Goal: Transaction & Acquisition: Book appointment/travel/reservation

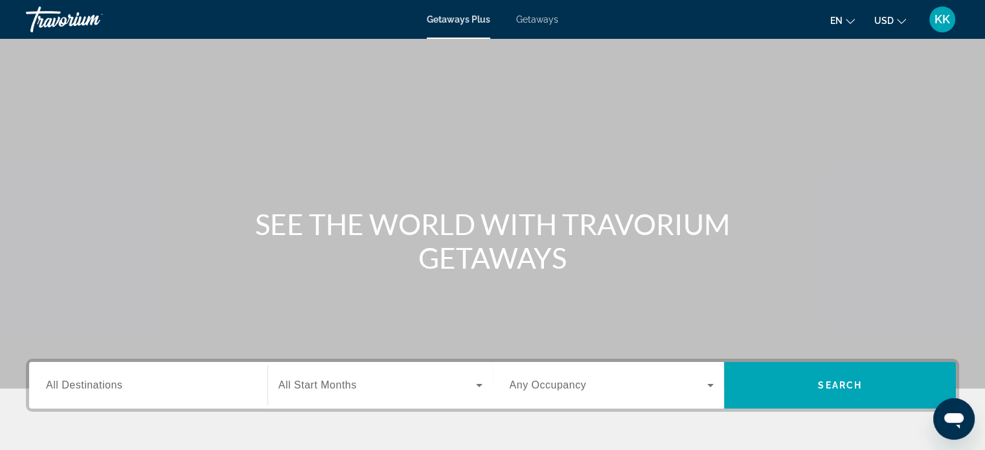
click at [534, 17] on span "Getaways" at bounding box center [537, 19] width 42 height 10
click at [148, 394] on div "Search widget" at bounding box center [148, 385] width 205 height 37
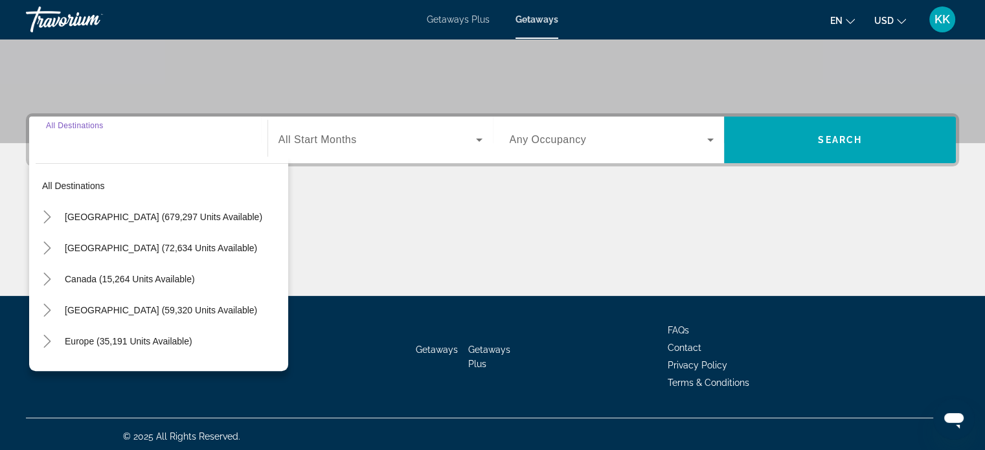
scroll to position [249, 0]
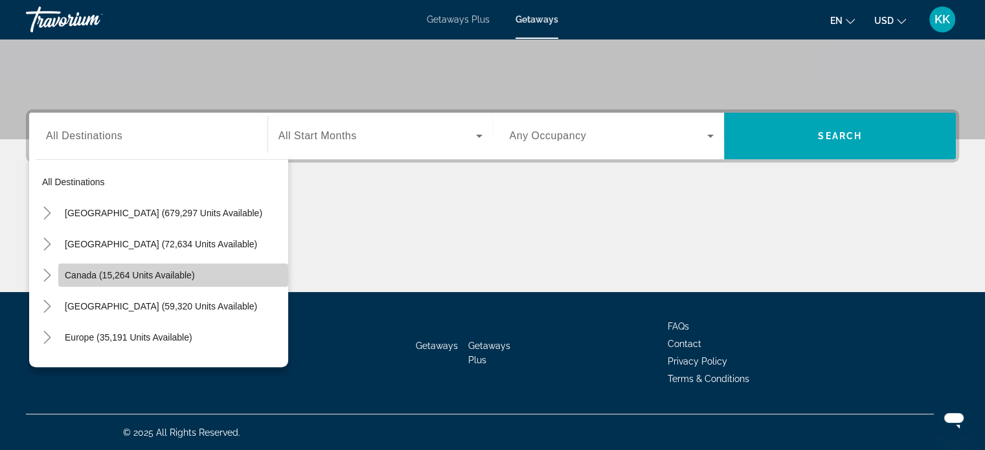
click at [176, 270] on span "Canada (15,264 units available)" at bounding box center [130, 275] width 130 height 10
type input "**********"
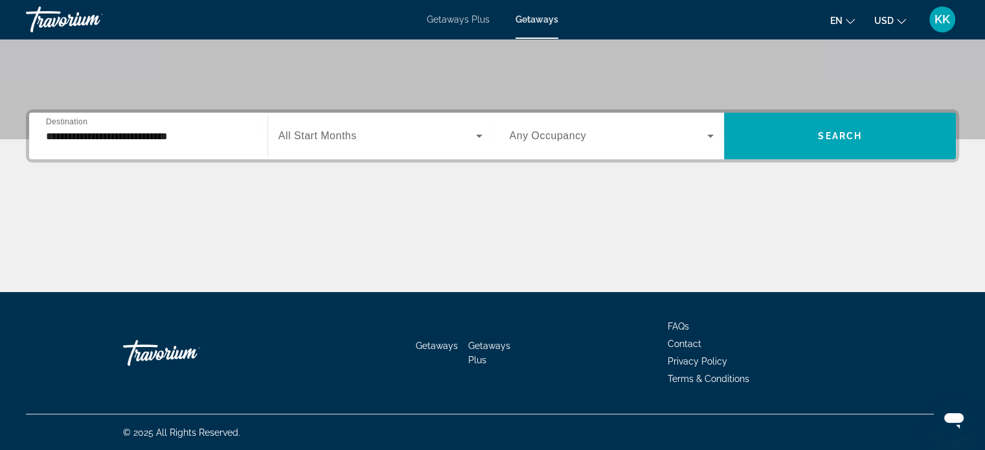
click at [473, 144] on div "Search widget" at bounding box center [380, 136] width 204 height 36
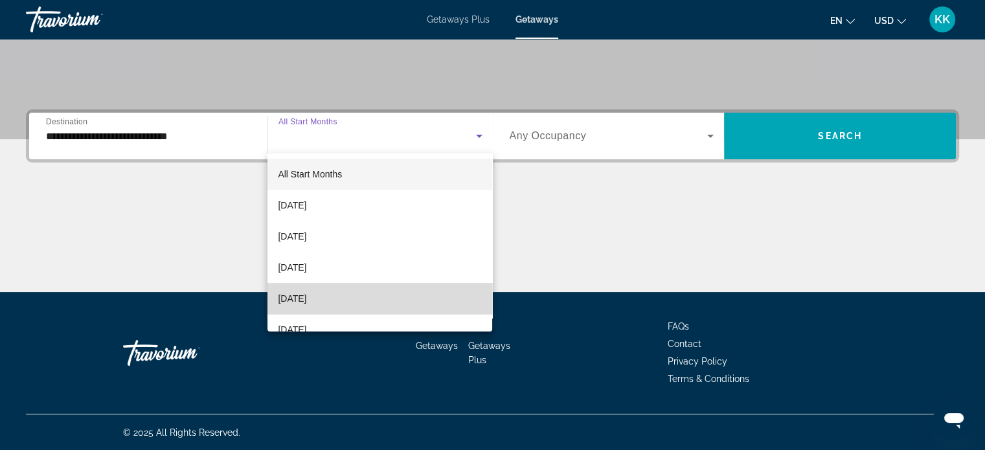
click at [416, 293] on mat-option "[DATE]" at bounding box center [379, 298] width 225 height 31
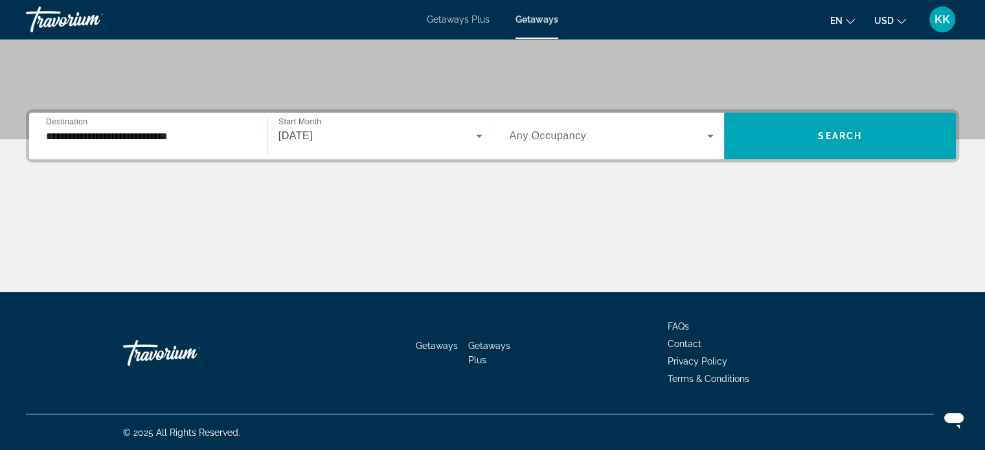
click at [709, 144] on div "Search widget" at bounding box center [612, 136] width 205 height 36
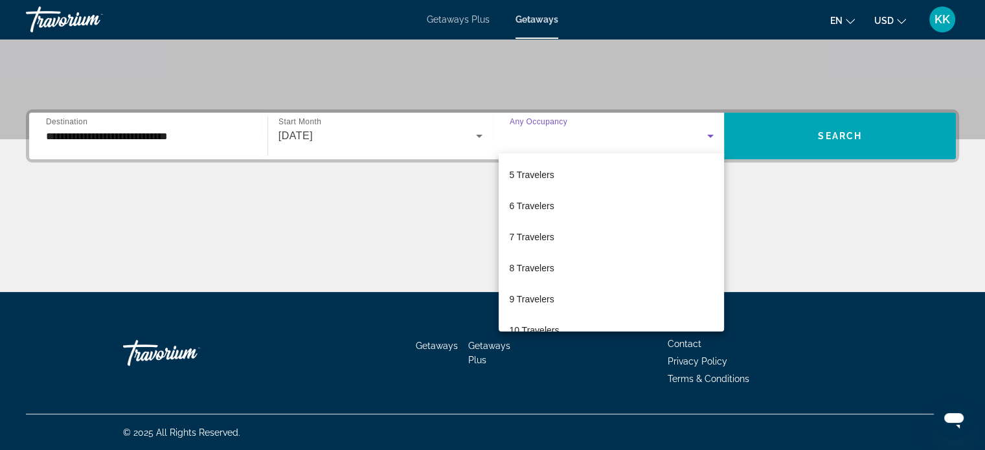
scroll to position [130, 0]
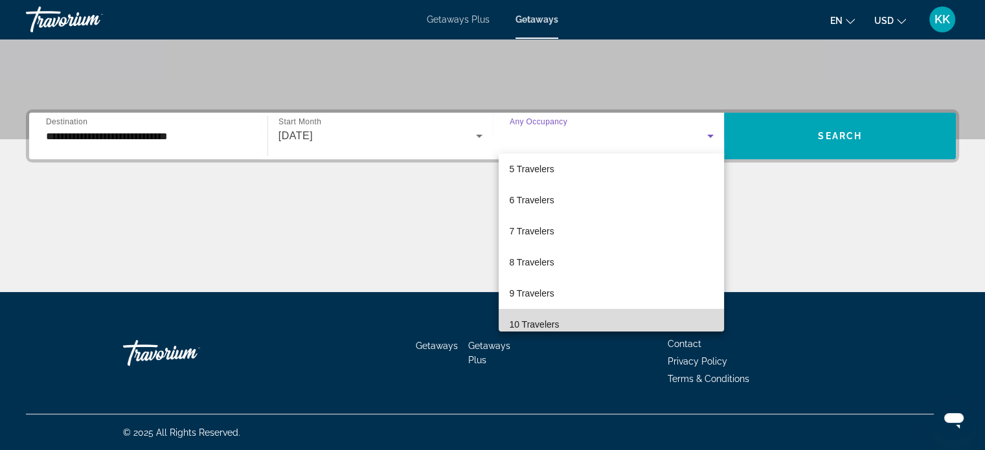
click at [657, 316] on mat-option "10 Travelers" at bounding box center [611, 324] width 225 height 31
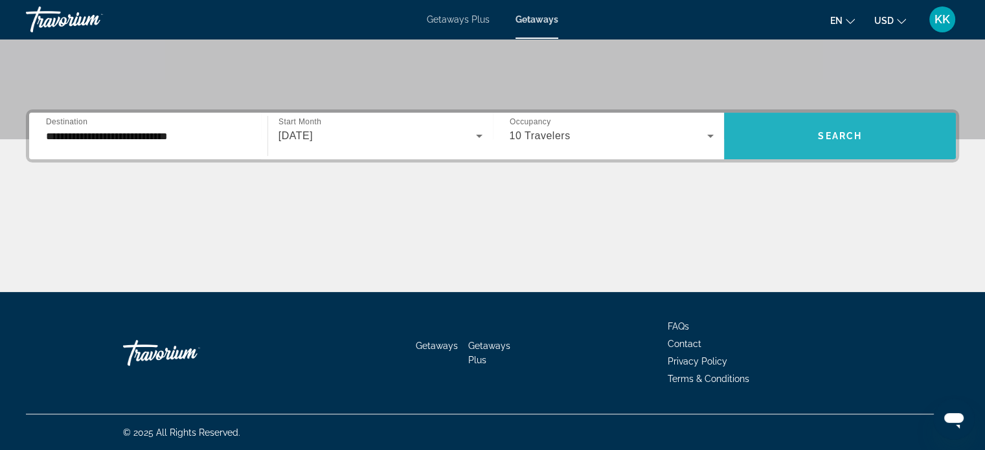
click at [829, 135] on span "Search" at bounding box center [840, 136] width 44 height 10
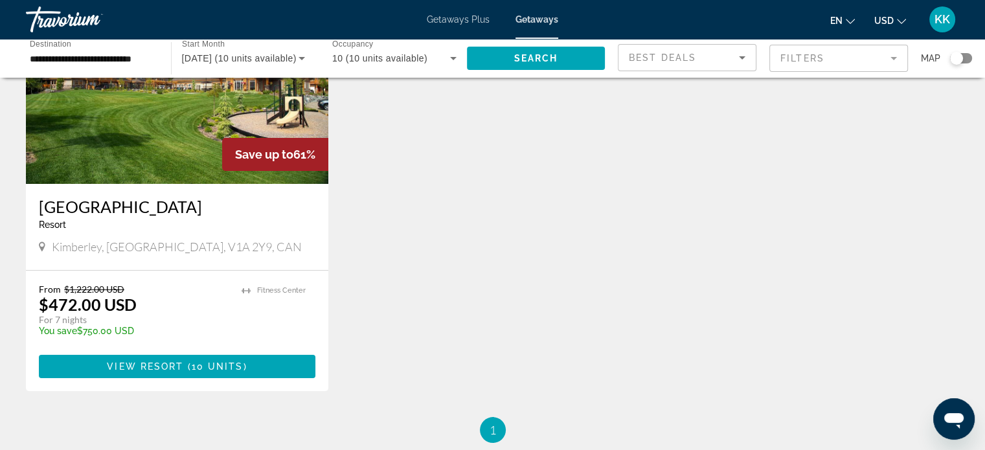
scroll to position [172, 0]
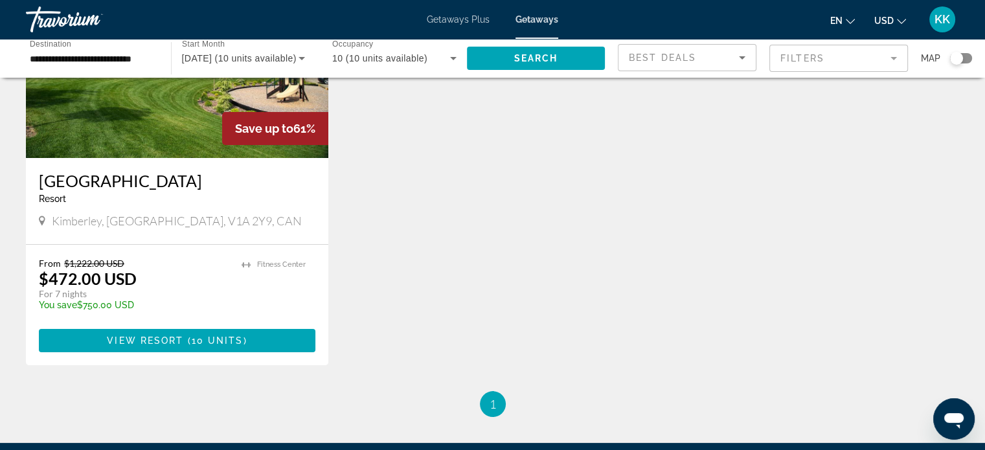
click at [173, 145] on img "Main content" at bounding box center [177, 54] width 302 height 207
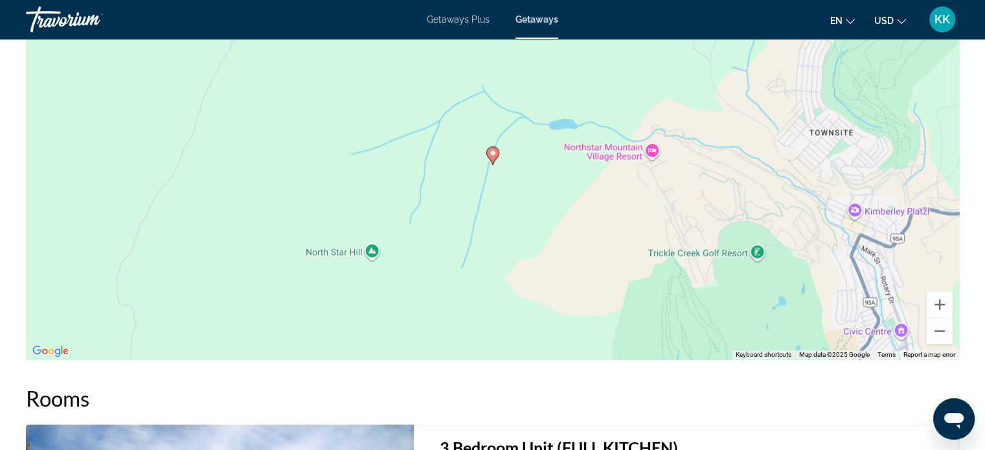
scroll to position [1701, 0]
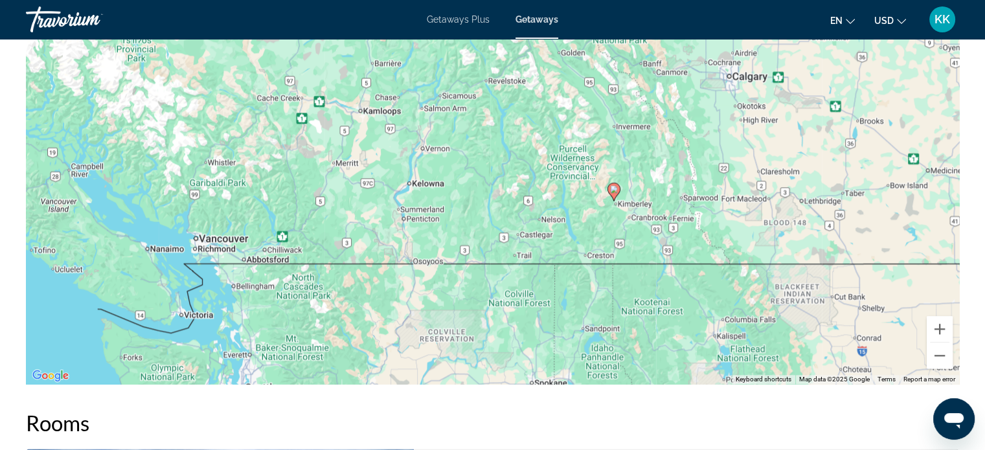
drag, startPoint x: 868, startPoint y: 253, endPoint x: 824, endPoint y: 221, distance: 54.1
click at [824, 221] on div "To activate drag with keyboard, press Alt + Enter. Once in keyboard drag state,…" at bounding box center [492, 189] width 933 height 389
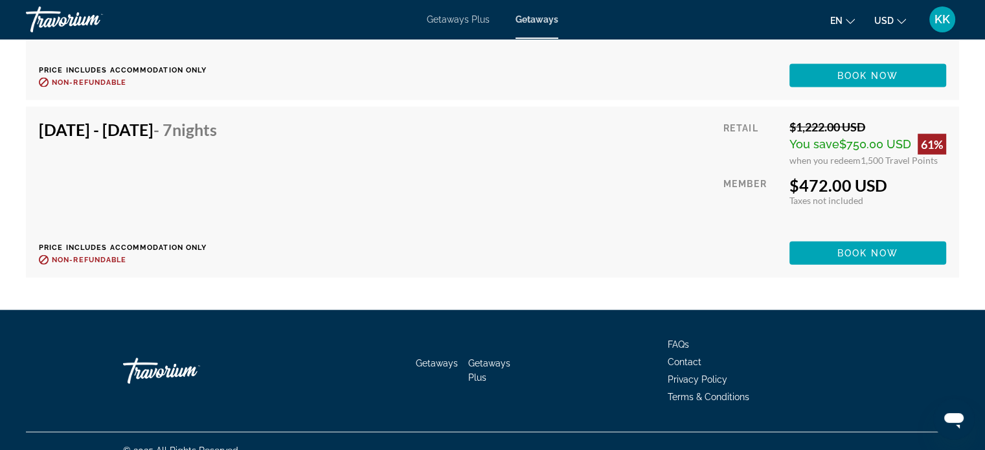
scroll to position [2858, 0]
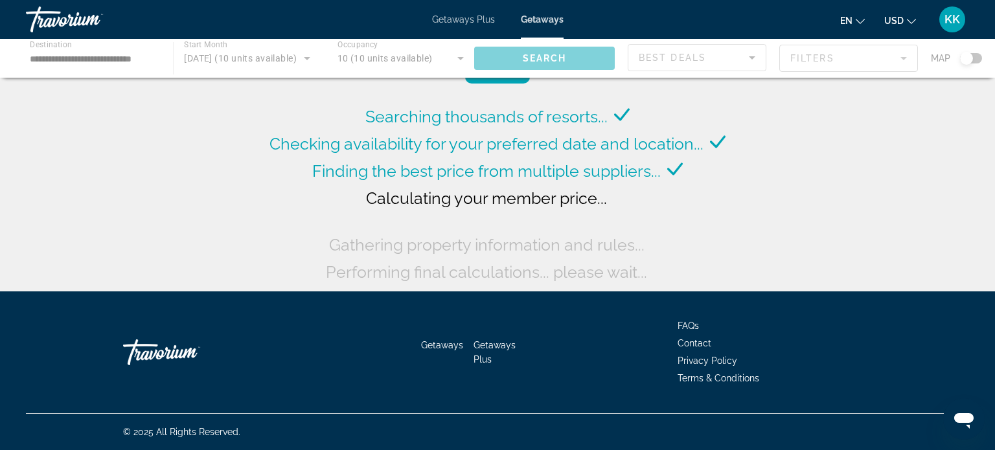
click at [305, 66] on div "Main content" at bounding box center [497, 58] width 995 height 39
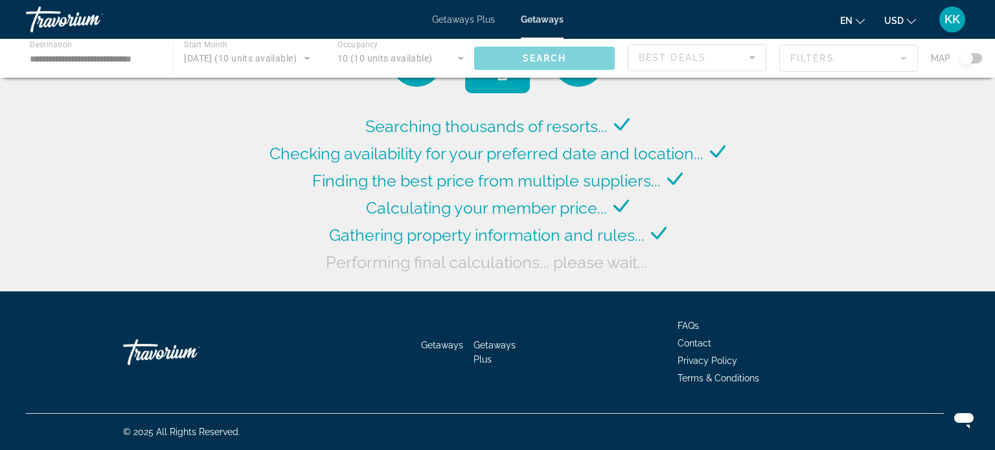
click at [466, 23] on span "Getaways Plus" at bounding box center [463, 19] width 63 height 10
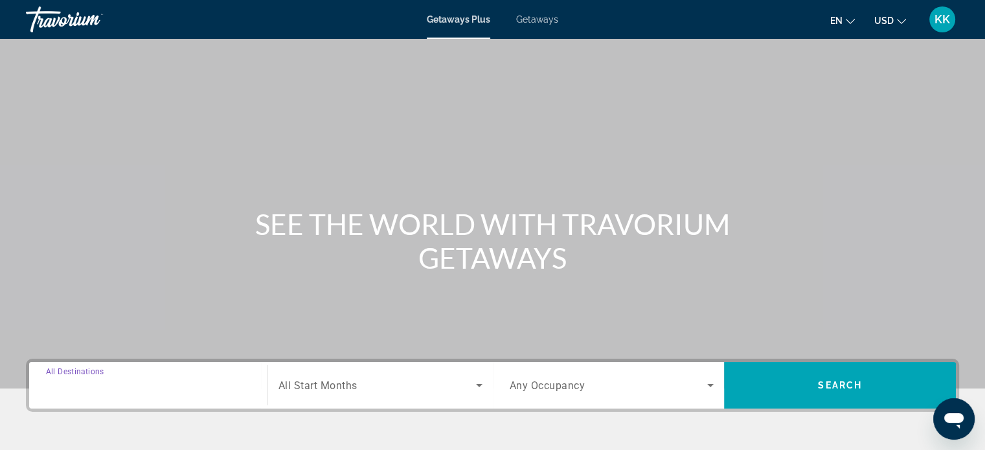
click at [188, 383] on input "Destination All Destinations" at bounding box center [148, 386] width 205 height 16
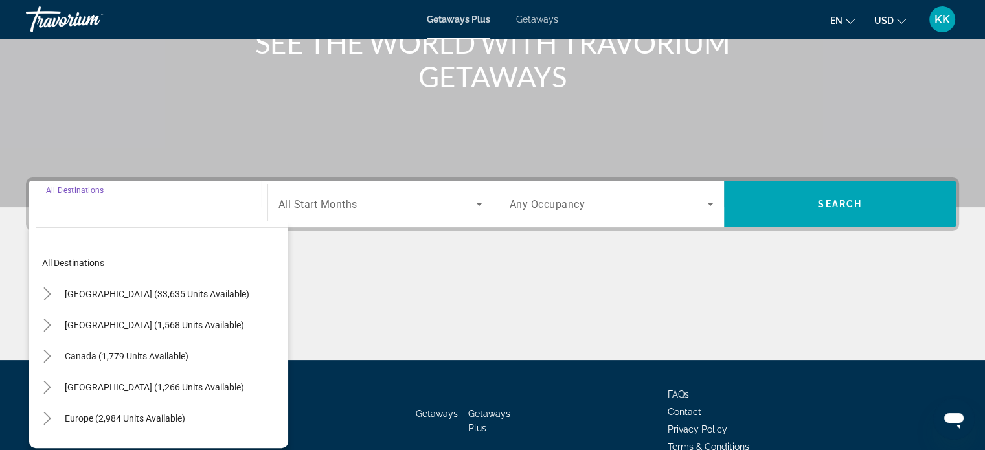
scroll to position [249, 0]
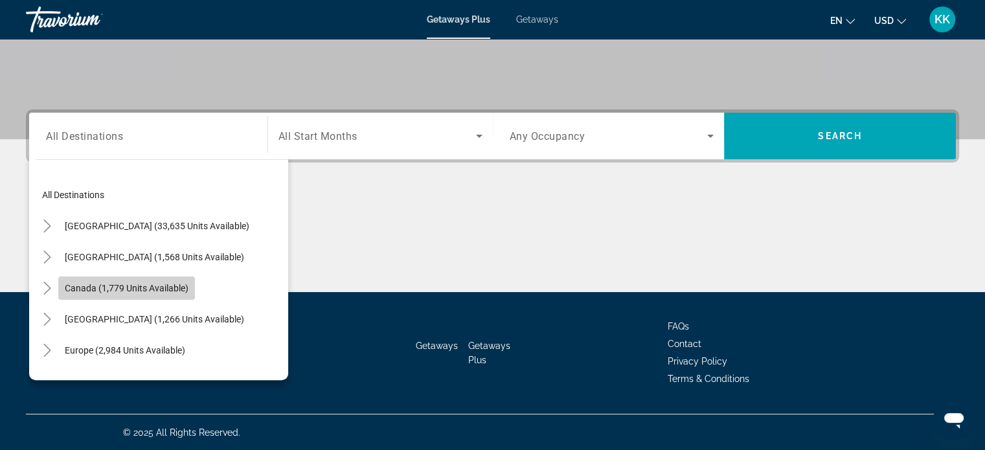
click at [128, 291] on span "Canada (1,779 units available)" at bounding box center [127, 288] width 124 height 10
type input "**********"
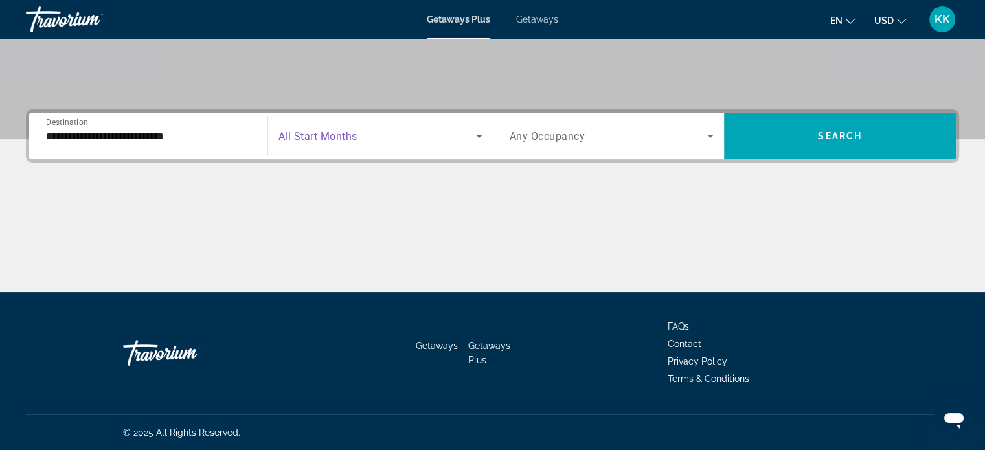
click at [474, 139] on icon "Search widget" at bounding box center [479, 136] width 16 height 16
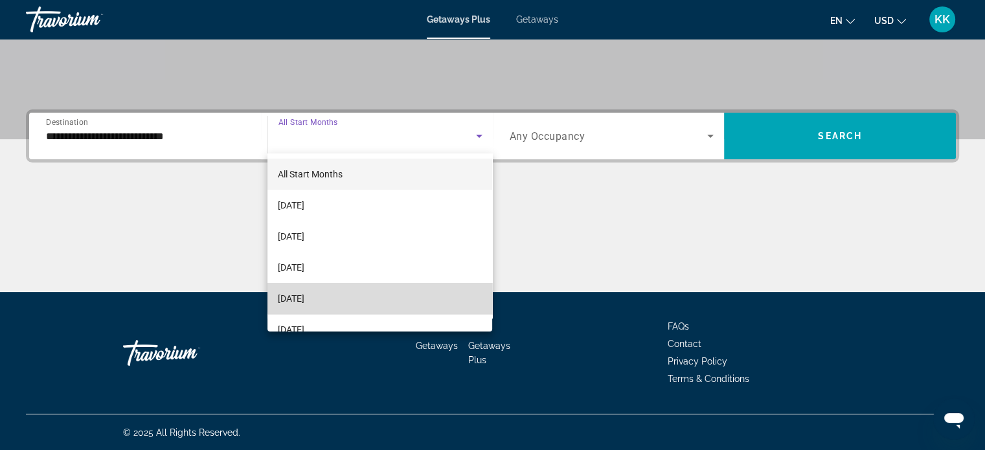
click at [452, 295] on mat-option "[DATE]" at bounding box center [379, 298] width 225 height 31
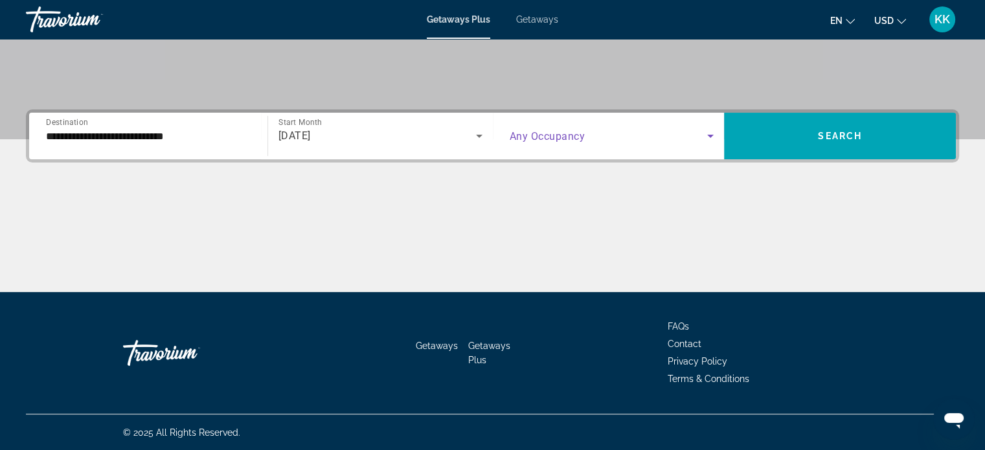
click at [697, 139] on span "Search widget" at bounding box center [609, 136] width 198 height 16
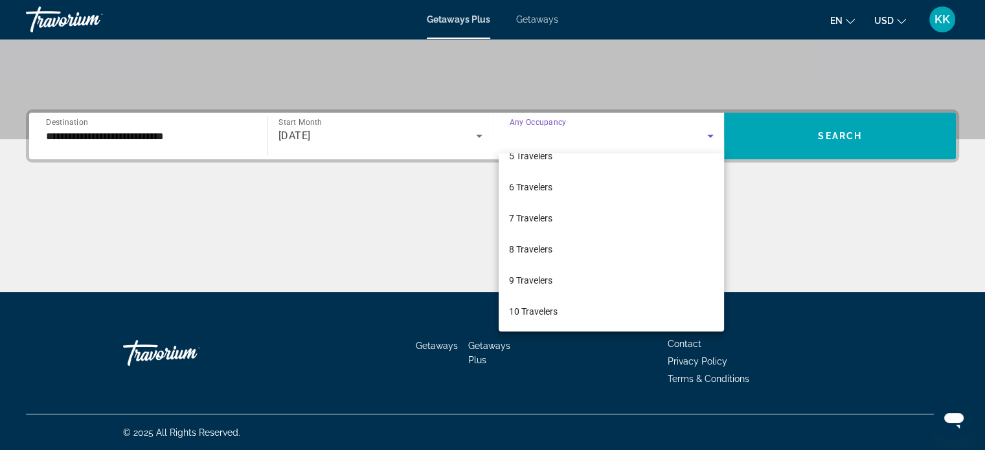
scroll to position [142, 0]
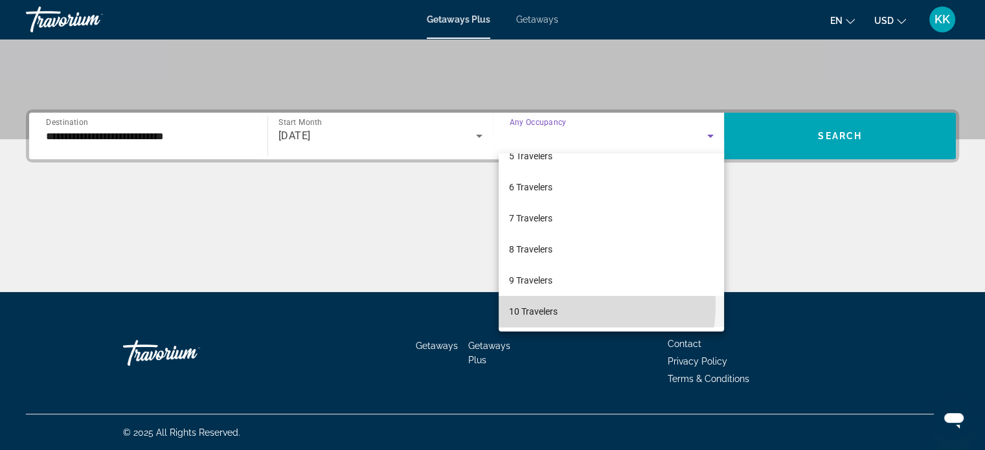
click at [541, 304] on span "10 Travelers" at bounding box center [533, 312] width 49 height 16
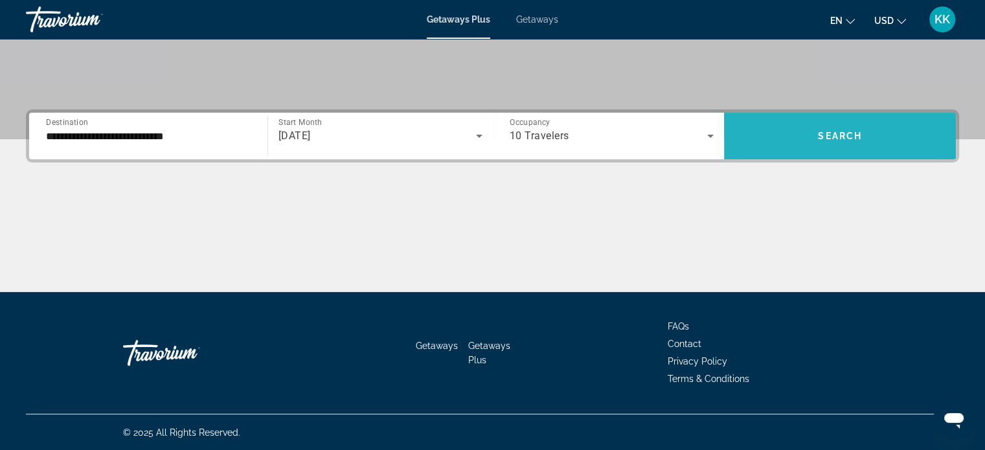
click at [837, 134] on span "Search" at bounding box center [840, 136] width 44 height 10
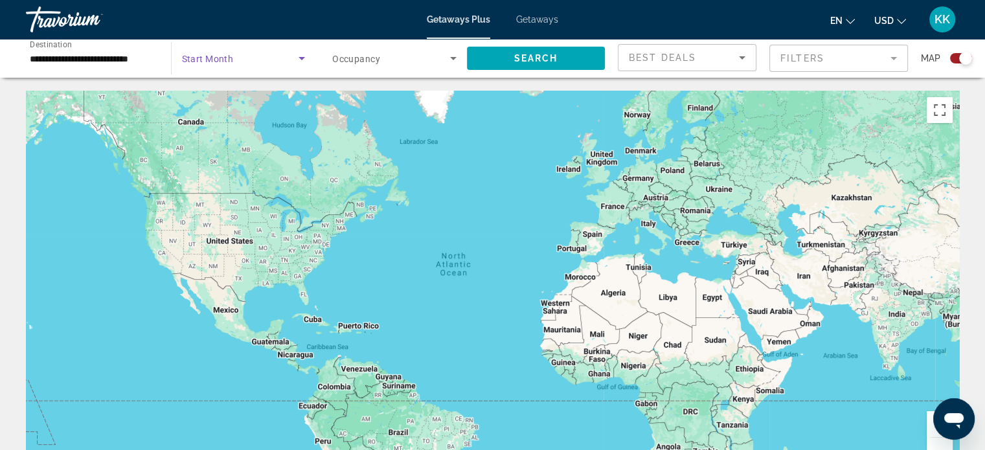
click at [288, 60] on span "Search widget" at bounding box center [240, 59] width 117 height 16
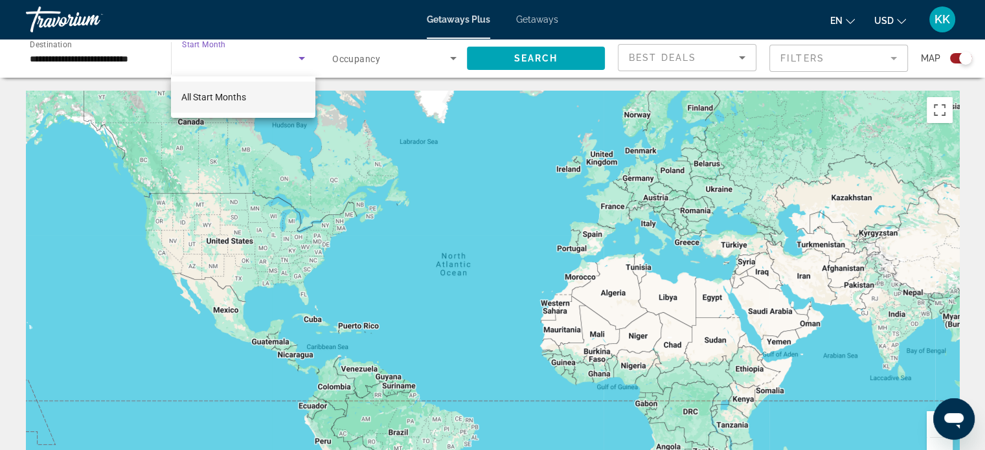
click at [531, 181] on div at bounding box center [492, 225] width 985 height 450
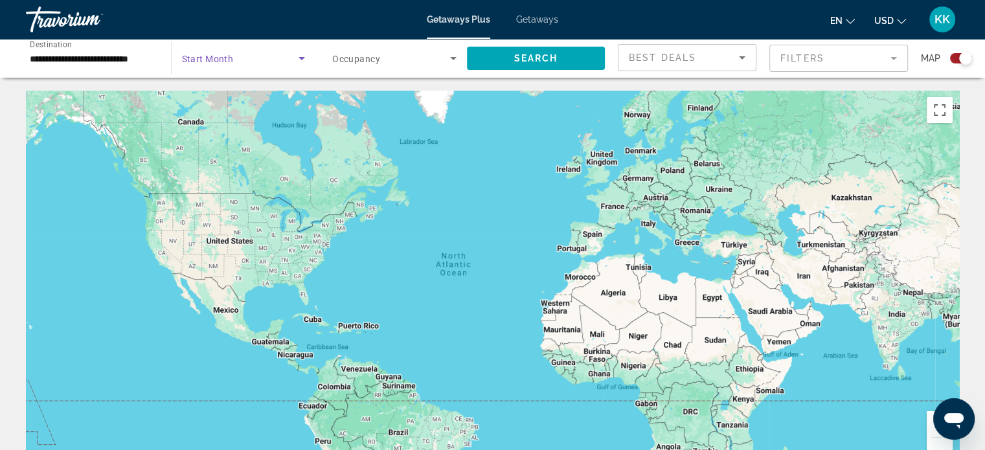
click at [240, 55] on span "Search widget" at bounding box center [240, 59] width 117 height 16
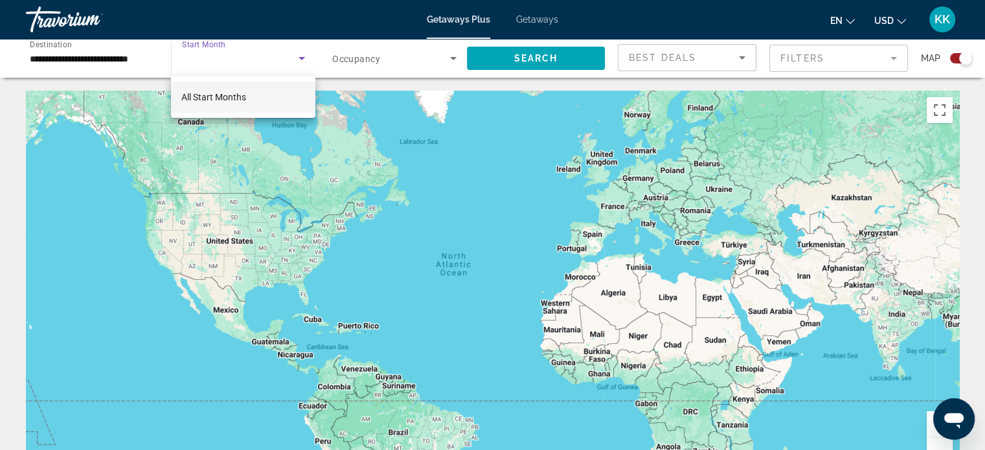
click at [299, 62] on div at bounding box center [492, 225] width 985 height 450
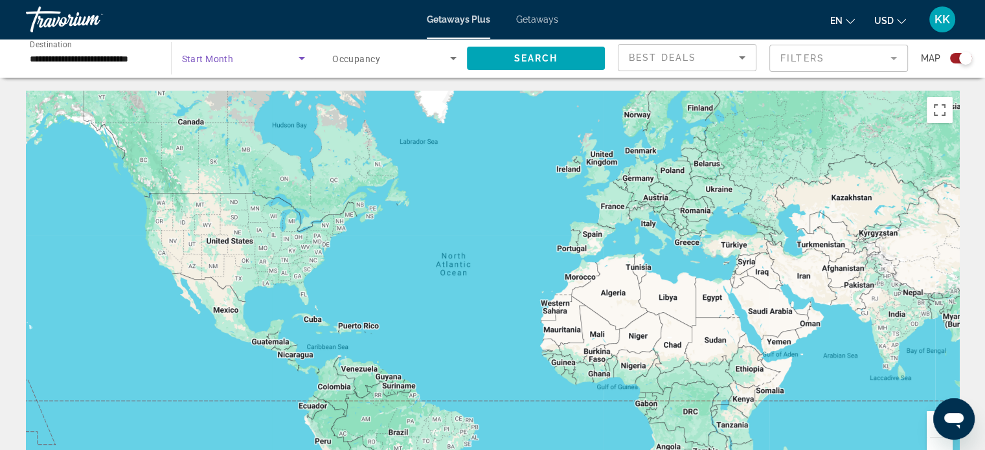
click at [300, 61] on icon "Search widget" at bounding box center [302, 59] width 16 height 16
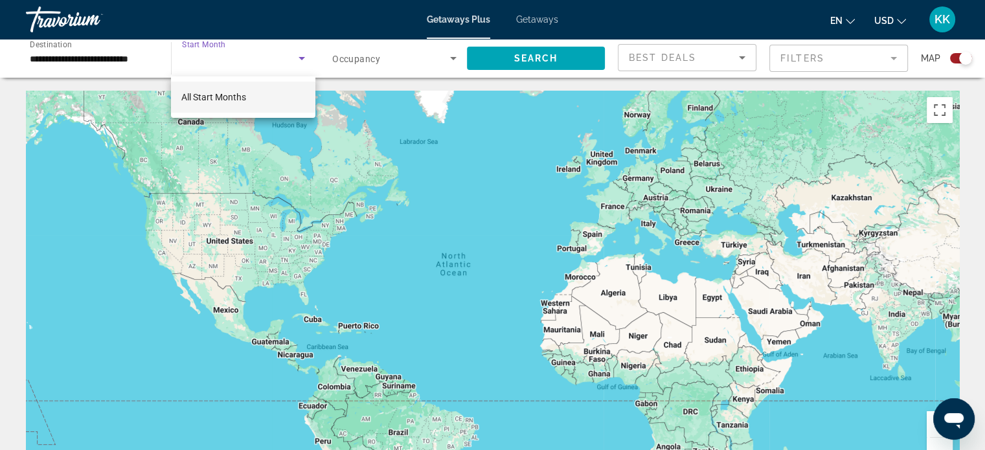
click at [301, 56] on div at bounding box center [492, 225] width 985 height 450
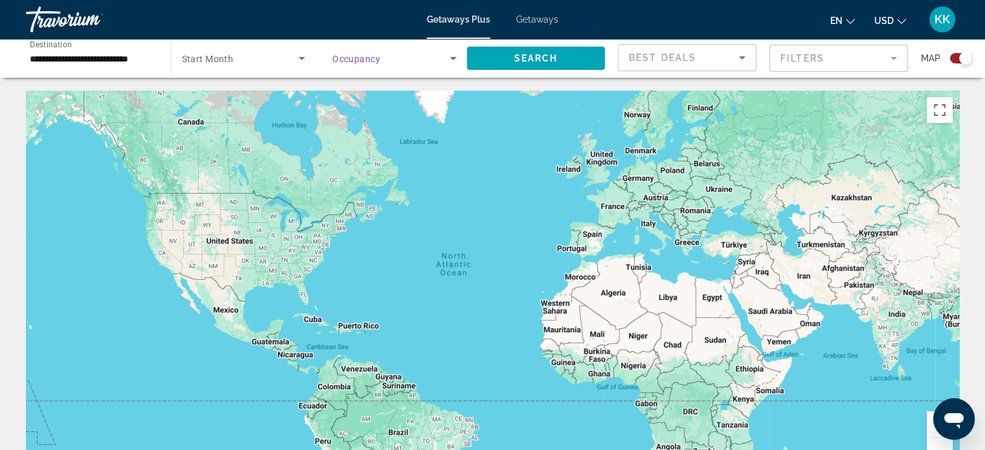
click at [454, 62] on icon "Search widget" at bounding box center [454, 59] width 16 height 16
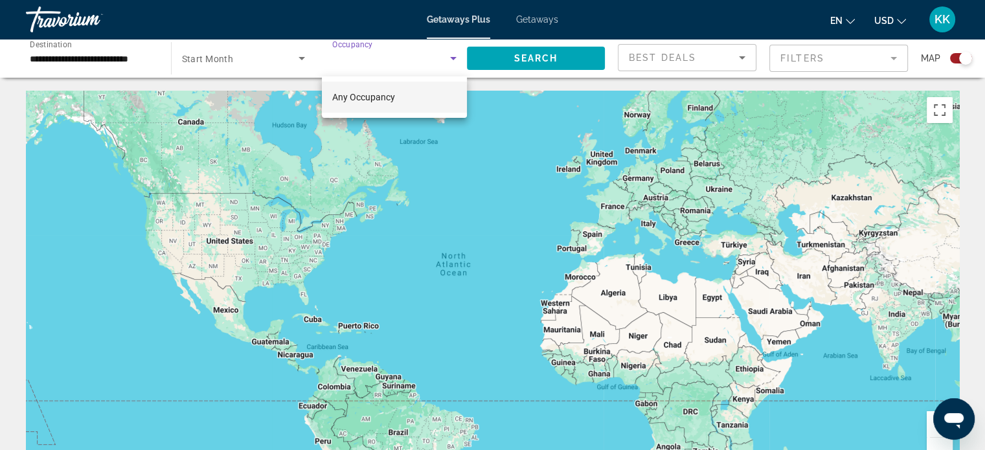
click at [454, 62] on div at bounding box center [492, 225] width 985 height 450
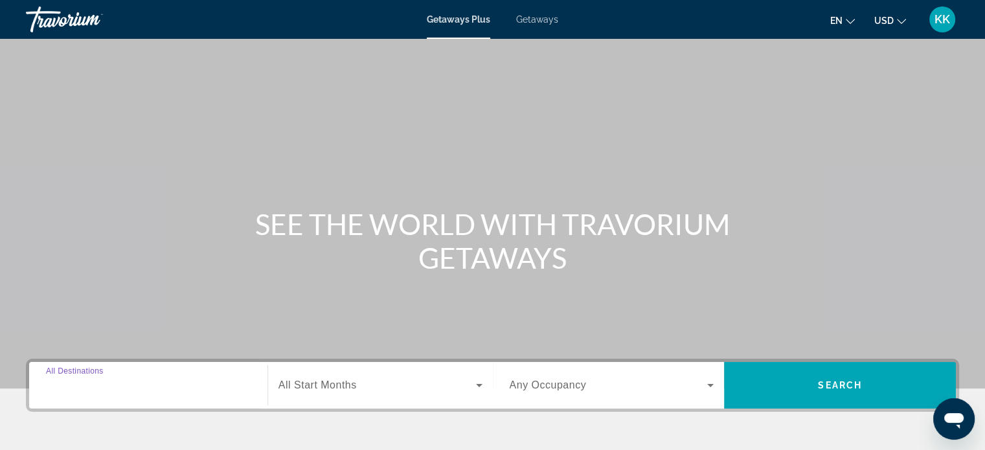
click at [207, 385] on input "Destination All Destinations" at bounding box center [148, 386] width 205 height 16
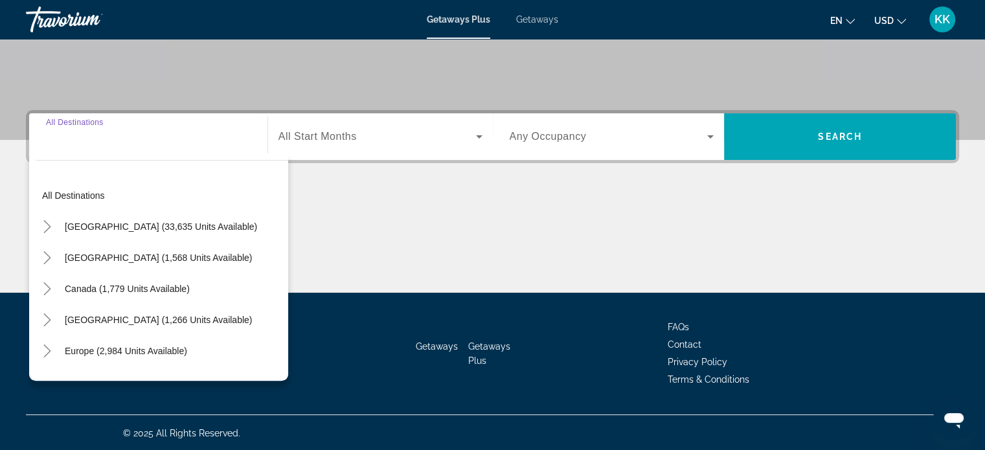
scroll to position [249, 0]
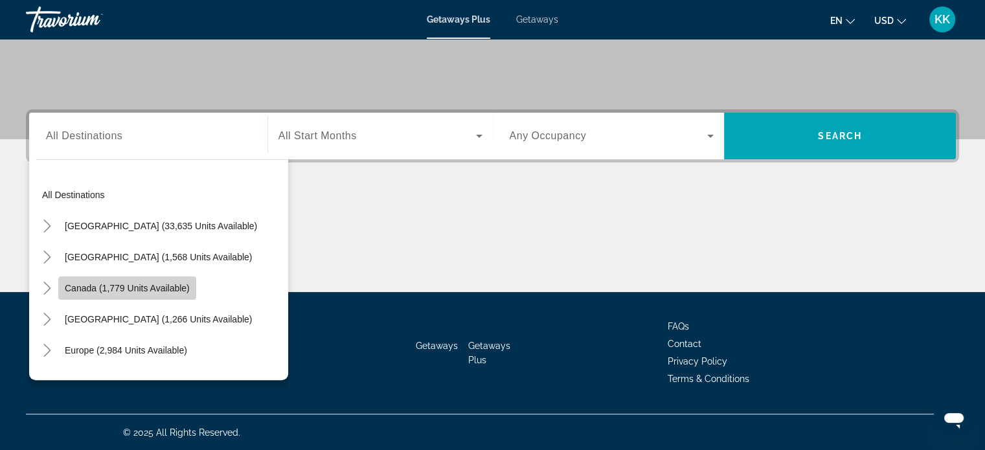
click at [183, 291] on span "Canada (1,779 units available)" at bounding box center [127, 288] width 125 height 10
type input "**********"
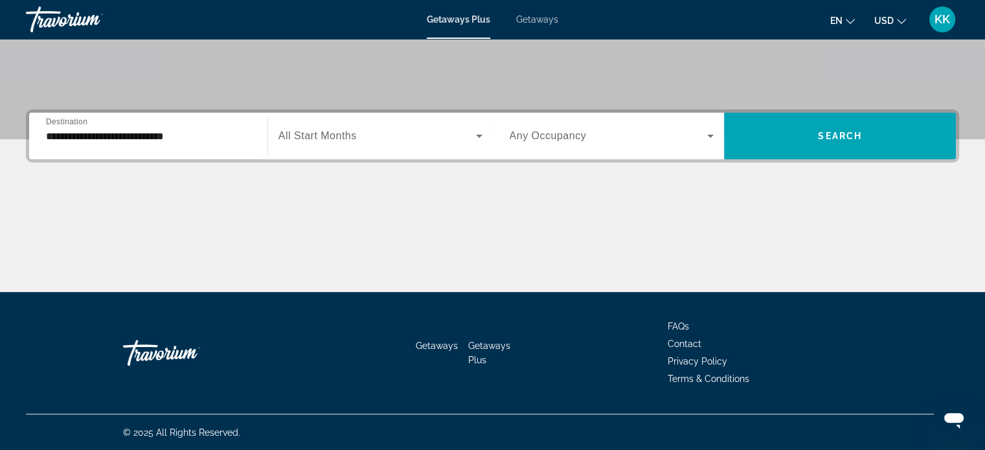
click at [470, 144] on div "Search widget" at bounding box center [380, 136] width 204 height 36
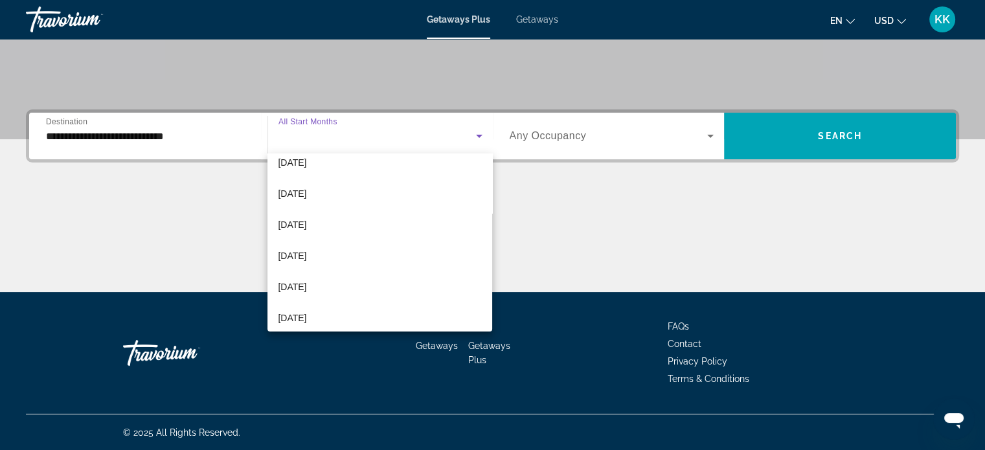
scroll to position [130, 0]
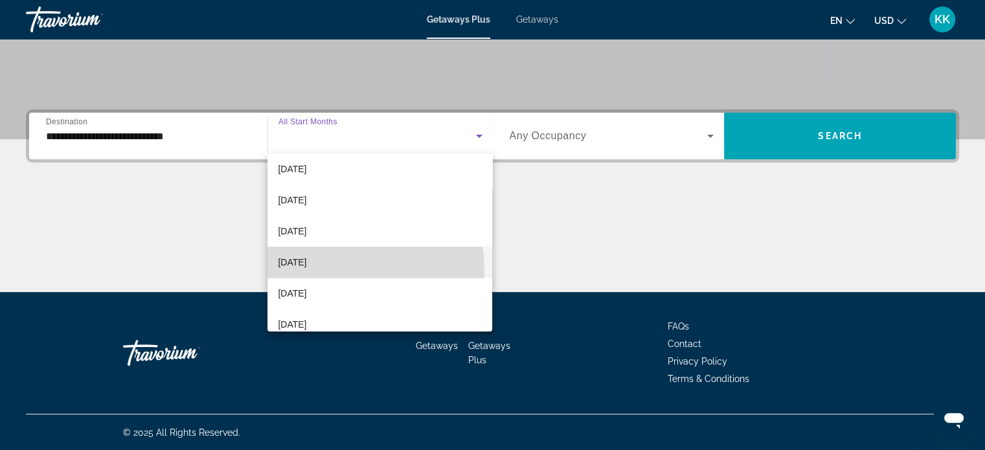
click at [355, 269] on mat-option "[DATE]" at bounding box center [379, 262] width 225 height 31
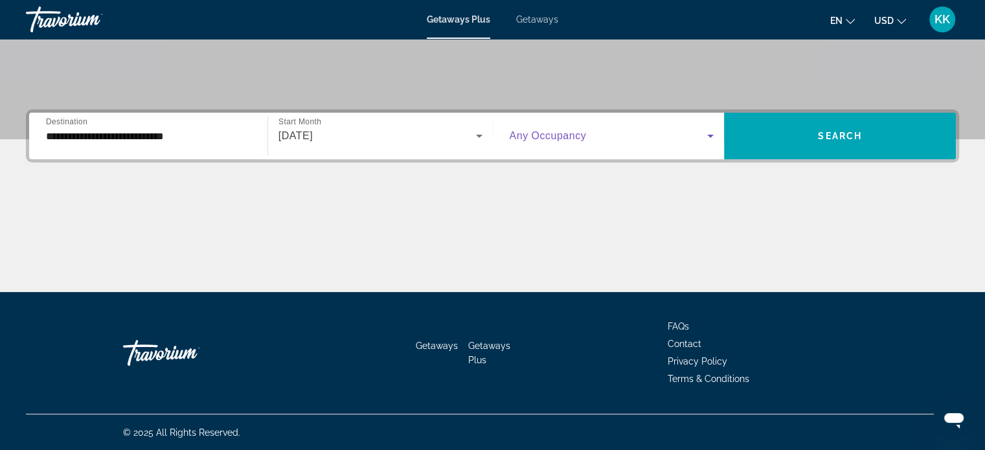
click at [714, 136] on icon "Search widget" at bounding box center [711, 136] width 16 height 16
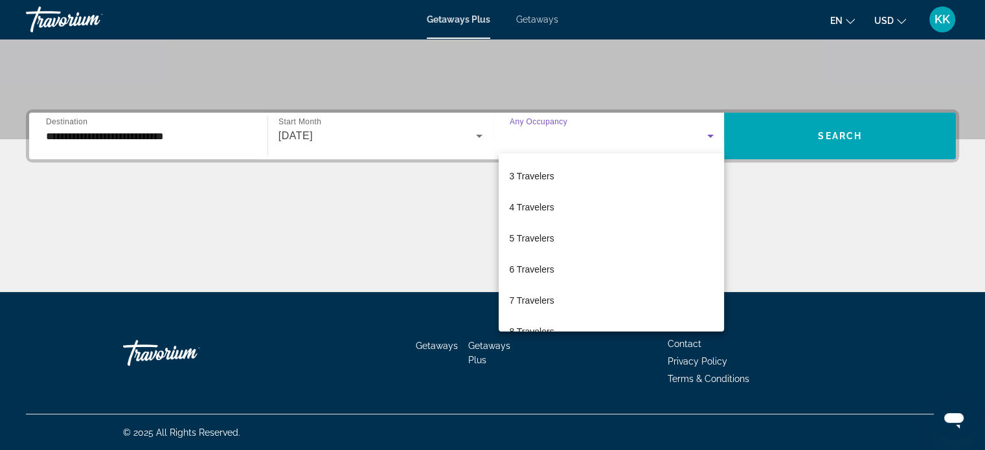
scroll to position [52, 0]
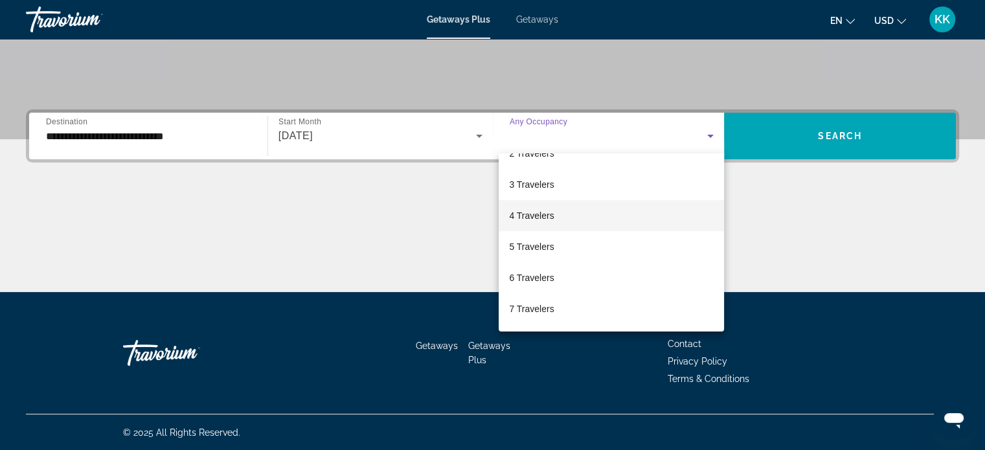
click at [567, 215] on mat-option "4 Travelers" at bounding box center [611, 215] width 225 height 31
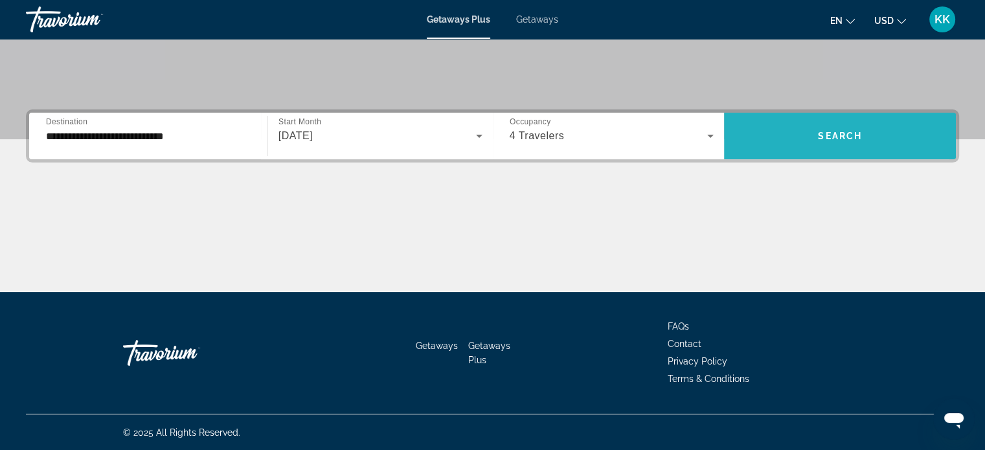
click at [789, 144] on span "Search widget" at bounding box center [840, 135] width 232 height 31
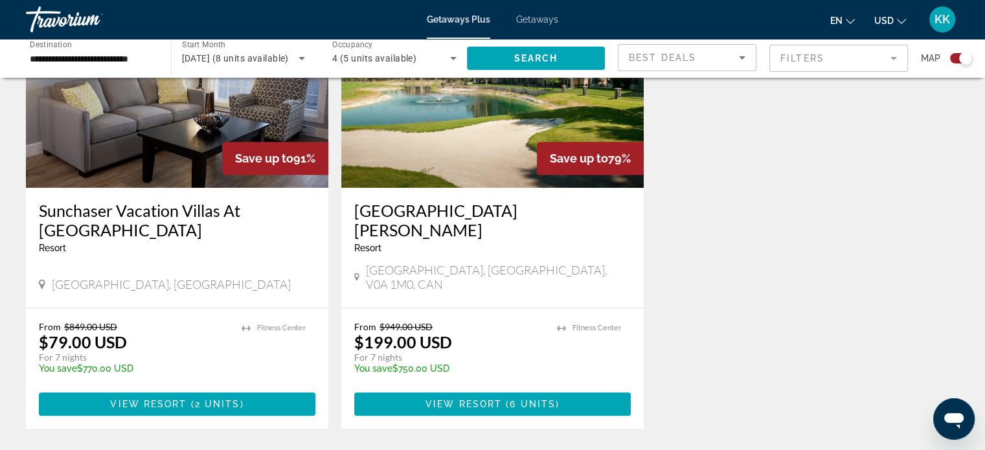
scroll to position [587, 0]
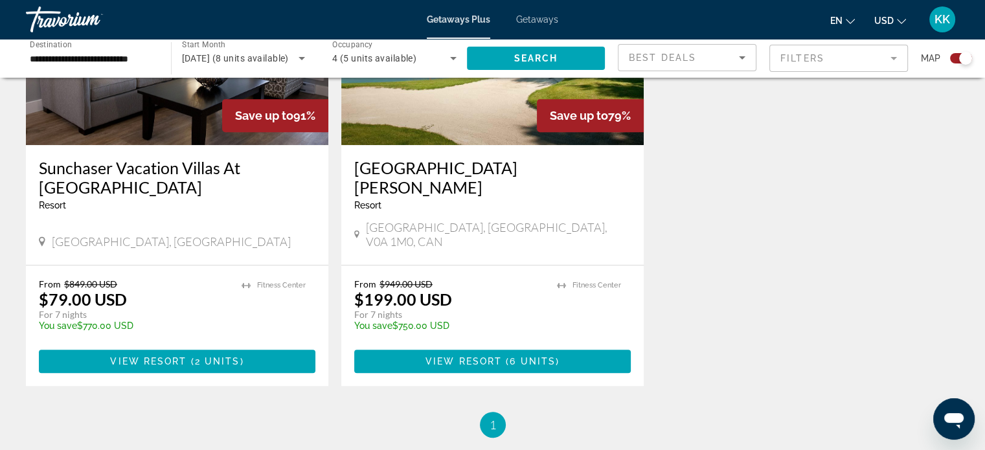
click at [898, 23] on icon "Change currency" at bounding box center [901, 21] width 9 height 9
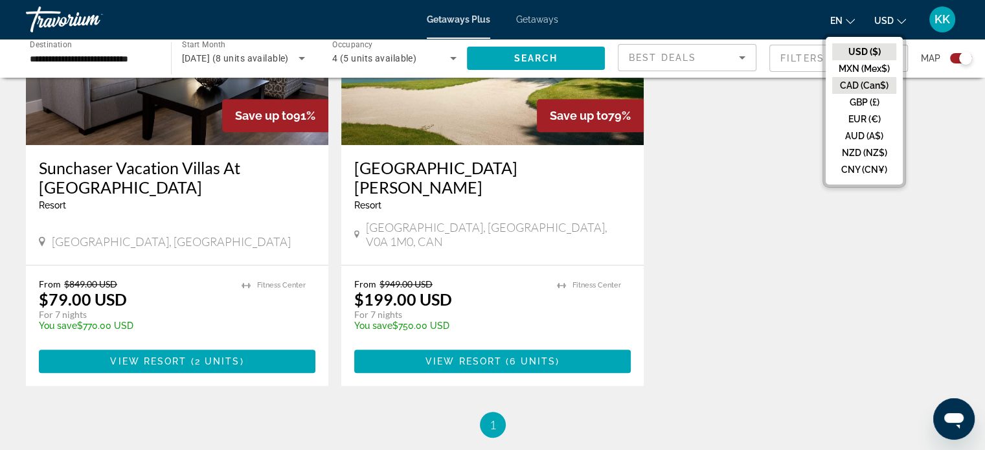
click at [864, 88] on button "CAD (Can$)" at bounding box center [864, 85] width 64 height 17
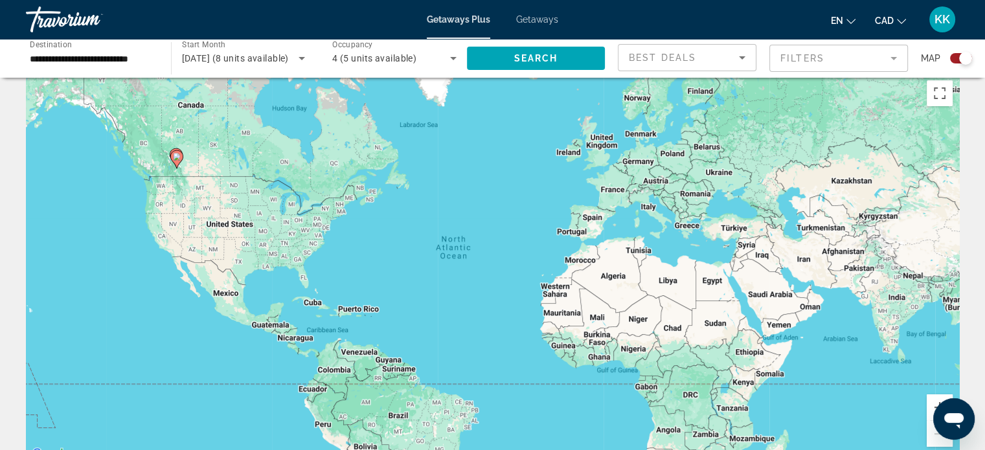
scroll to position [0, 0]
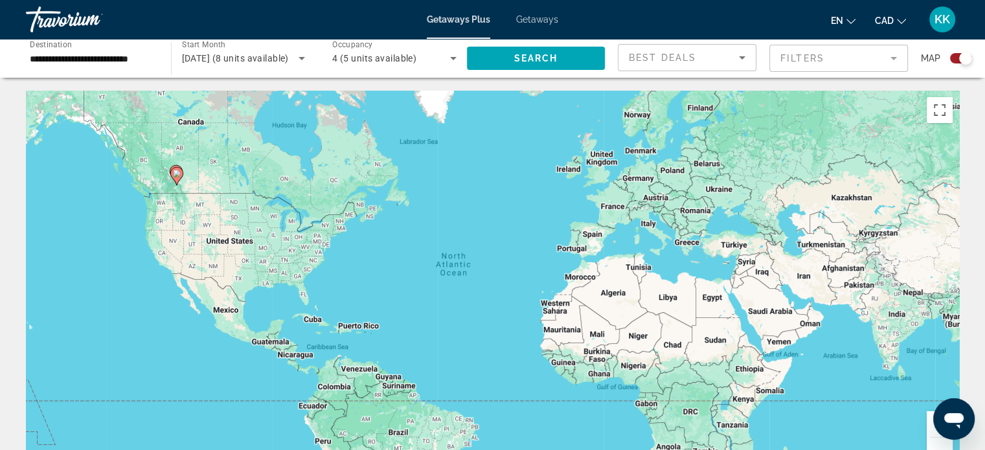
click at [297, 67] on div "[DATE] (8 units available)" at bounding box center [244, 58] width 124 height 36
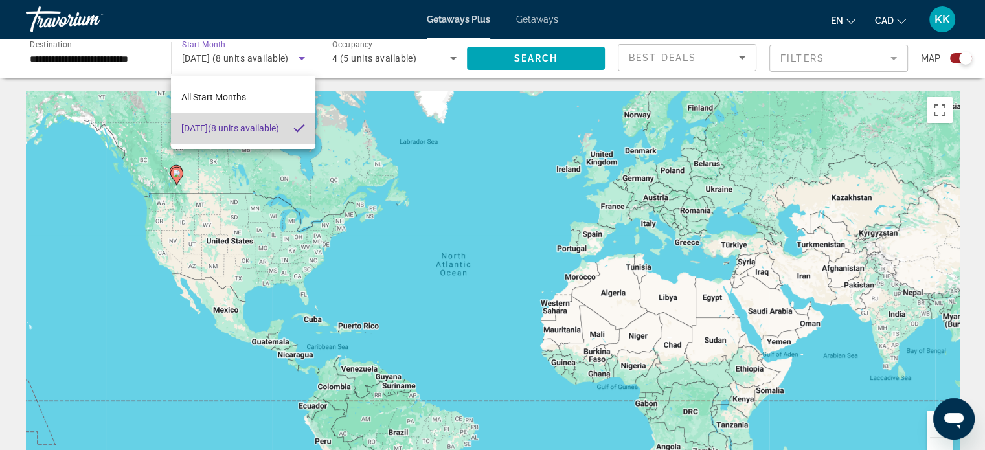
click at [249, 134] on span "[DATE] (8 units available)" at bounding box center [230, 128] width 98 height 16
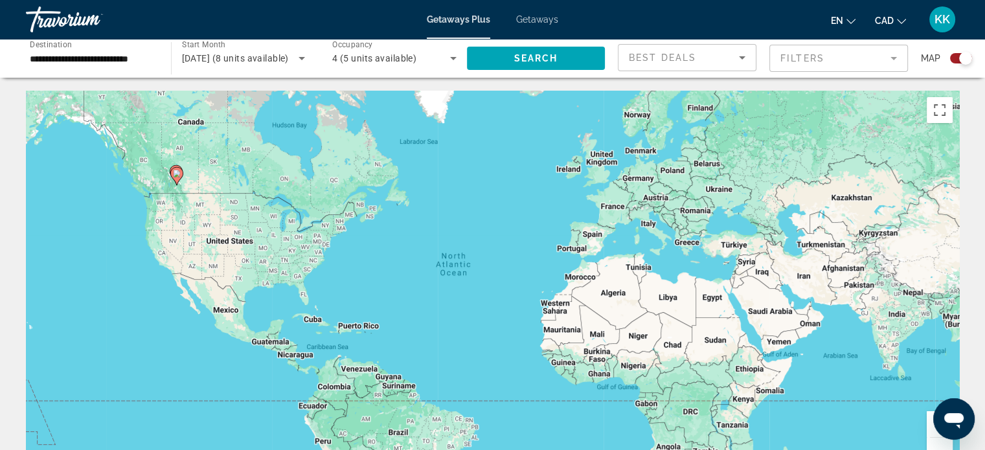
click at [449, 67] on div "4 (5 units available)" at bounding box center [394, 58] width 124 height 36
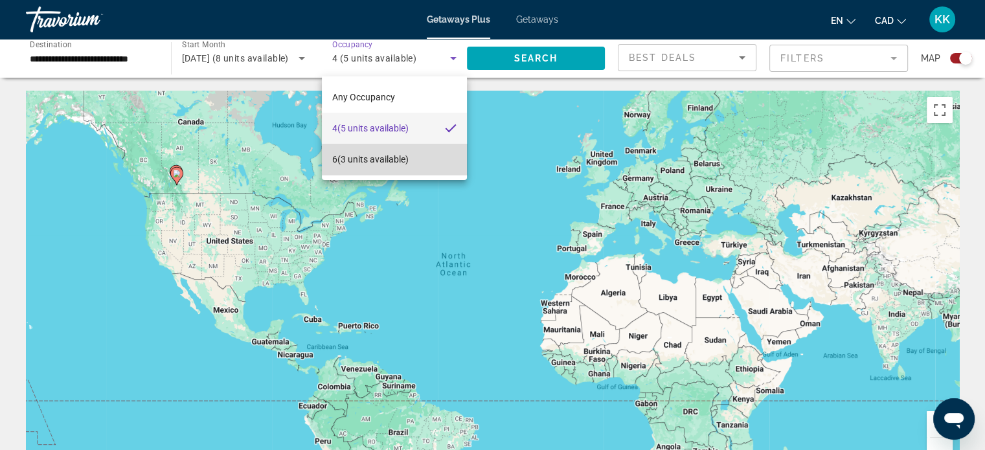
click at [402, 168] on mat-option "6 (3 units available)" at bounding box center [394, 159] width 145 height 31
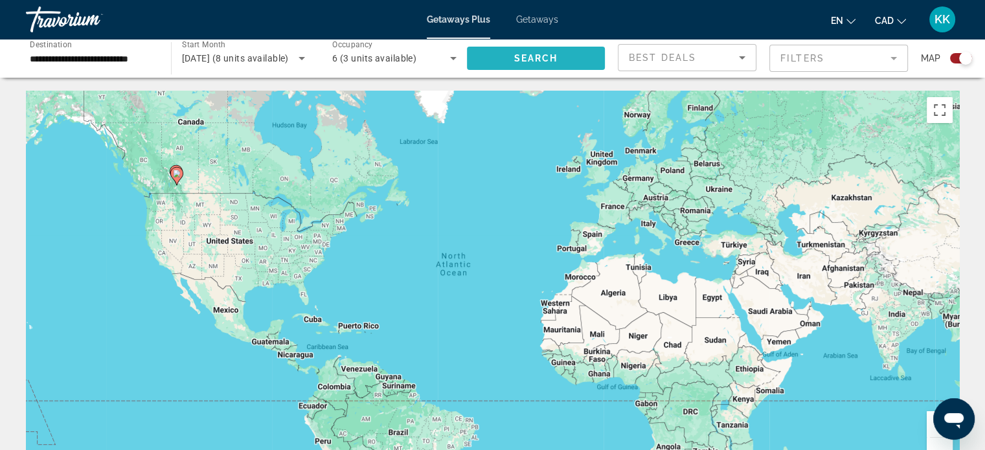
click at [553, 67] on span "Search widget" at bounding box center [536, 58] width 139 height 31
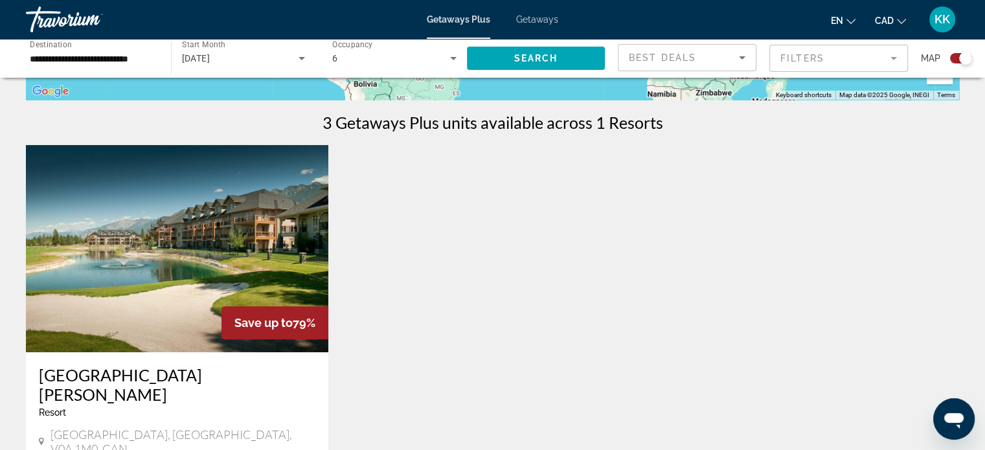
scroll to position [432, 0]
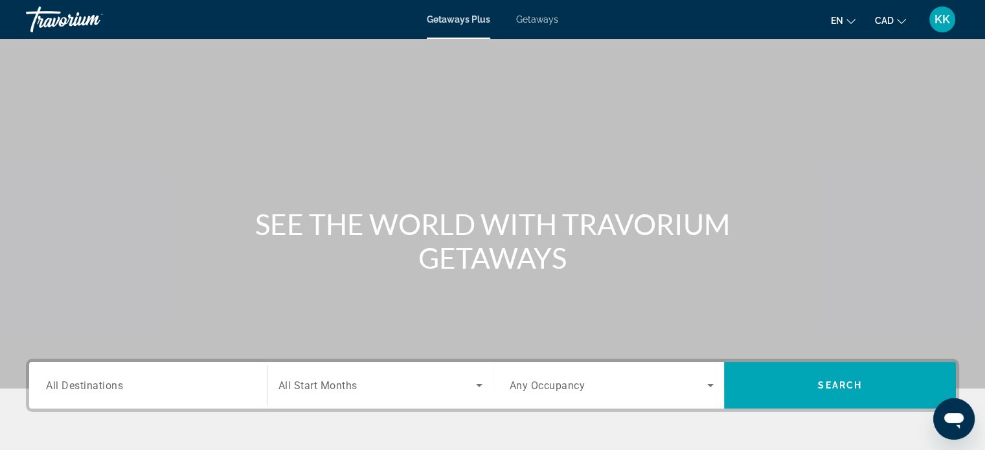
click at [539, 21] on span "Getaways" at bounding box center [537, 19] width 42 height 10
click at [210, 381] on input "Destination All Destinations" at bounding box center [148, 386] width 205 height 16
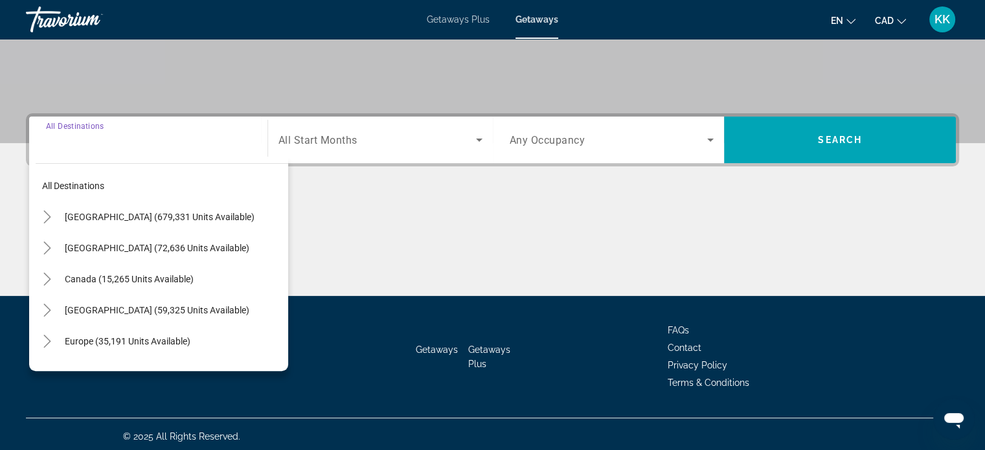
scroll to position [249, 0]
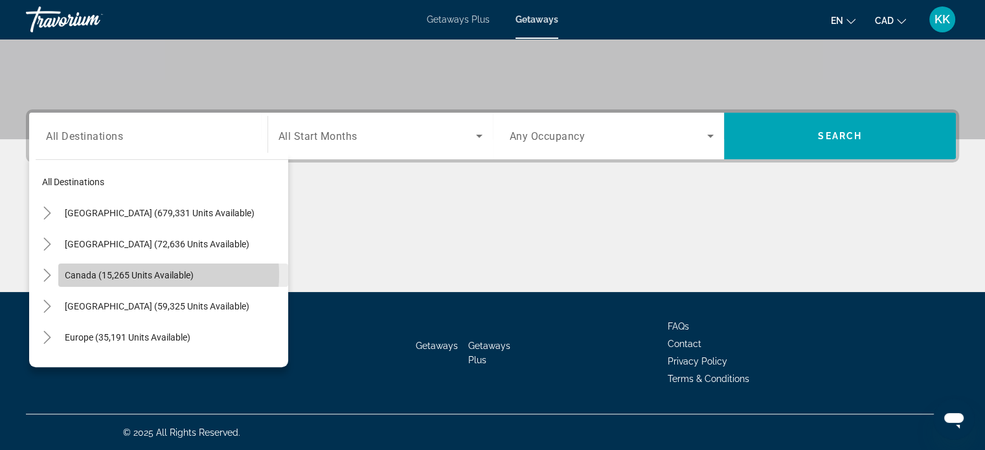
click at [135, 274] on span "Canada (15,265 units available)" at bounding box center [129, 275] width 129 height 10
type input "**********"
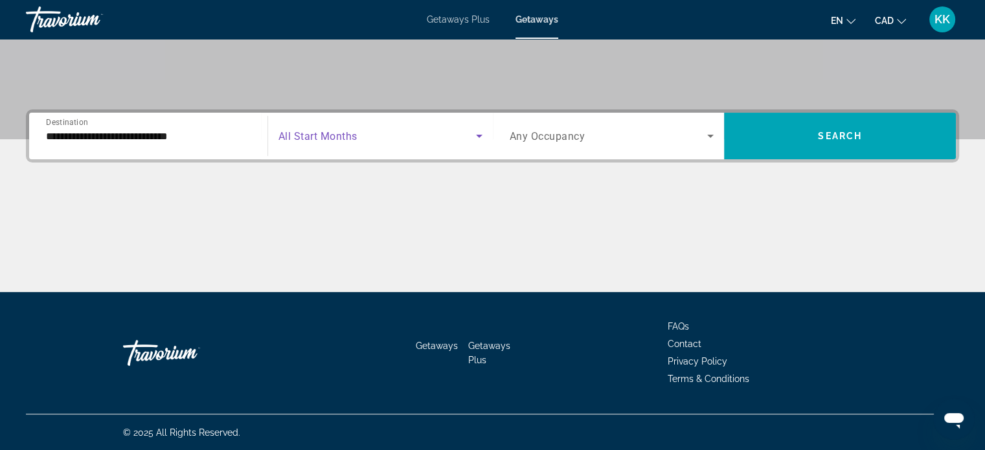
click at [477, 140] on icon "Search widget" at bounding box center [479, 136] width 16 height 16
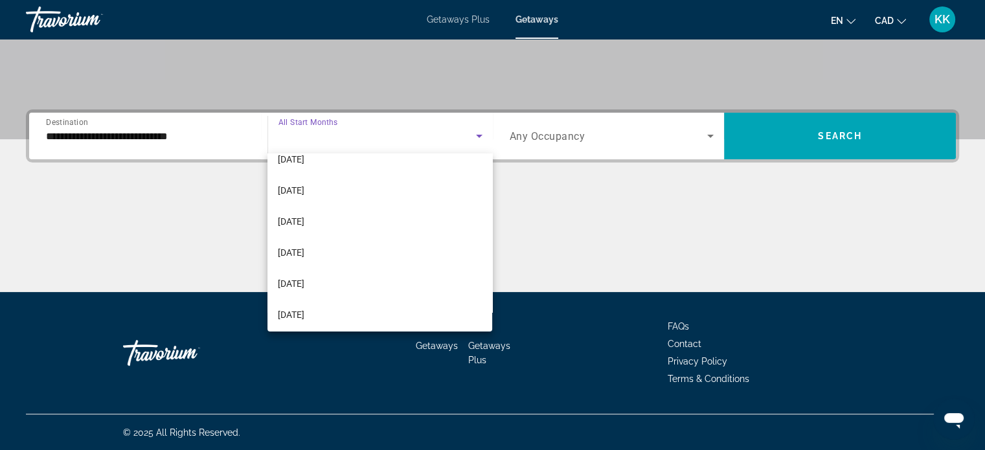
scroll to position [181, 0]
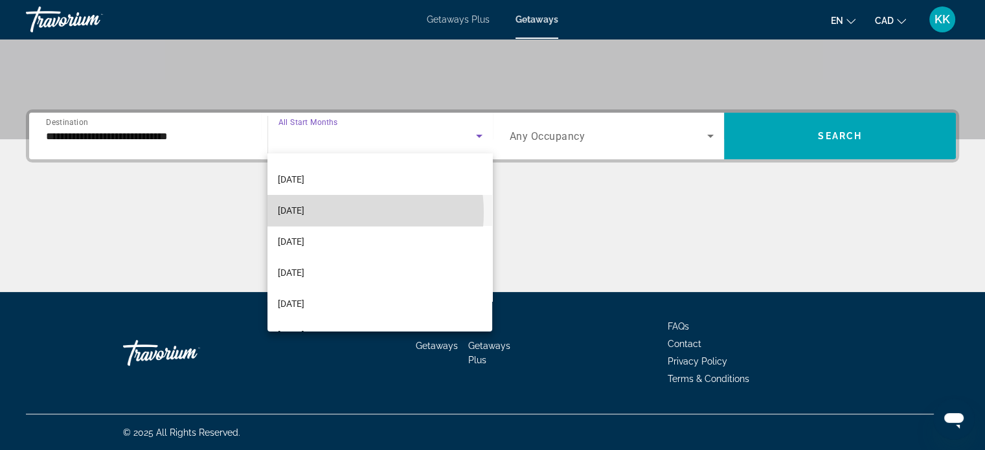
click at [331, 212] on mat-option "[DATE]" at bounding box center [379, 210] width 225 height 31
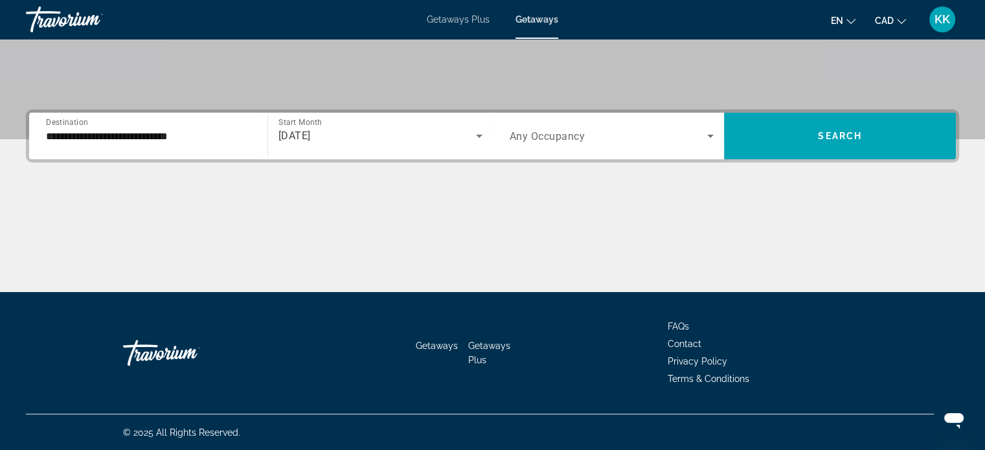
click at [704, 146] on div "Search widget" at bounding box center [612, 136] width 205 height 36
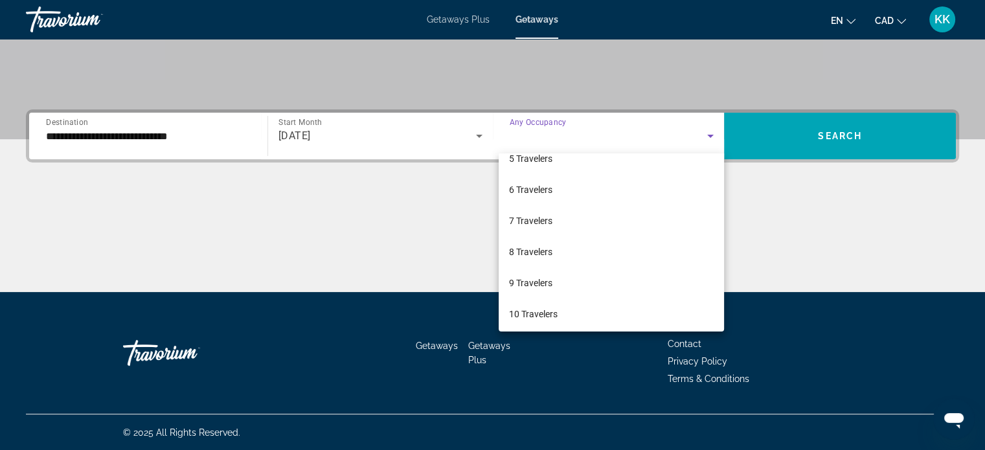
scroll to position [142, 0]
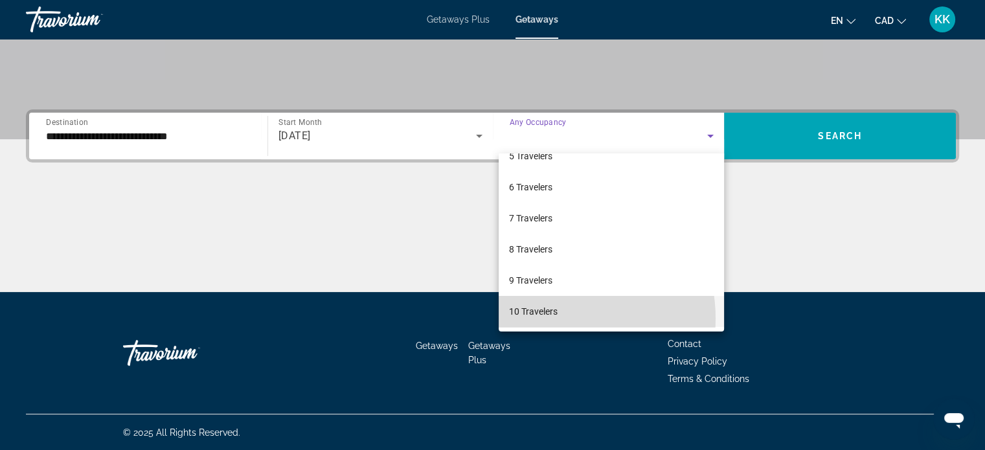
click at [556, 318] on span "10 Travelers" at bounding box center [533, 312] width 49 height 16
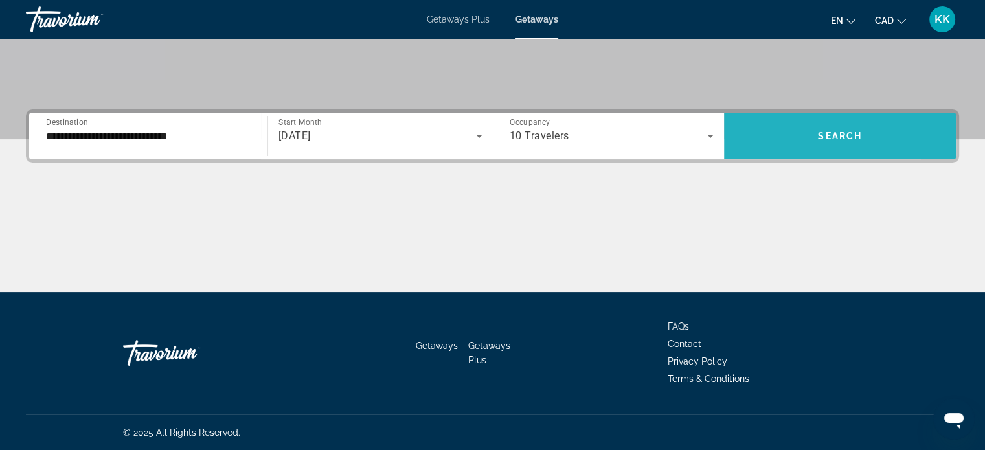
click at [775, 141] on span "Search widget" at bounding box center [840, 135] width 232 height 31
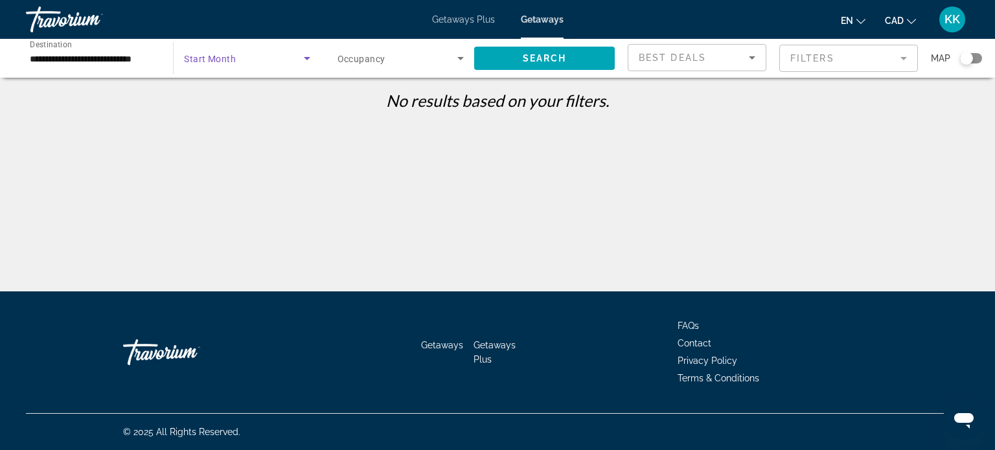
click at [275, 64] on span "Search widget" at bounding box center [243, 59] width 119 height 16
click at [479, 17] on div at bounding box center [497, 225] width 995 height 450
click at [443, 21] on span "Getaways Plus" at bounding box center [463, 19] width 63 height 10
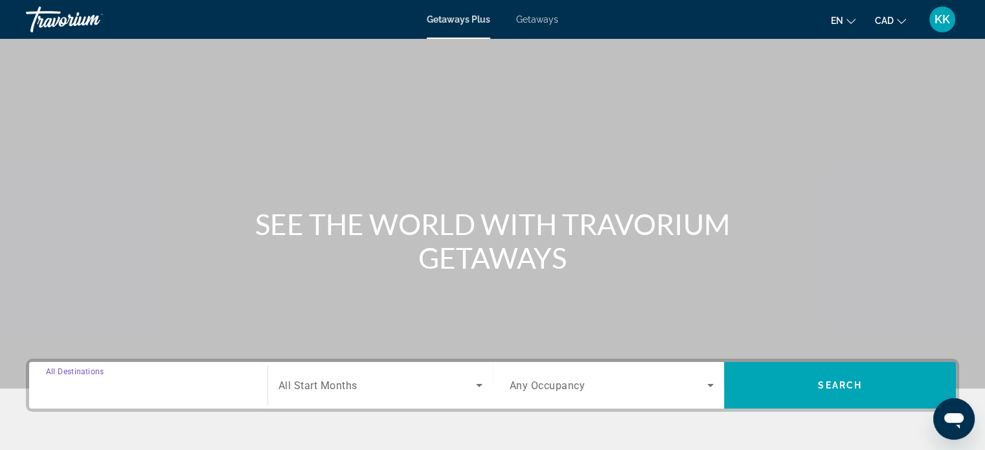
click at [183, 391] on input "Destination All Destinations" at bounding box center [148, 386] width 205 height 16
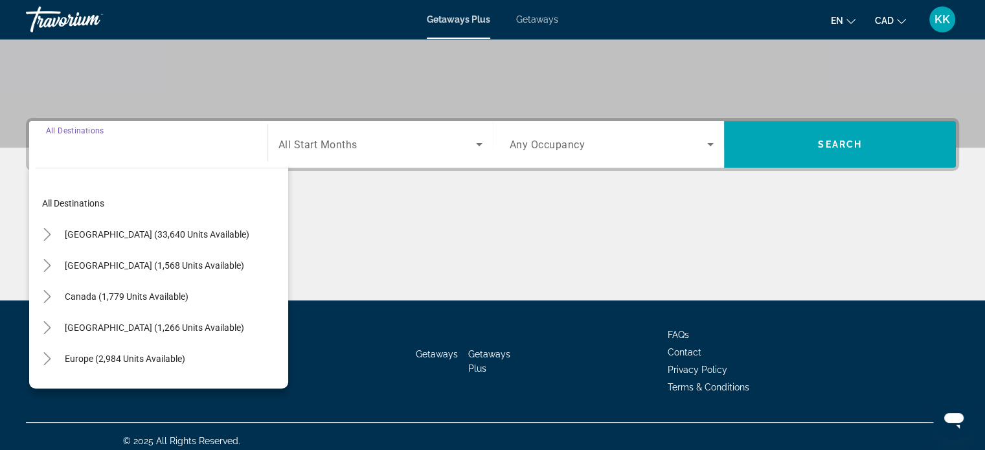
scroll to position [249, 0]
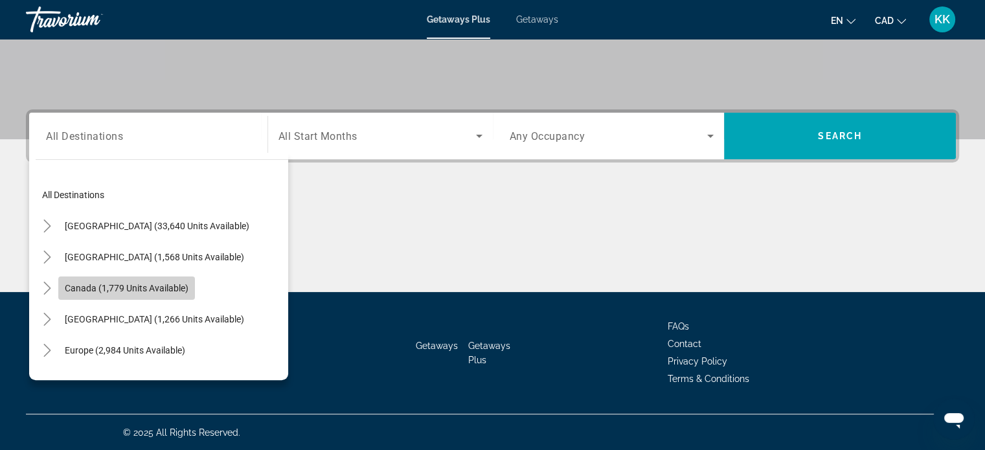
click at [151, 288] on span "Canada (1,779 units available)" at bounding box center [127, 288] width 124 height 10
type input "**********"
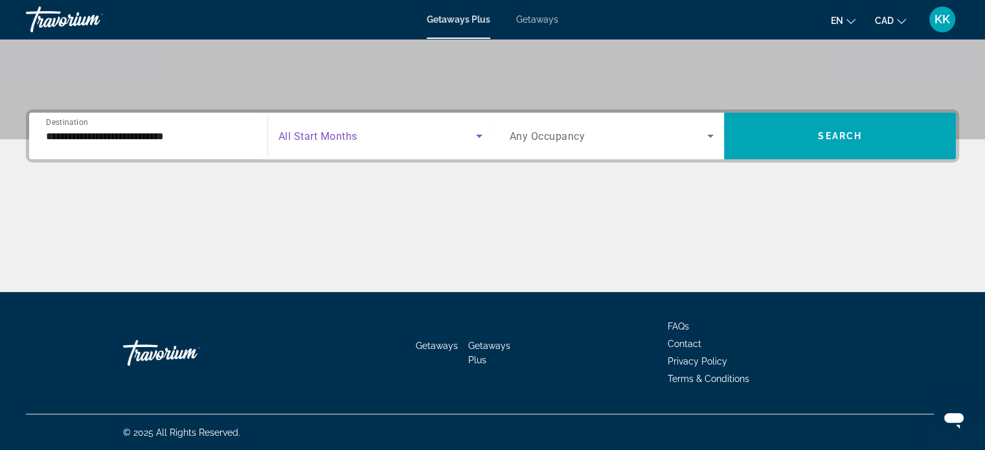
click at [473, 142] on icon "Search widget" at bounding box center [479, 136] width 16 height 16
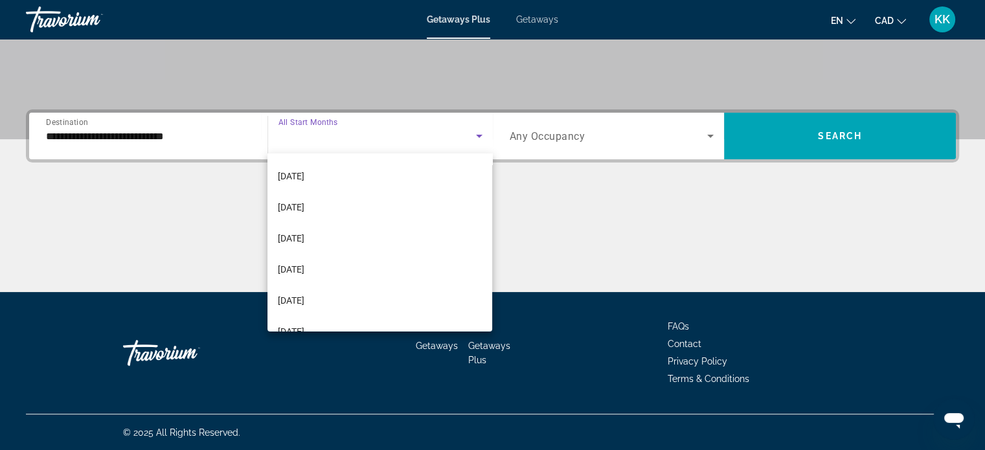
scroll to position [181, 0]
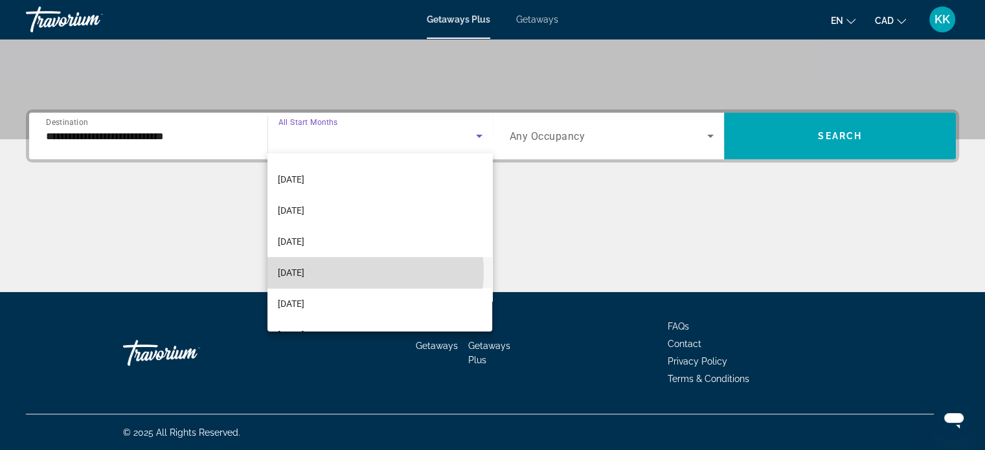
click at [354, 272] on mat-option "[DATE]" at bounding box center [379, 272] width 225 height 31
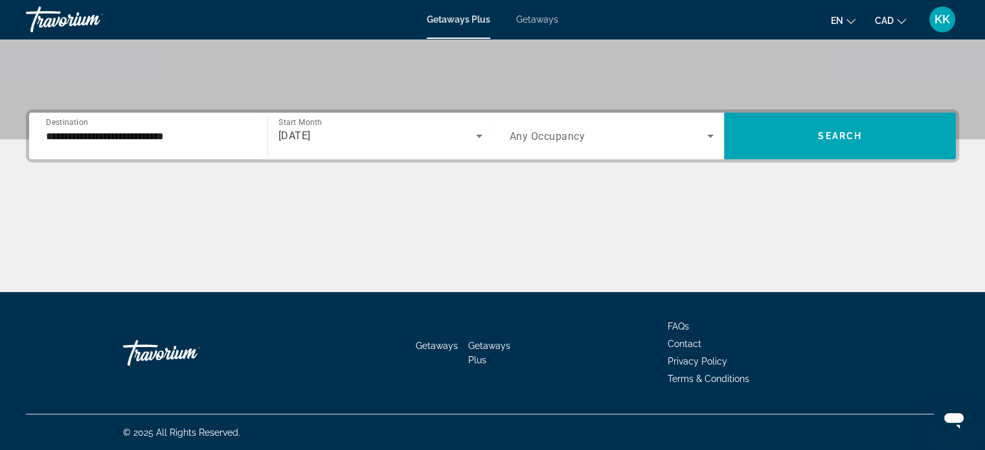
click at [694, 144] on div "Search widget" at bounding box center [612, 136] width 205 height 36
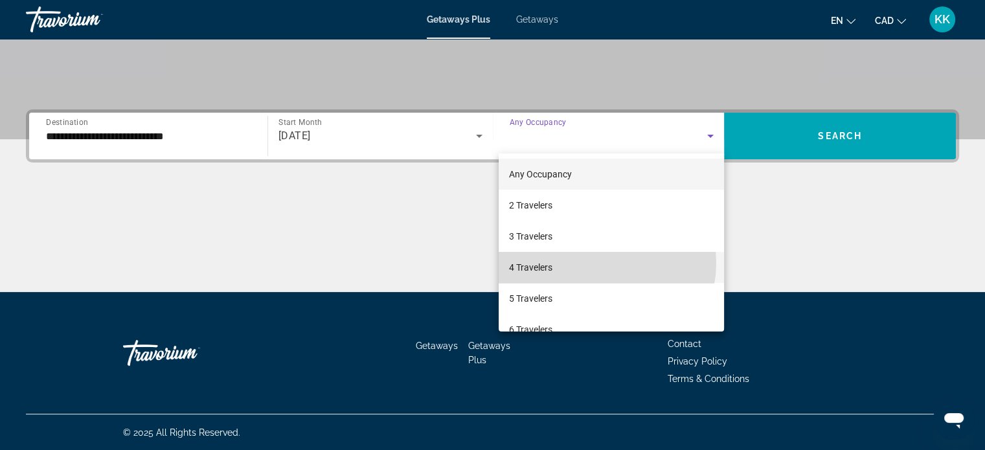
click at [598, 263] on mat-option "4 Travelers" at bounding box center [611, 267] width 225 height 31
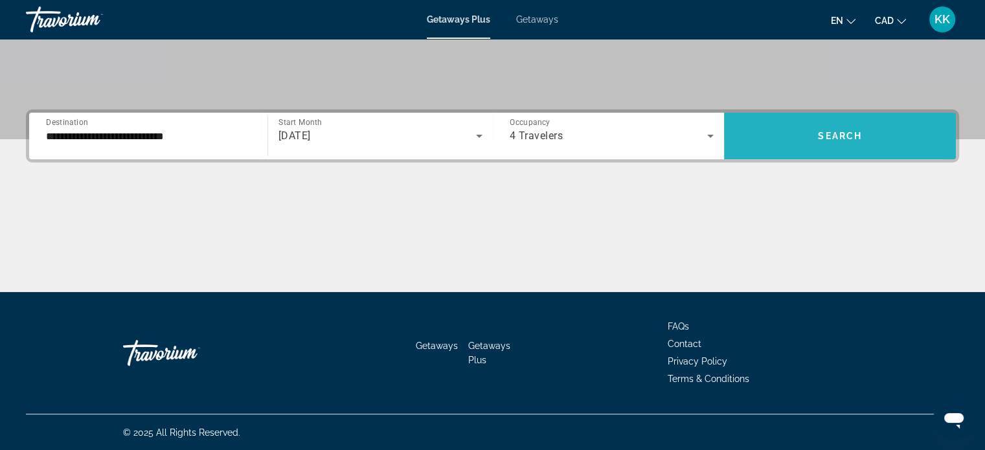
click at [786, 130] on span "Search widget" at bounding box center [840, 135] width 232 height 31
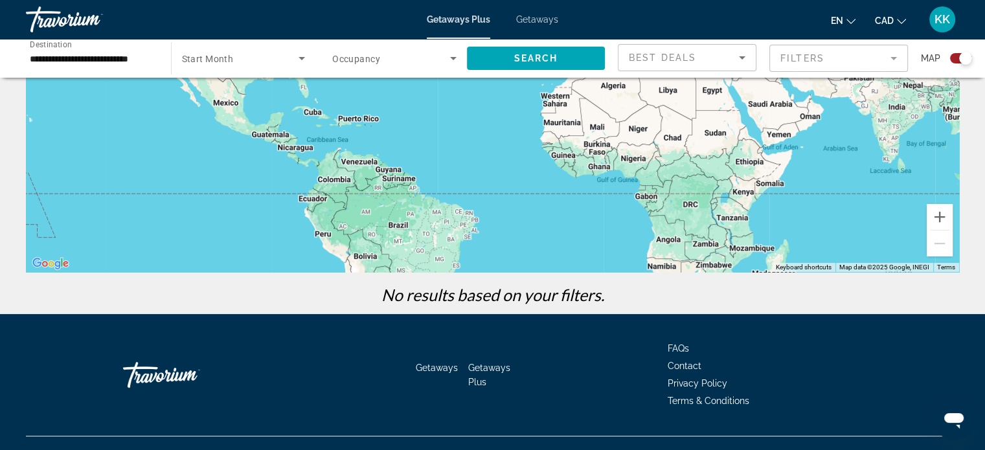
scroll to position [229, 0]
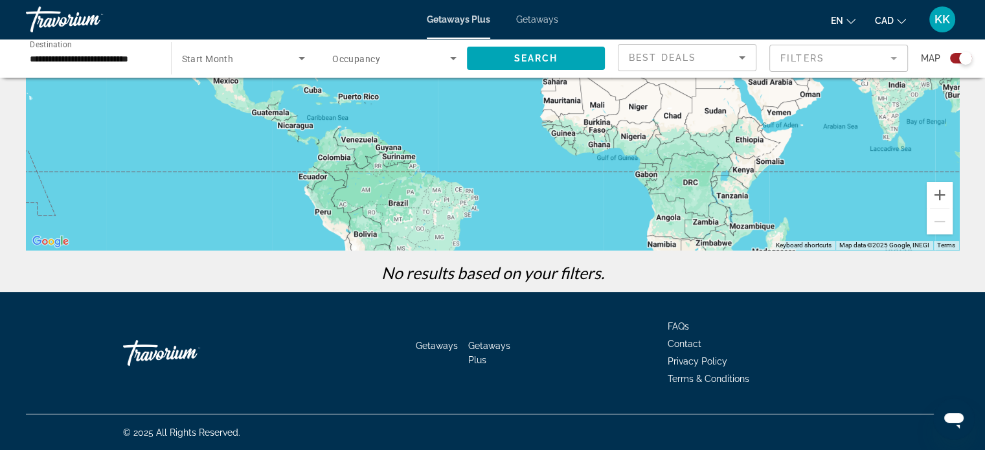
click at [548, 21] on span "Getaways" at bounding box center [537, 19] width 42 height 10
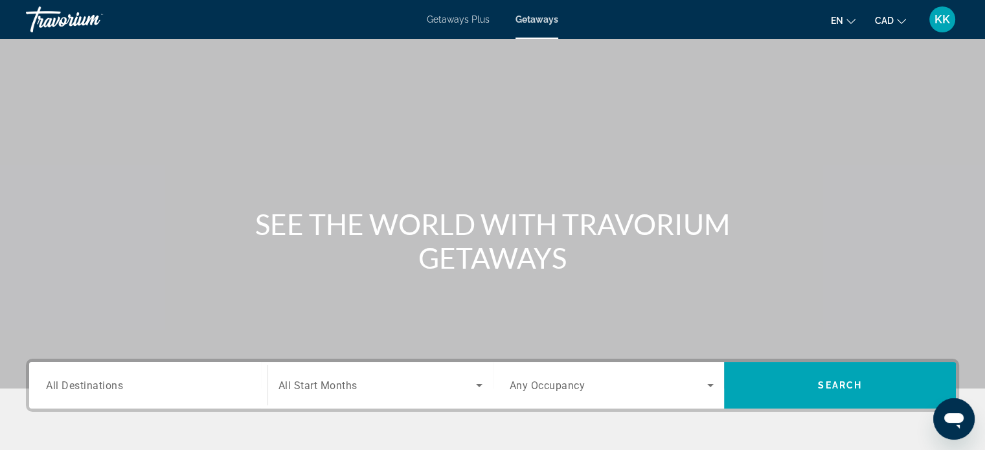
click at [241, 383] on input "Destination All Destinations" at bounding box center [148, 386] width 205 height 16
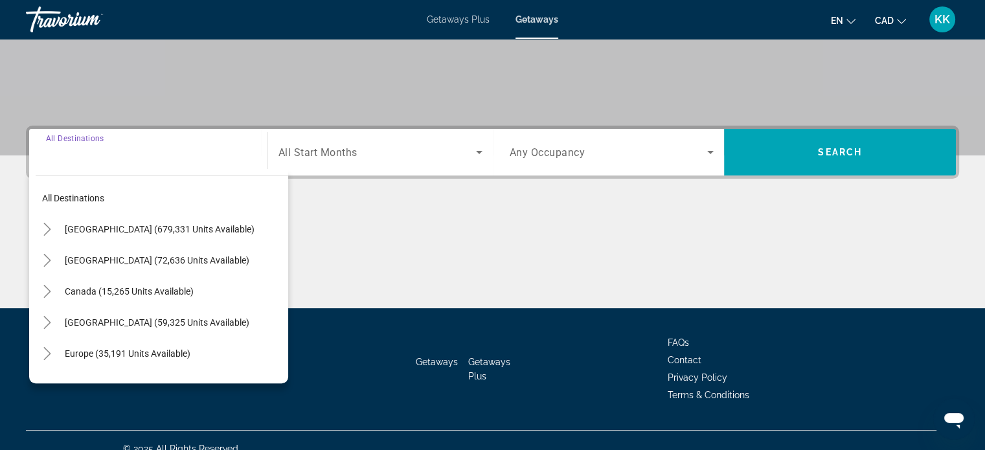
scroll to position [249, 0]
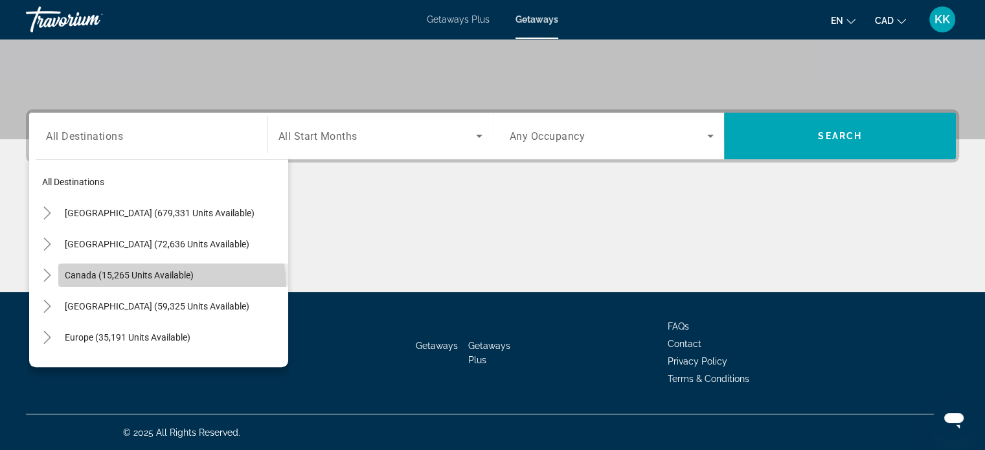
click at [171, 284] on span "Search widget" at bounding box center [173, 275] width 230 height 31
type input "**********"
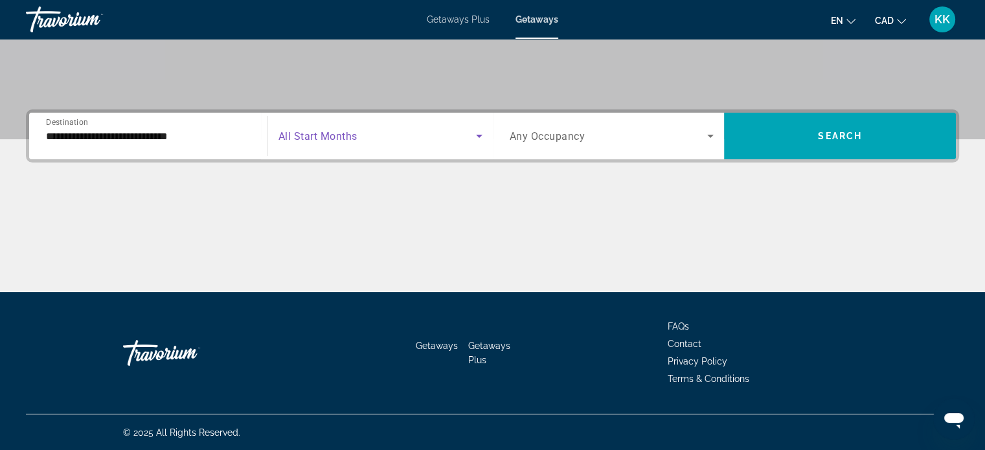
click at [483, 131] on icon "Search widget" at bounding box center [479, 136] width 16 height 16
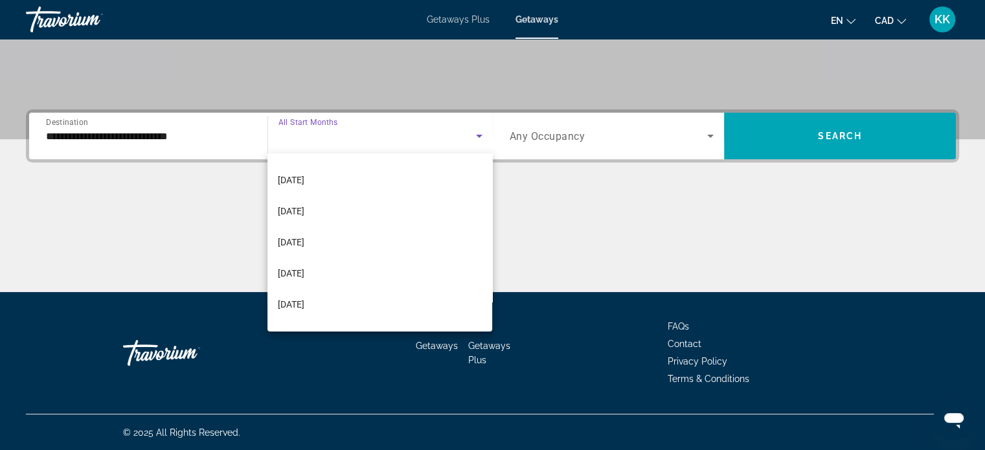
scroll to position [181, 0]
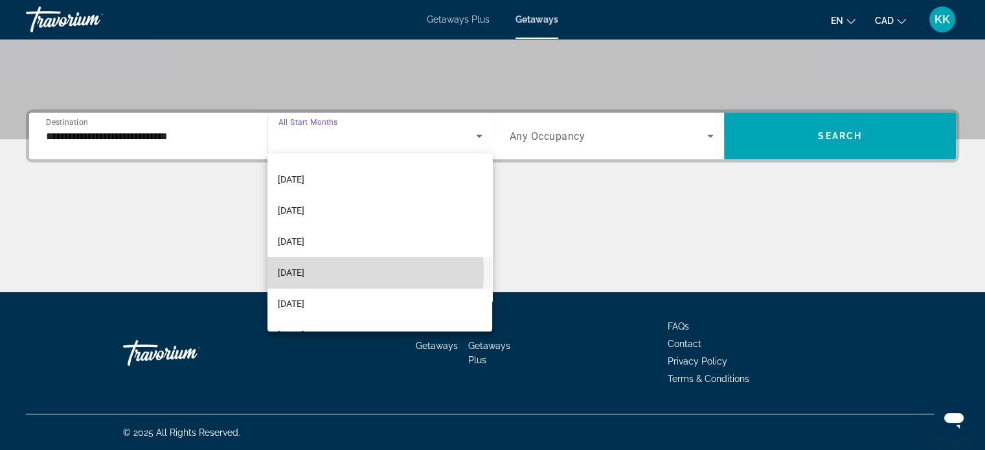
click at [327, 272] on mat-option "[DATE]" at bounding box center [379, 272] width 225 height 31
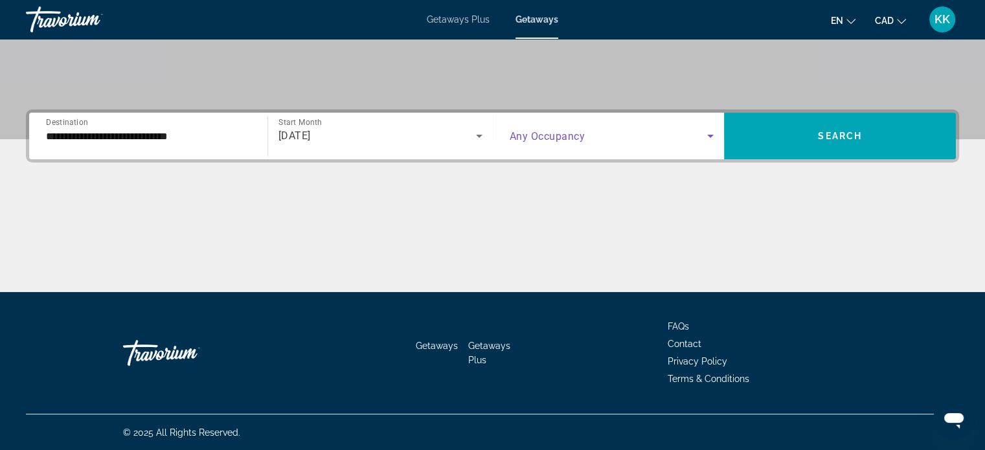
click at [703, 142] on icon "Search widget" at bounding box center [711, 136] width 16 height 16
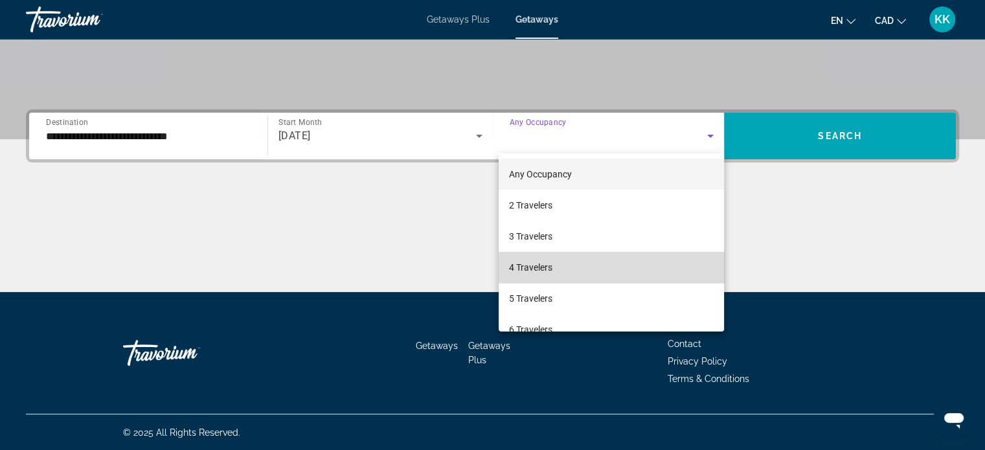
click at [618, 271] on mat-option "4 Travelers" at bounding box center [611, 267] width 225 height 31
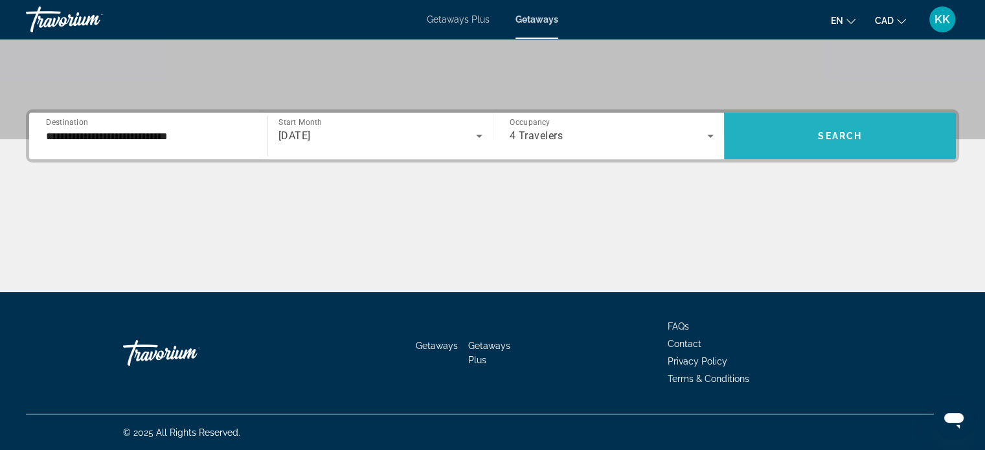
click at [806, 130] on span "Search widget" at bounding box center [840, 135] width 232 height 31
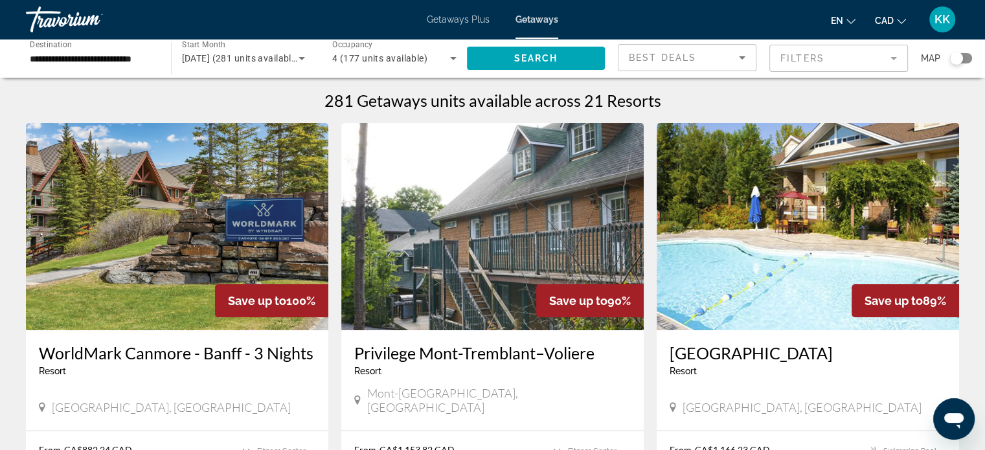
click at [207, 354] on h3 "WorldMark Canmore - Banff - 3 Nights" at bounding box center [177, 352] width 277 height 19
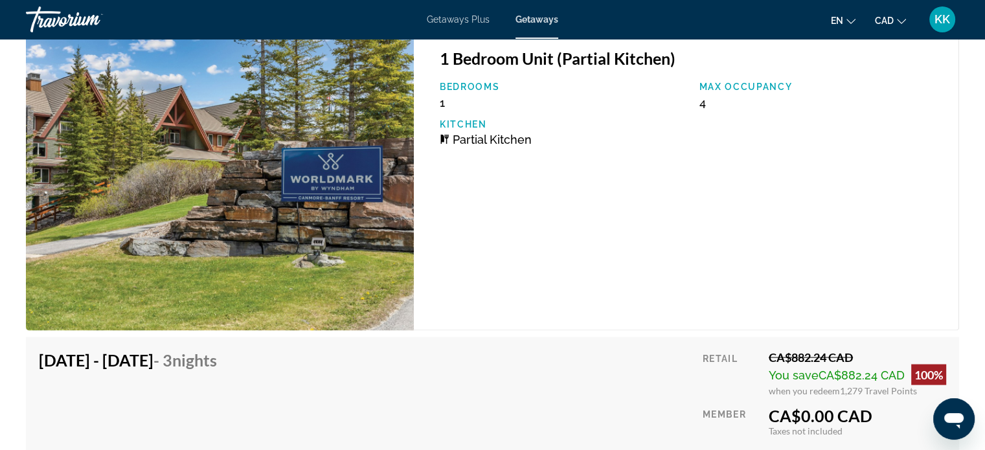
scroll to position [2375, 0]
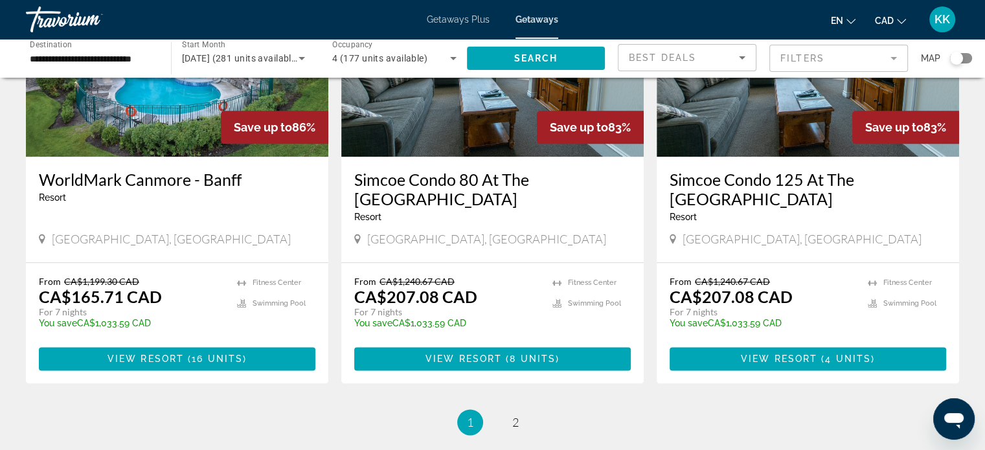
scroll to position [1683, 0]
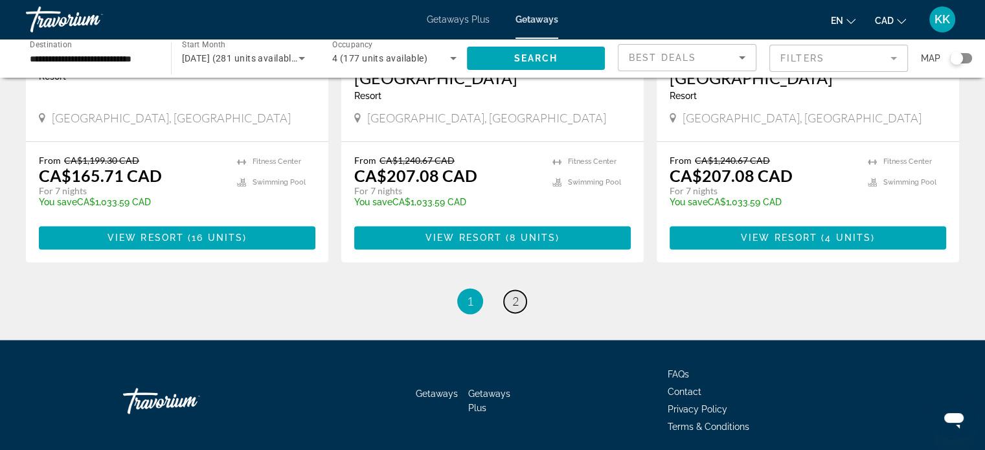
click at [514, 294] on span "2" at bounding box center [515, 301] width 6 height 14
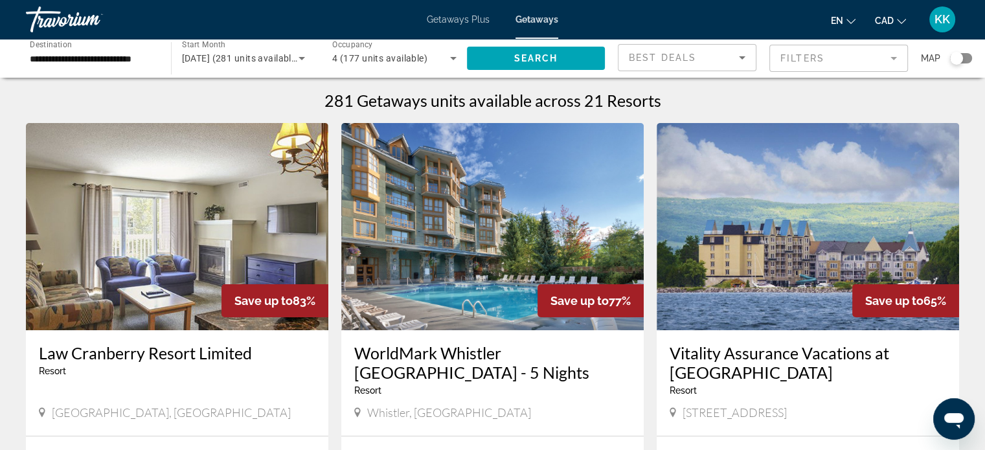
click at [144, 67] on div "**********" at bounding box center [92, 58] width 124 height 37
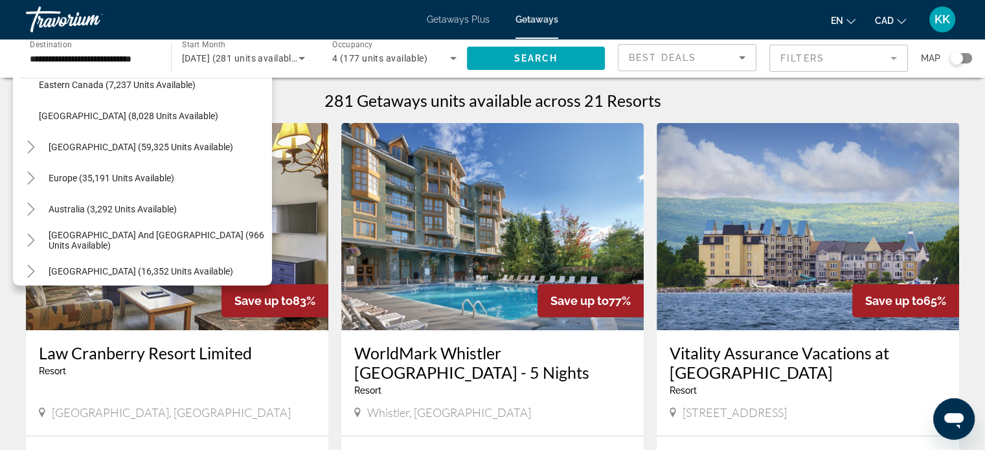
scroll to position [144, 0]
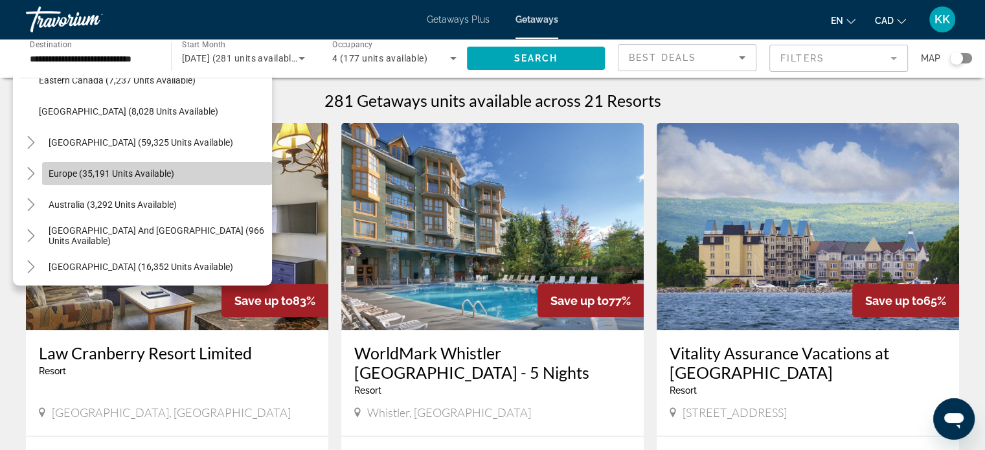
click at [163, 166] on span "Search widget" at bounding box center [157, 173] width 230 height 31
type input "**********"
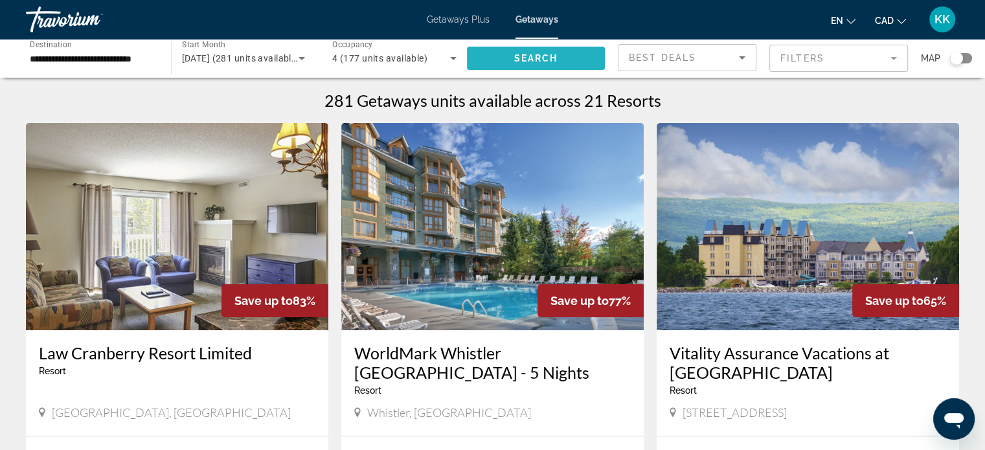
scroll to position [0, 0]
click at [530, 55] on span "Search" at bounding box center [536, 58] width 44 height 10
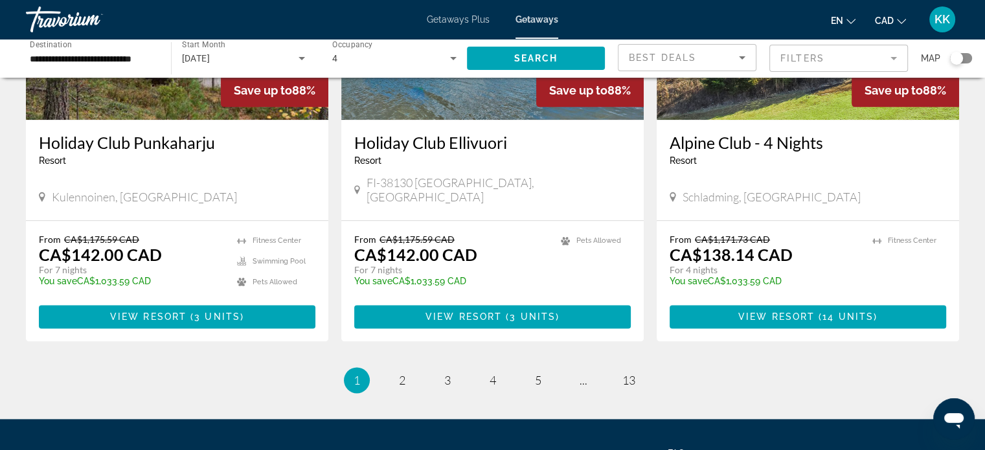
scroll to position [1588, 0]
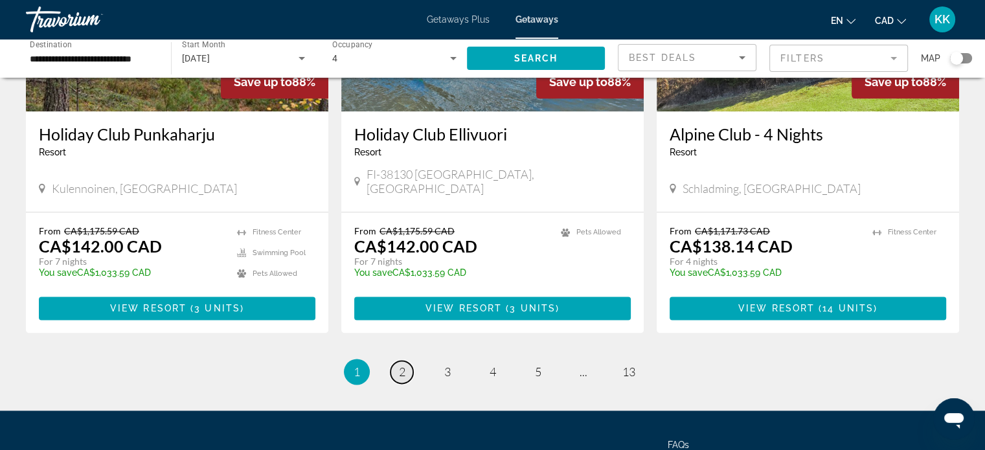
click at [399, 365] on span "2" at bounding box center [402, 372] width 6 height 14
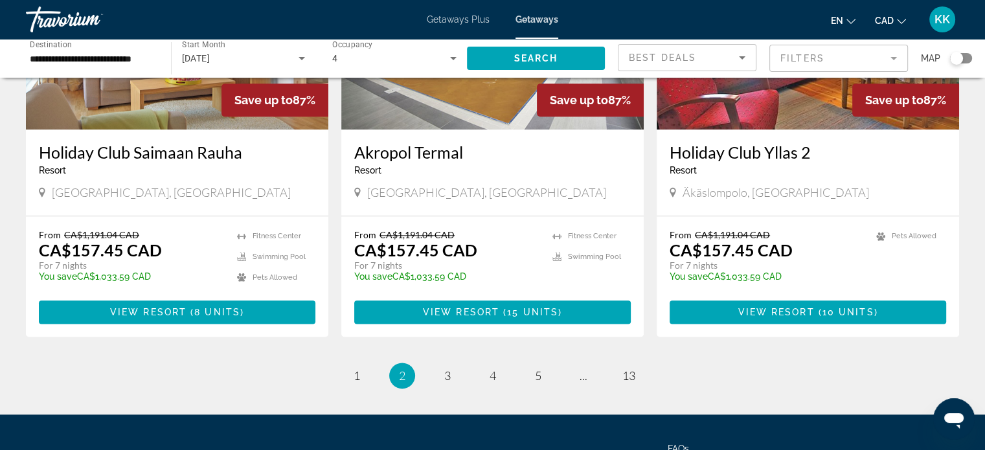
scroll to position [1644, 0]
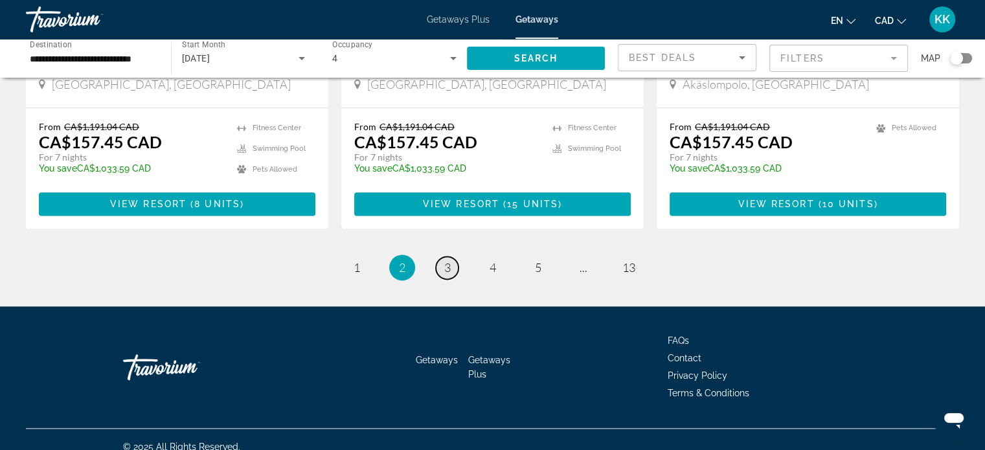
click at [445, 260] on span "3" at bounding box center [447, 267] width 6 height 14
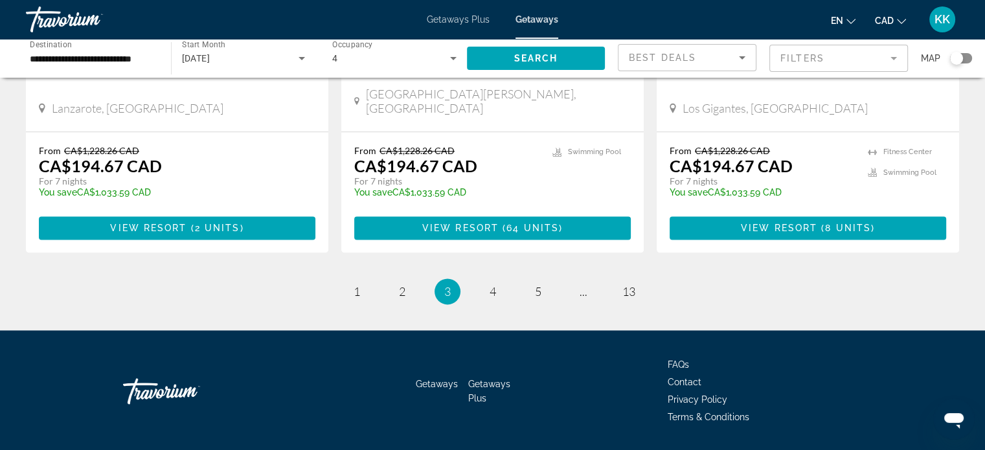
scroll to position [1663, 0]
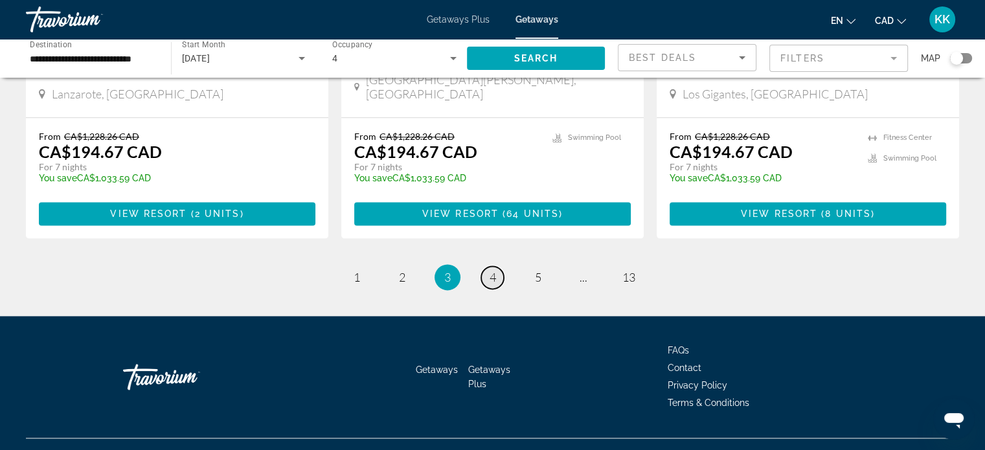
click at [484, 266] on link "page 4" at bounding box center [492, 277] width 23 height 23
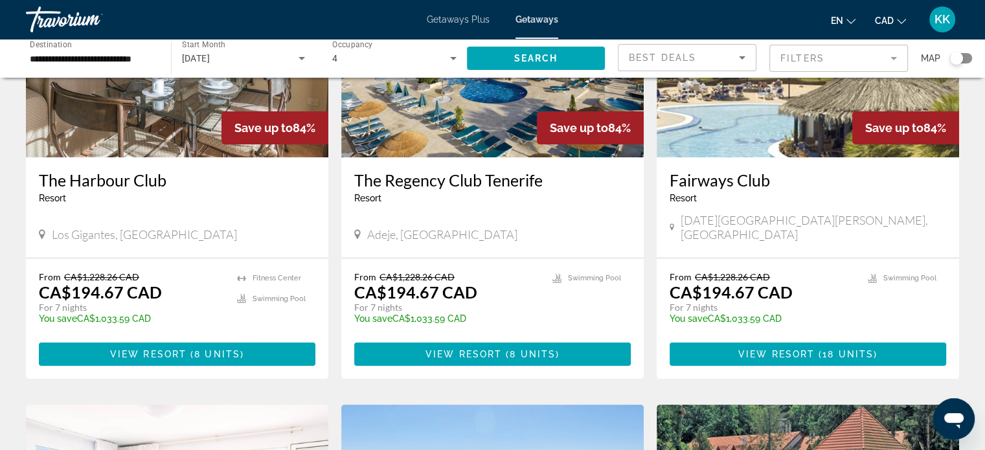
scroll to position [189, 0]
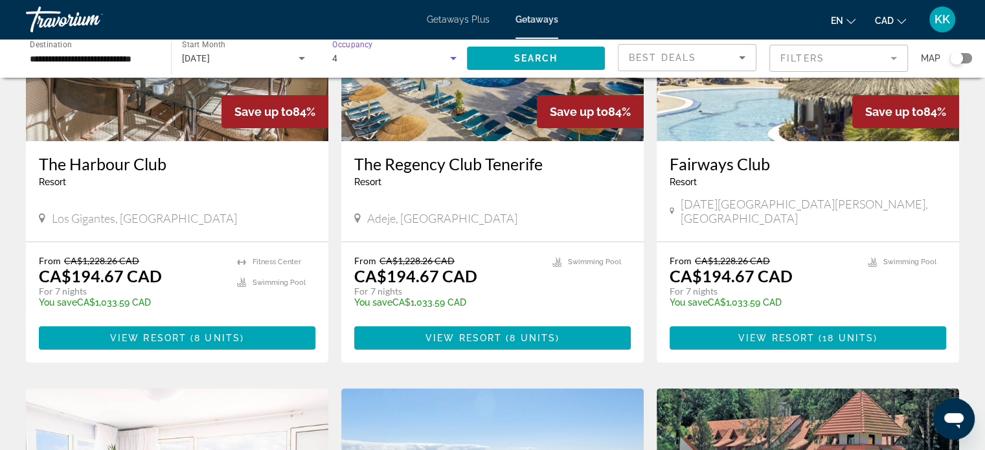
click at [456, 59] on icon "Search widget" at bounding box center [454, 59] width 16 height 16
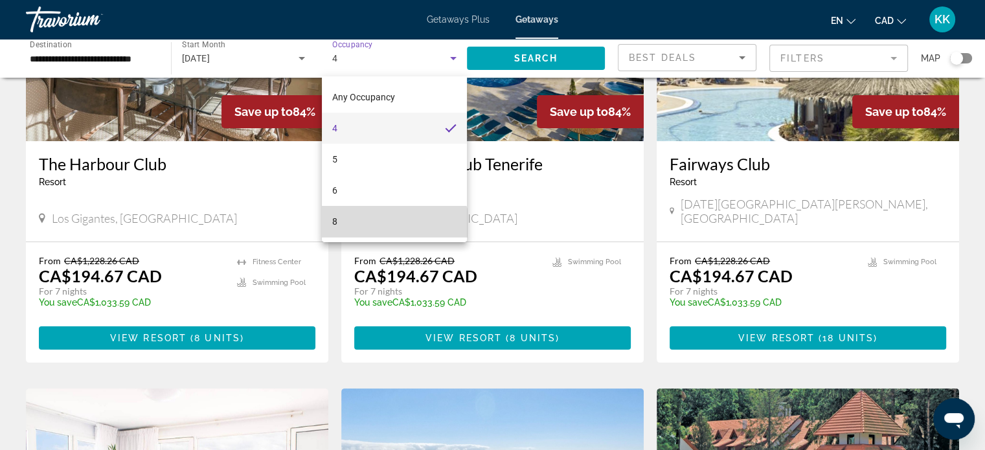
click at [394, 235] on mat-option "8" at bounding box center [394, 221] width 145 height 31
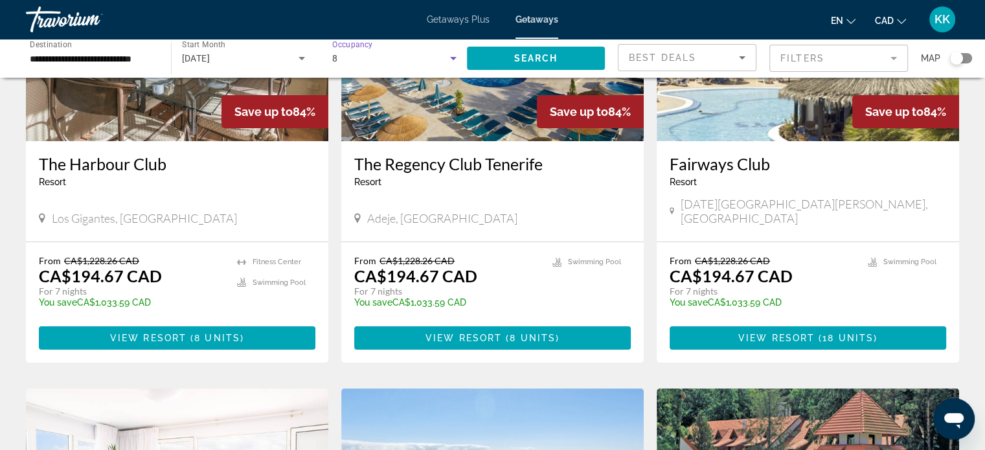
click at [457, 59] on icon "Search widget" at bounding box center [454, 59] width 16 height 16
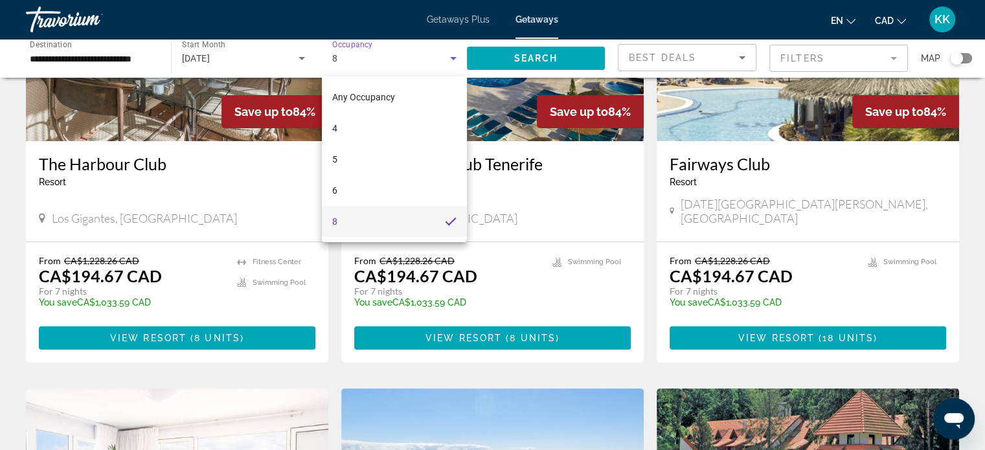
drag, startPoint x: 433, startPoint y: 161, endPoint x: 420, endPoint y: 315, distance: 154.7
click at [420, 315] on div "Any Occupancy 4 5 6 8" at bounding box center [492, 225] width 985 height 450
click at [414, 220] on mat-option "8" at bounding box center [394, 221] width 145 height 31
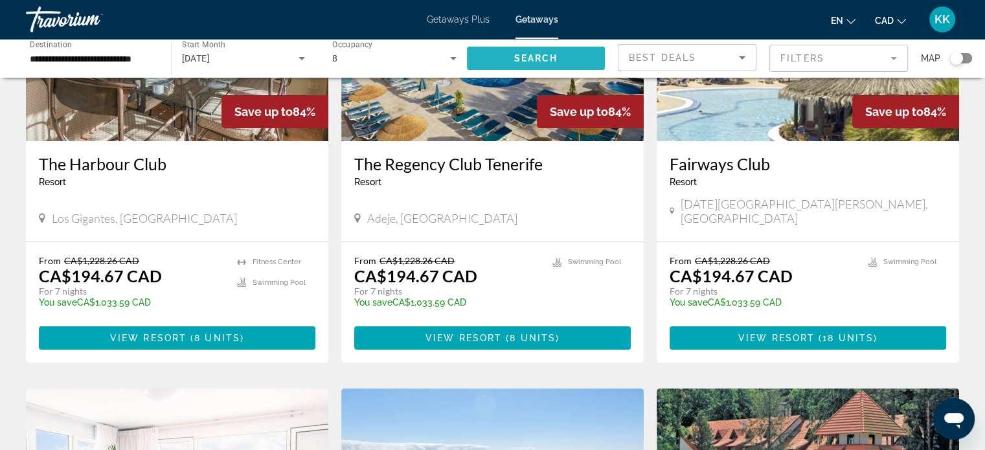
click at [550, 51] on span "Search widget" at bounding box center [536, 58] width 139 height 31
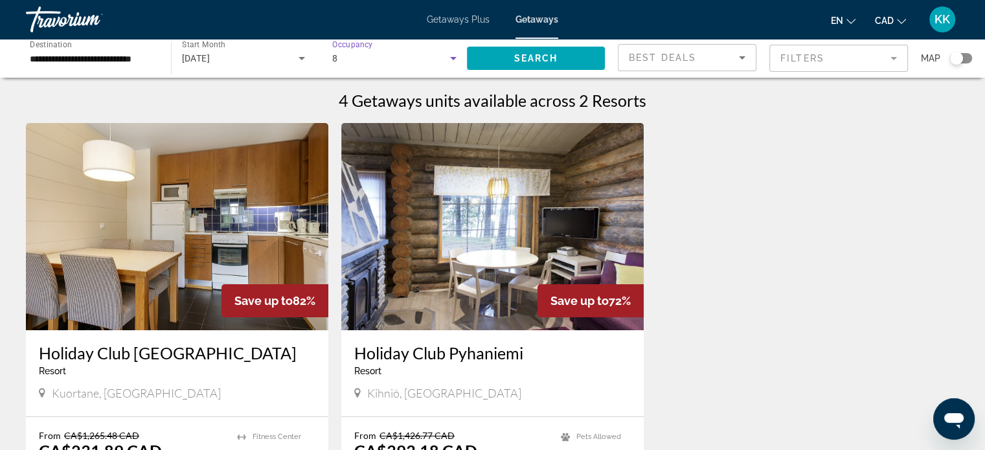
click at [451, 61] on icon "Search widget" at bounding box center [454, 59] width 16 height 16
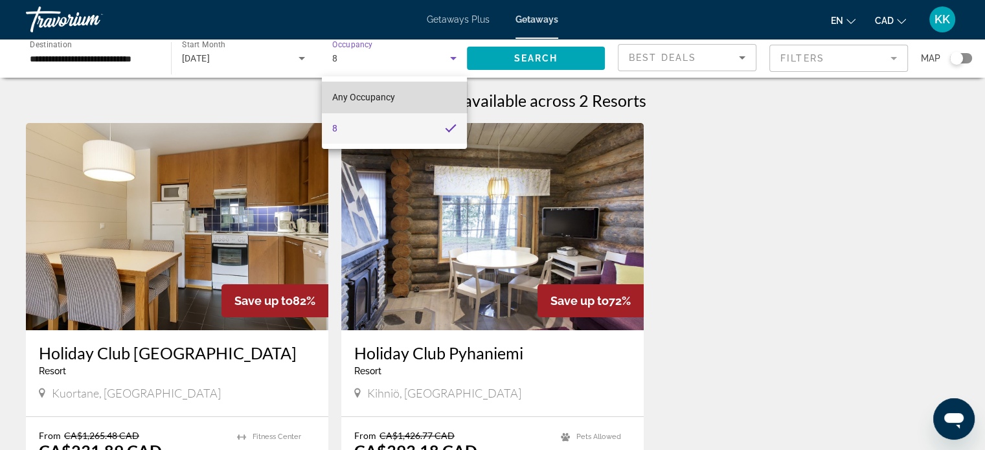
click at [423, 101] on mat-option "Any Occupancy" at bounding box center [394, 97] width 145 height 31
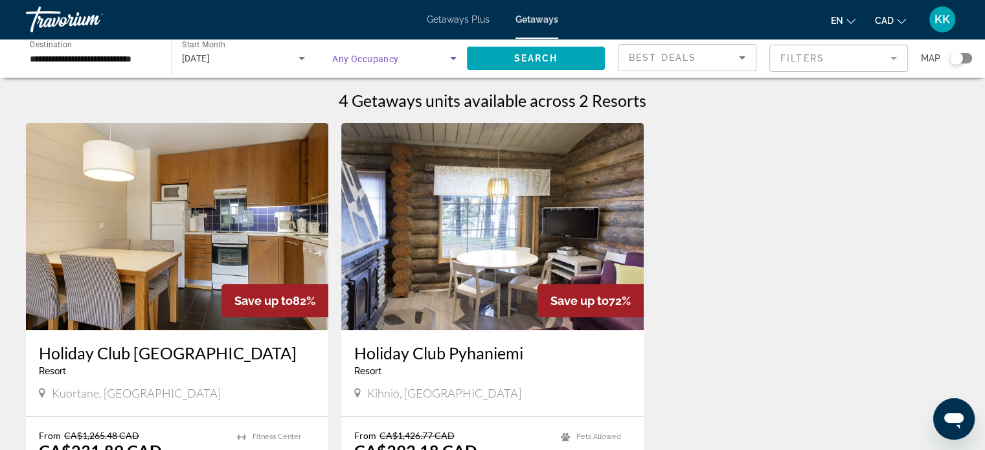
click at [448, 60] on icon "Search widget" at bounding box center [454, 59] width 16 height 16
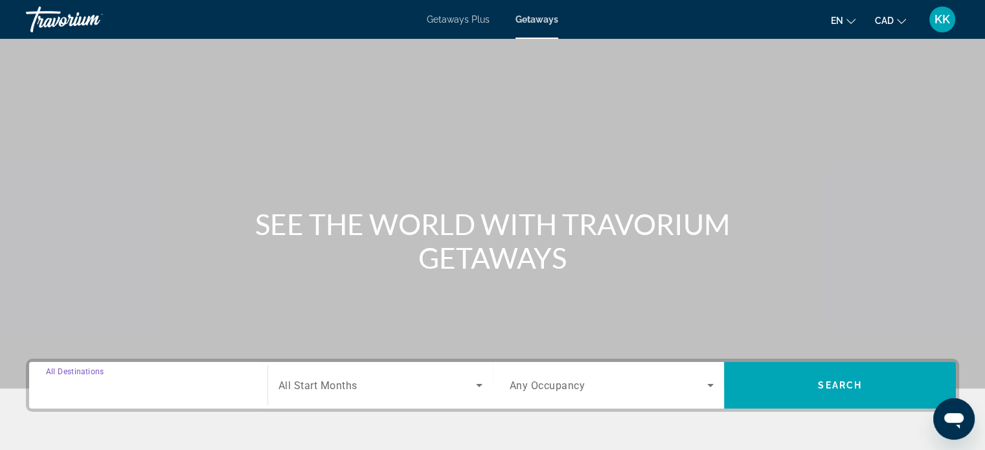
click at [188, 383] on input "Destination All Destinations" at bounding box center [148, 386] width 205 height 16
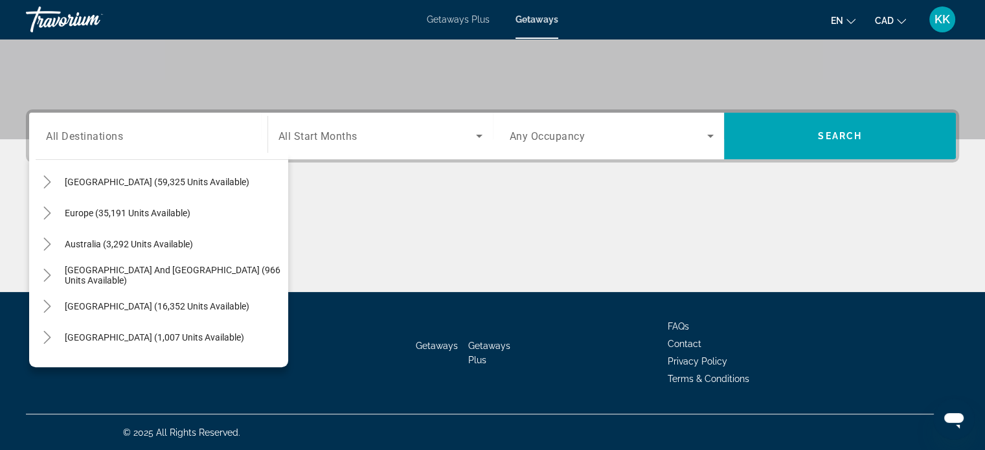
scroll to position [106, 0]
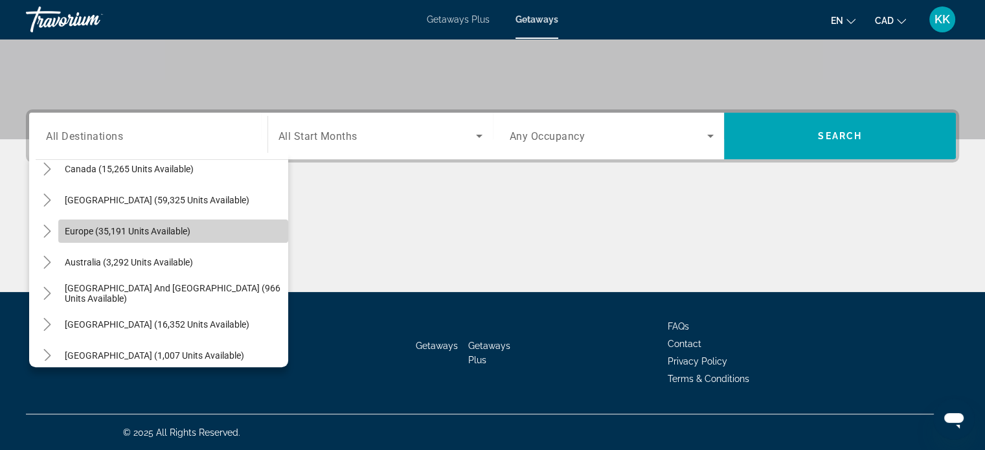
click at [202, 225] on span "Search widget" at bounding box center [173, 231] width 230 height 31
type input "**********"
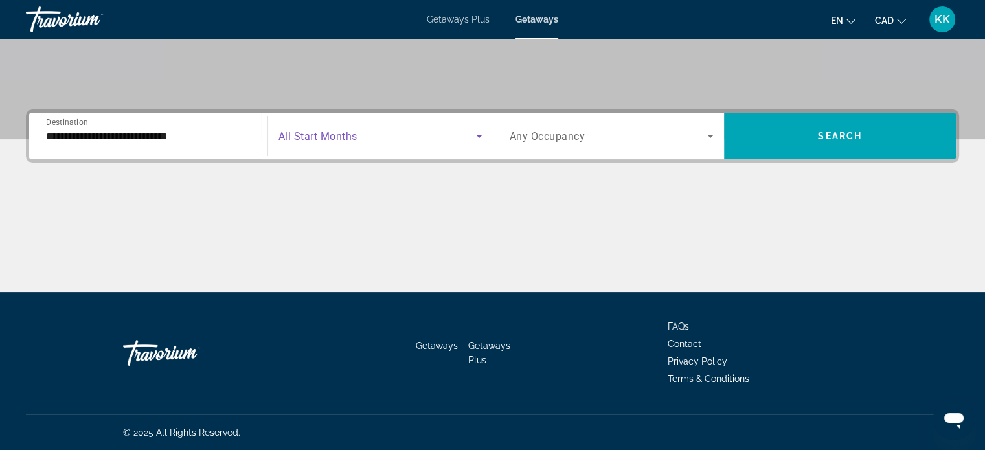
click at [478, 136] on icon "Search widget" at bounding box center [479, 136] width 6 height 3
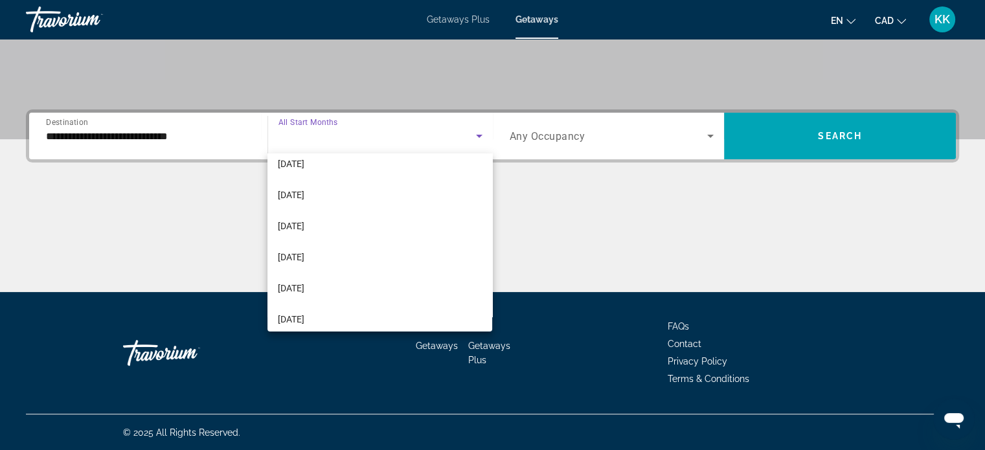
scroll to position [181, 0]
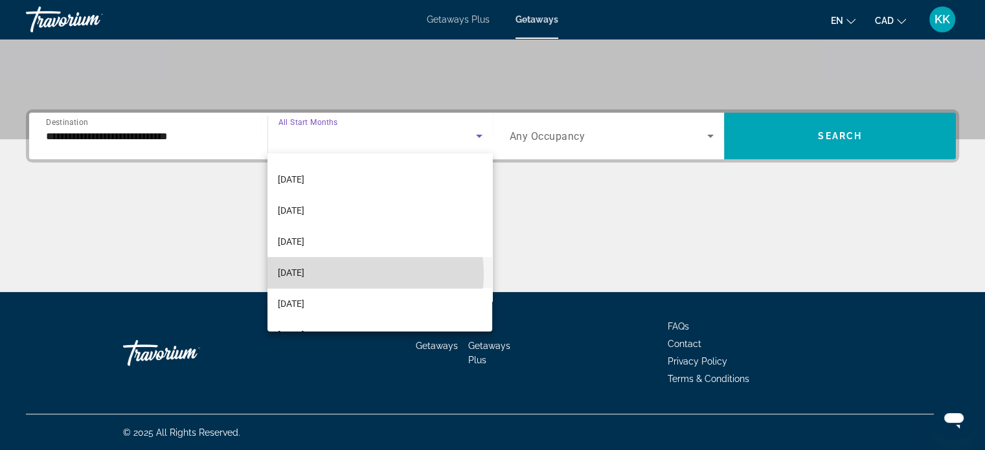
click at [350, 275] on mat-option "[DATE]" at bounding box center [379, 272] width 225 height 31
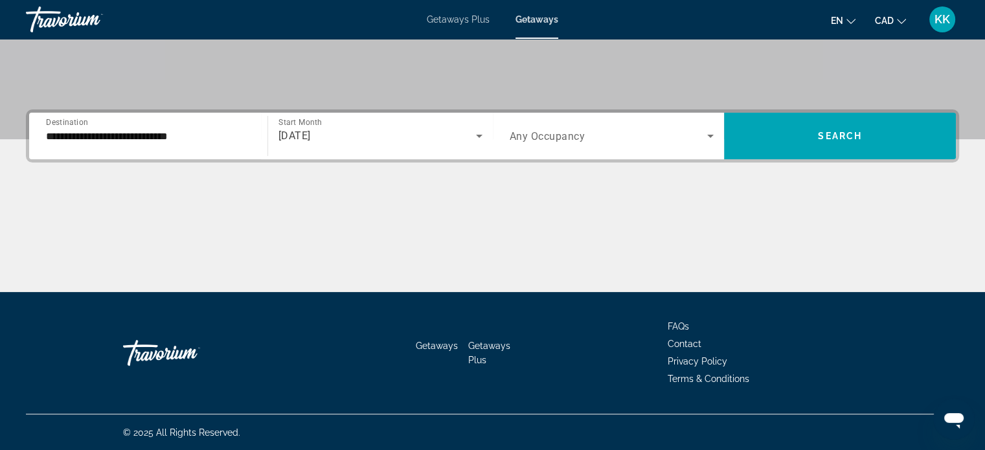
click at [695, 152] on div "Search widget" at bounding box center [612, 136] width 205 height 36
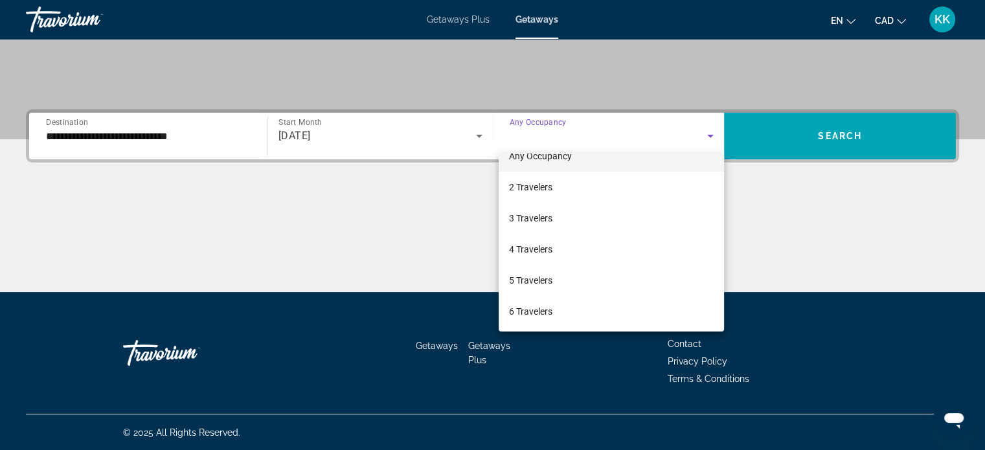
scroll to position [26, 0]
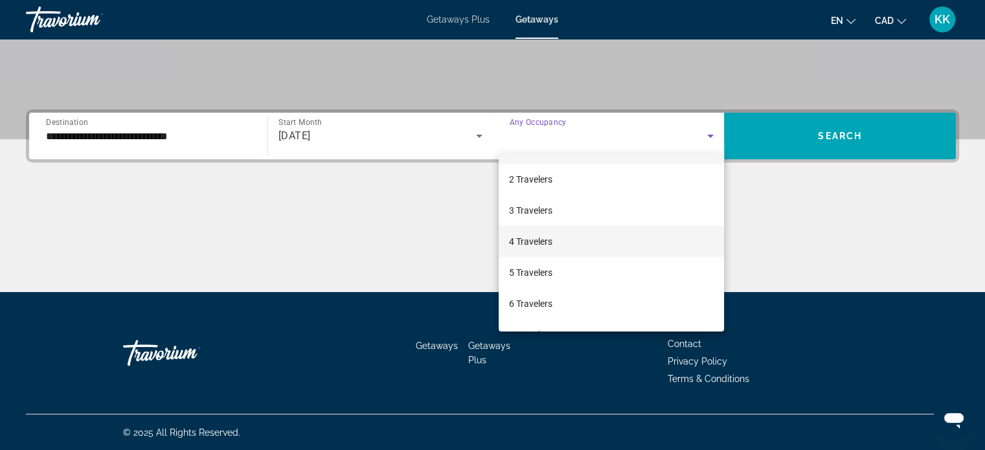
click at [562, 244] on mat-option "4 Travelers" at bounding box center [611, 241] width 225 height 31
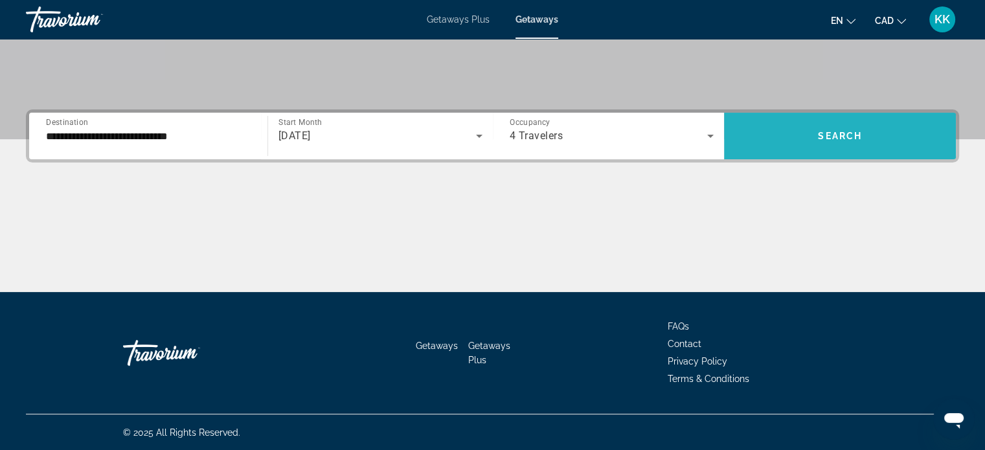
click at [832, 135] on span "Search" at bounding box center [840, 136] width 44 height 10
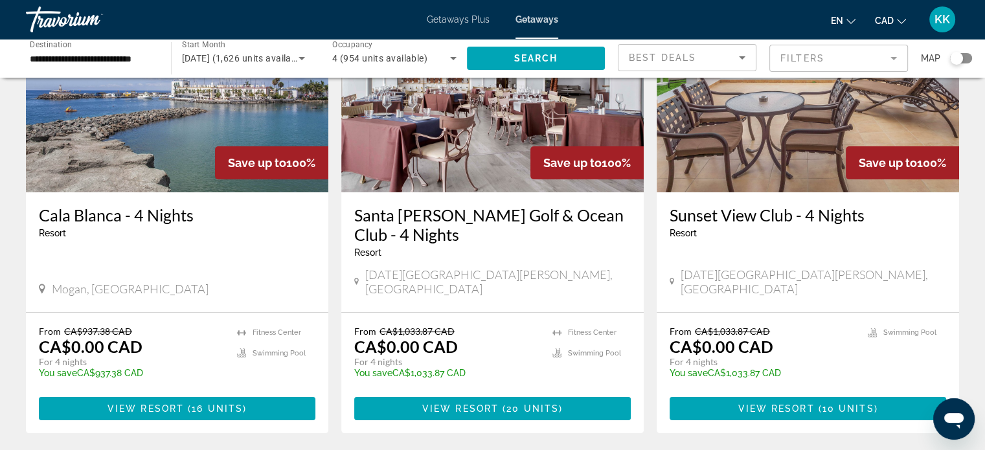
scroll to position [164, 0]
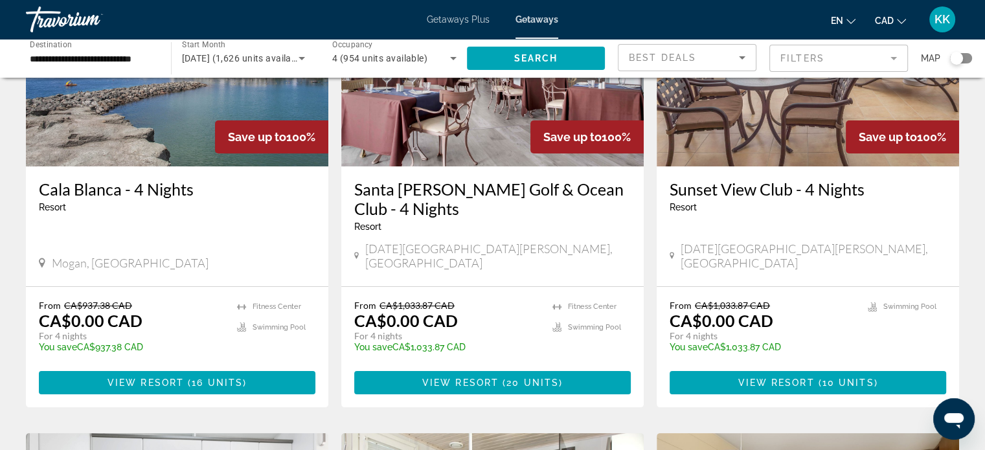
click at [88, 196] on h3 "Cala Blanca - 4 Nights" at bounding box center [177, 188] width 277 height 19
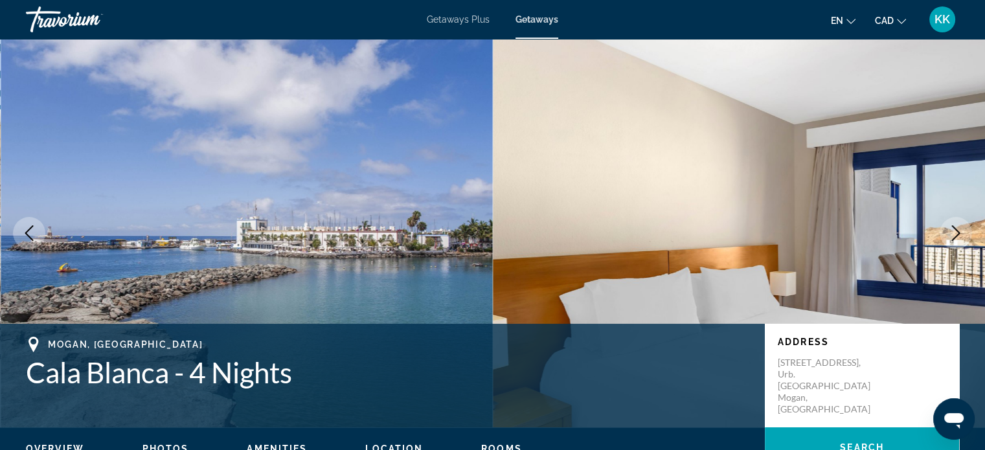
click at [954, 229] on icon "Next image" at bounding box center [956, 233] width 16 height 16
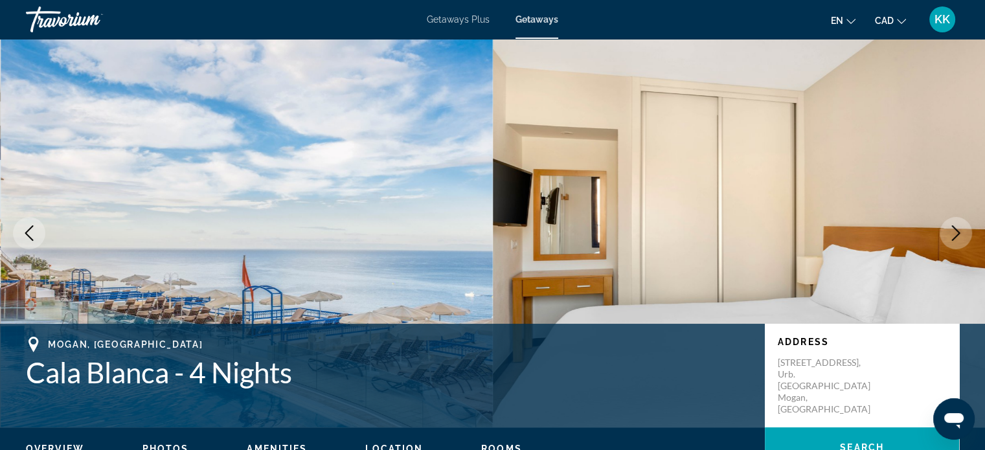
click at [954, 229] on icon "Next image" at bounding box center [956, 233] width 16 height 16
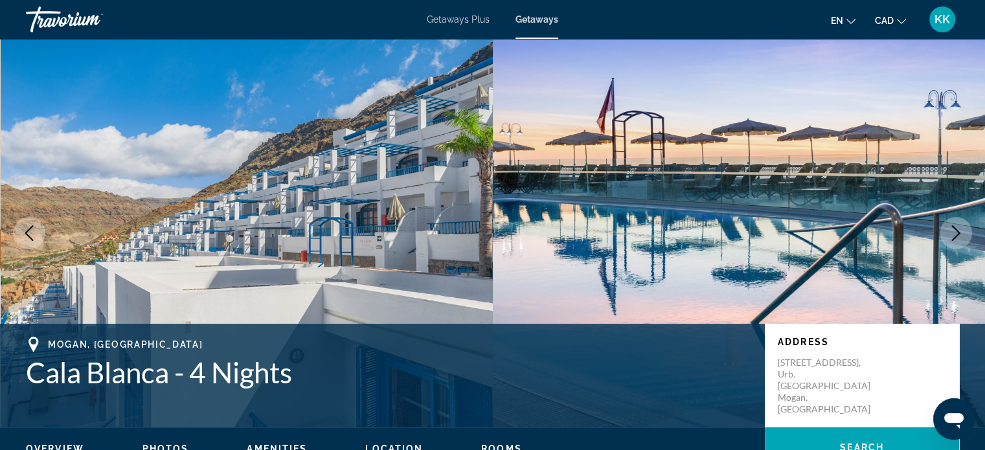
click at [954, 229] on icon "Next image" at bounding box center [956, 233] width 16 height 16
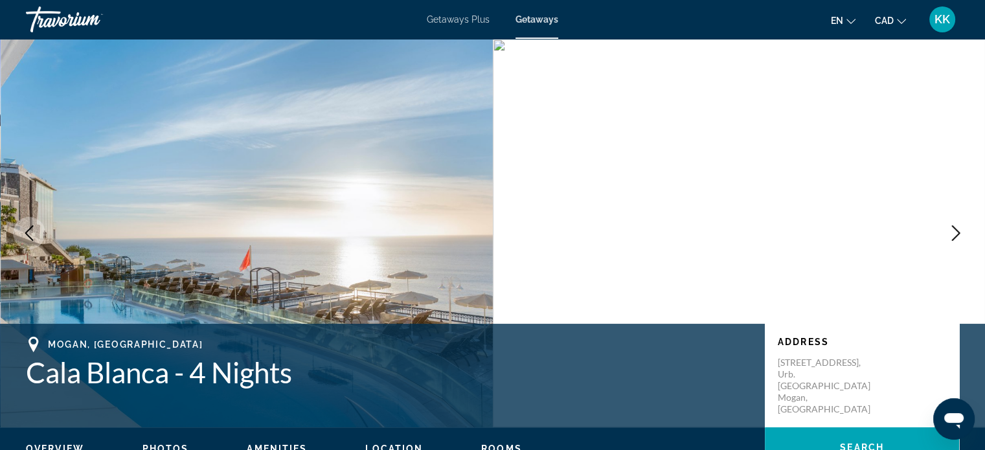
click at [954, 229] on icon "Next image" at bounding box center [956, 233] width 16 height 16
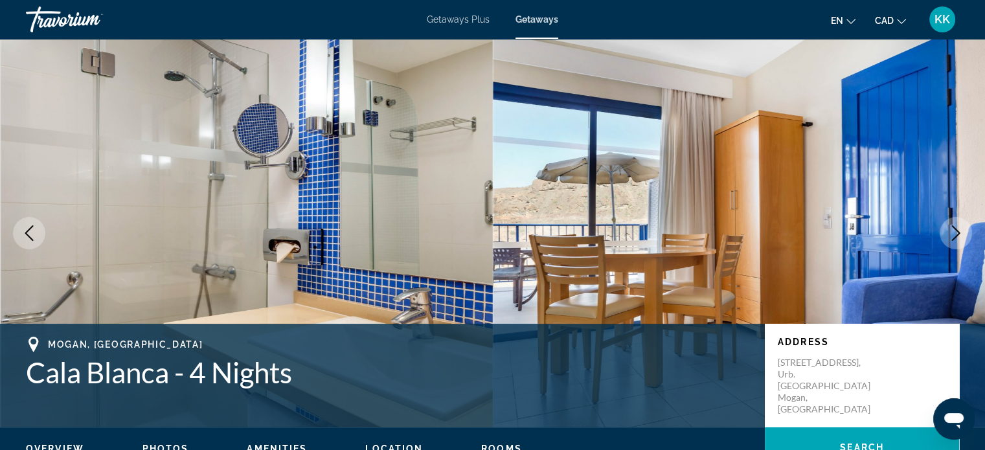
click at [954, 229] on icon "Next image" at bounding box center [956, 233] width 16 height 16
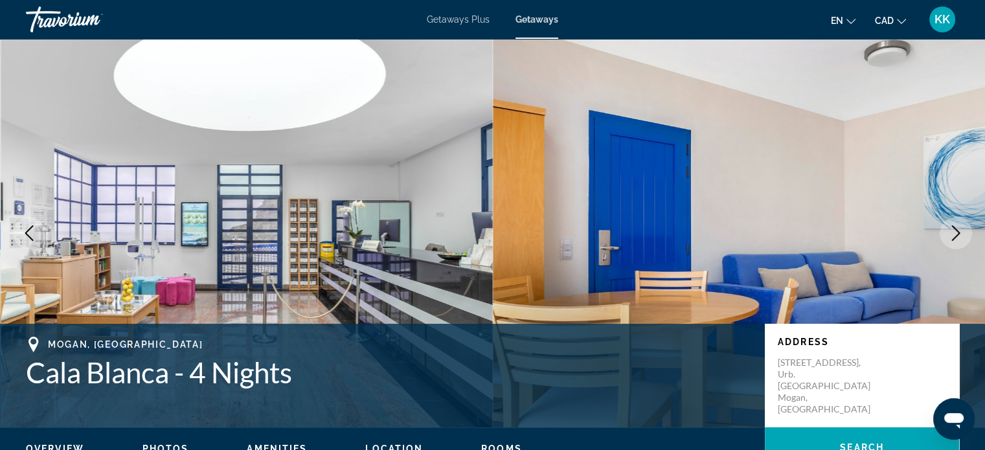
click at [954, 229] on icon "Next image" at bounding box center [956, 233] width 16 height 16
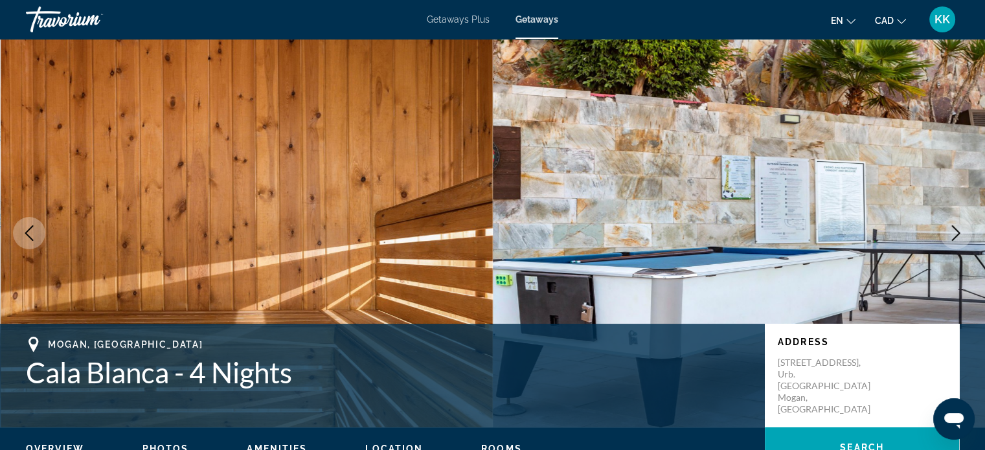
click at [954, 229] on icon "Next image" at bounding box center [956, 233] width 16 height 16
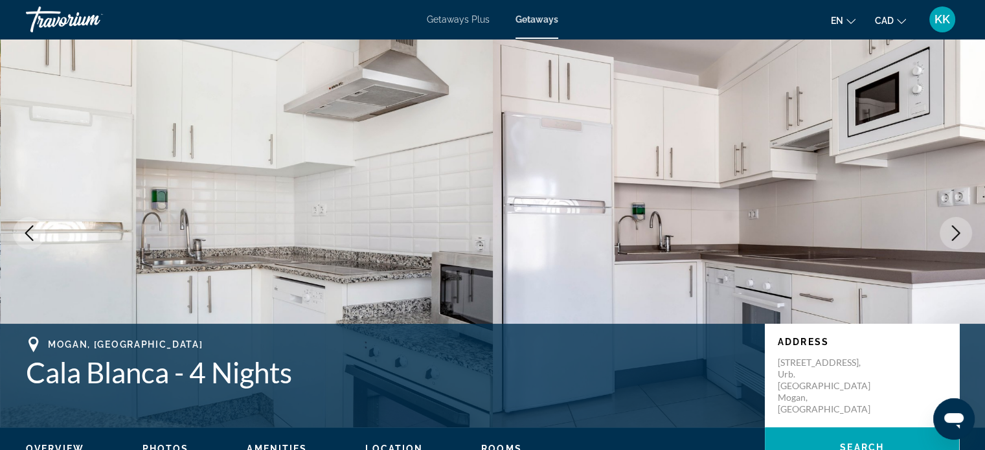
click at [954, 229] on icon "Next image" at bounding box center [956, 233] width 16 height 16
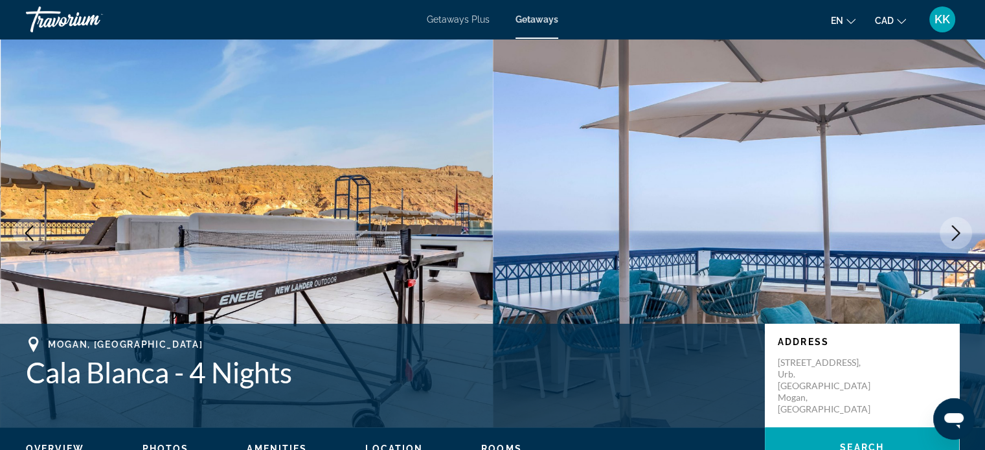
click at [954, 229] on icon "Next image" at bounding box center [956, 233] width 16 height 16
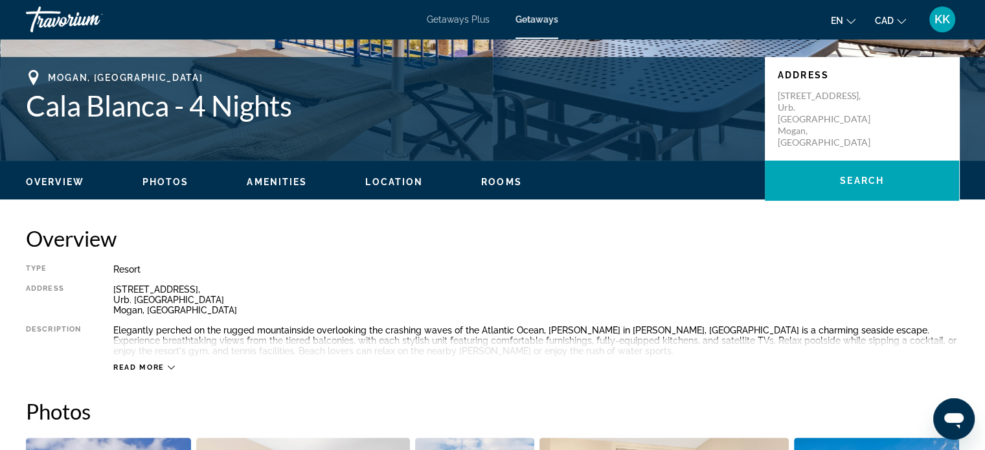
scroll to position [363, 0]
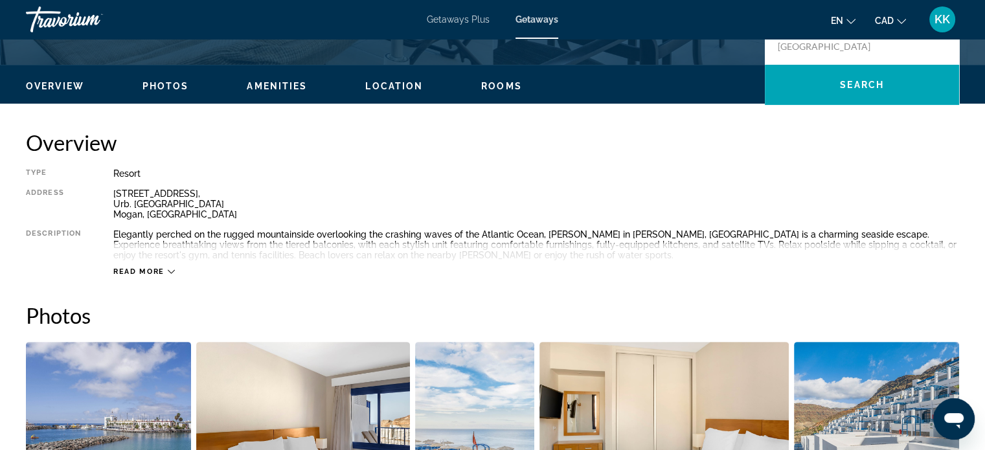
click at [149, 268] on span "Read more" at bounding box center [138, 271] width 51 height 8
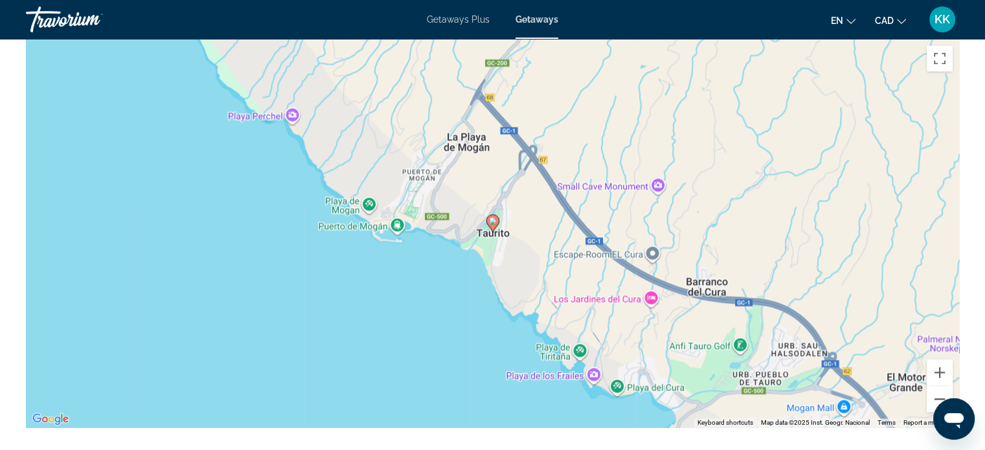
scroll to position [1908, 0]
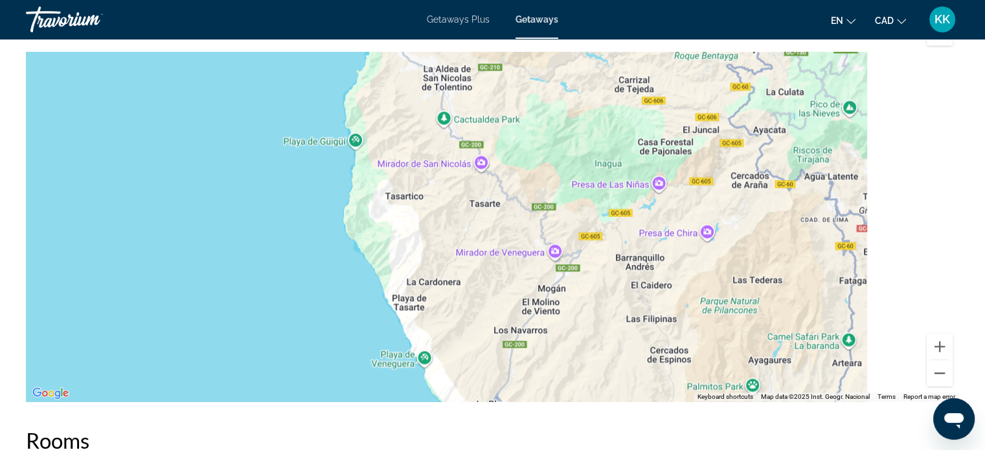
drag, startPoint x: 751, startPoint y: 236, endPoint x: 566, endPoint y: 424, distance: 263.3
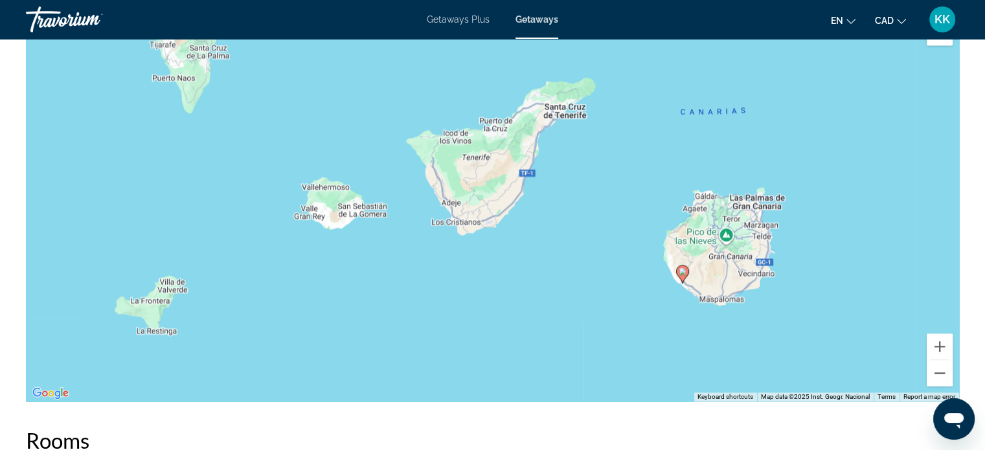
click at [733, 279] on div "To activate drag with keyboard, press Alt + Enter. Once in keyboard drag state,…" at bounding box center [492, 207] width 933 height 389
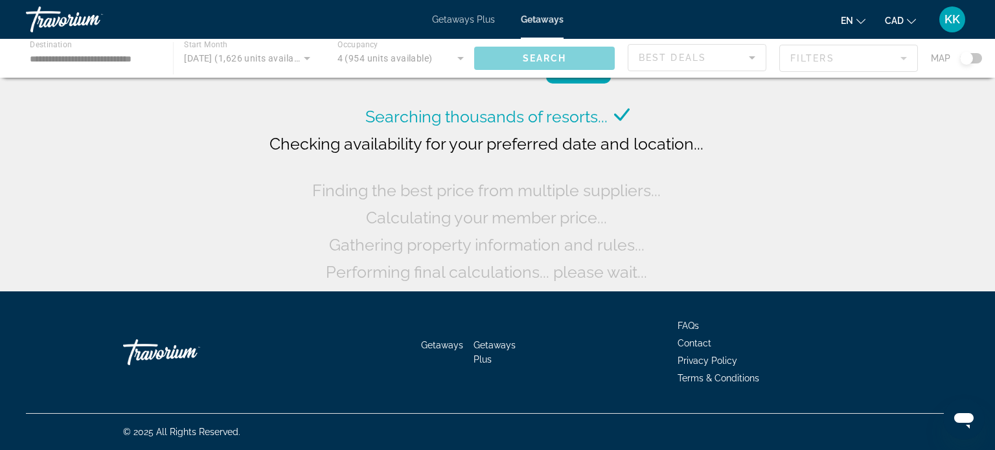
click at [155, 64] on div "Main content" at bounding box center [497, 58] width 995 height 39
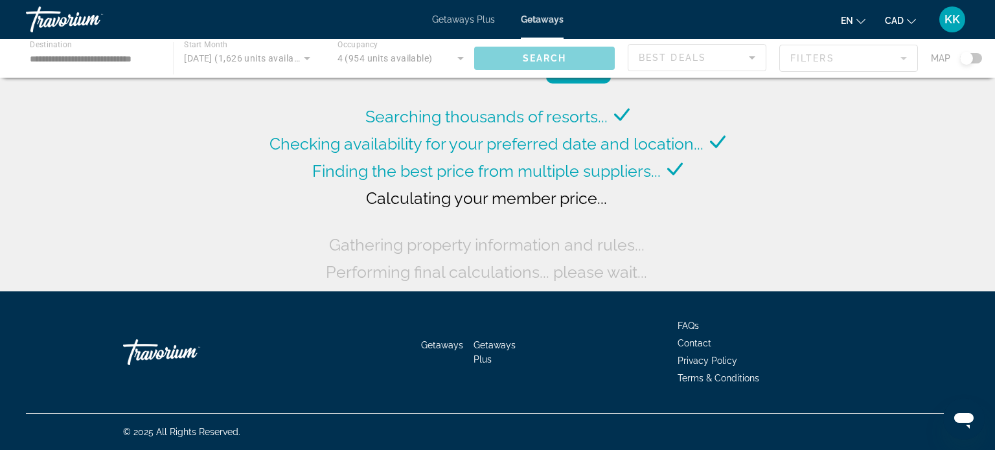
click at [92, 52] on div "Main content" at bounding box center [497, 58] width 995 height 39
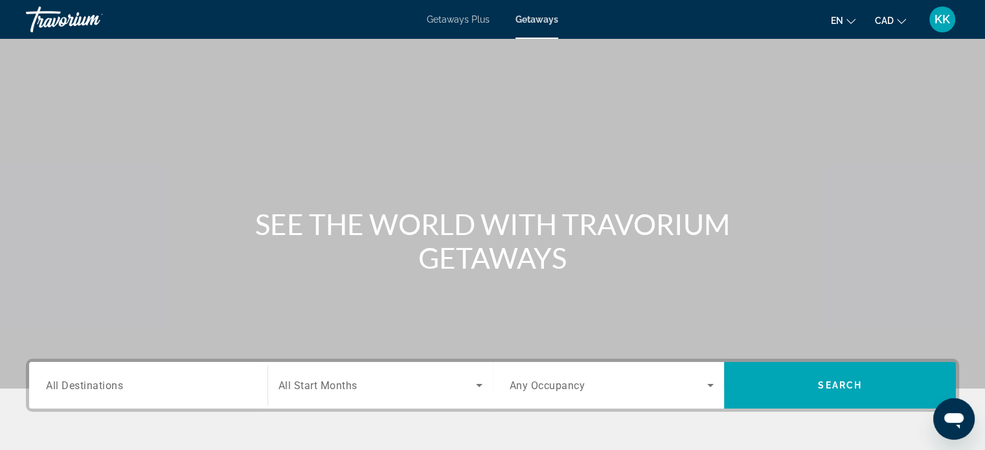
click at [448, 23] on span "Getaways Plus" at bounding box center [458, 19] width 63 height 10
click at [172, 382] on input "Destination All Destinations" at bounding box center [148, 386] width 205 height 16
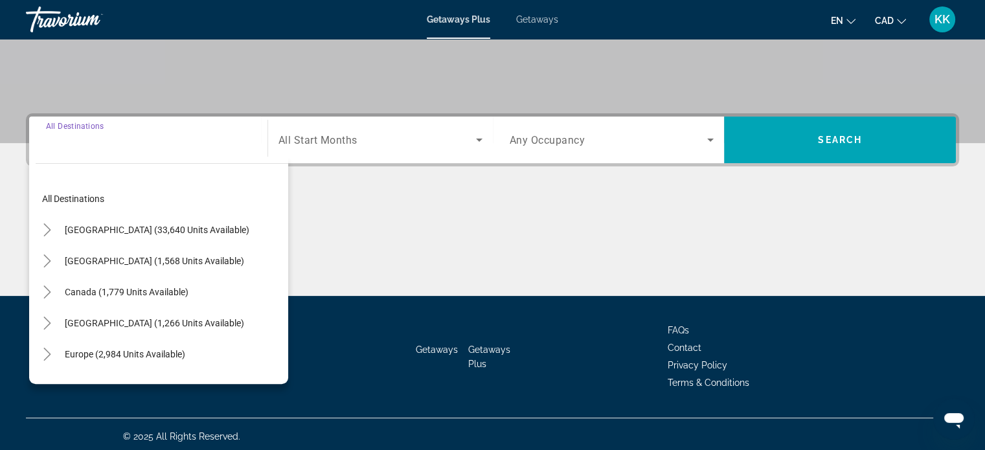
scroll to position [249, 0]
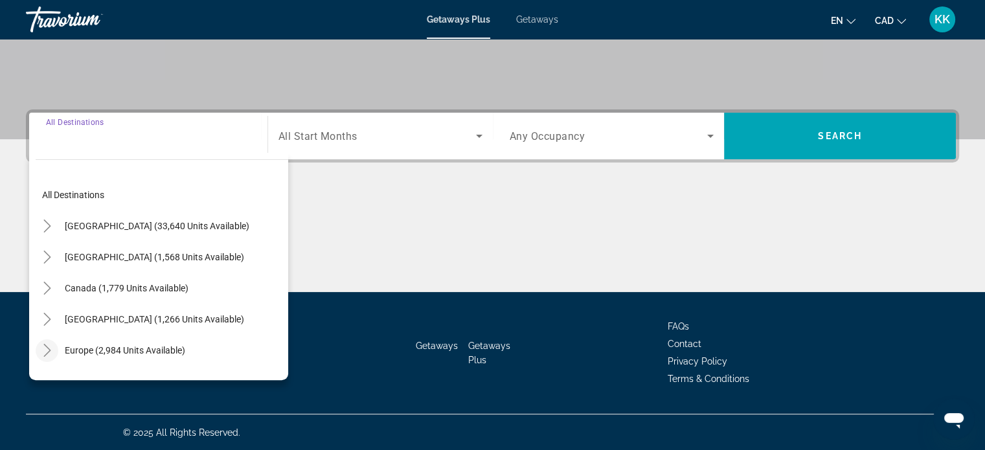
click at [46, 350] on icon "Toggle Europe (2,984 units available)" at bounding box center [47, 350] width 13 height 13
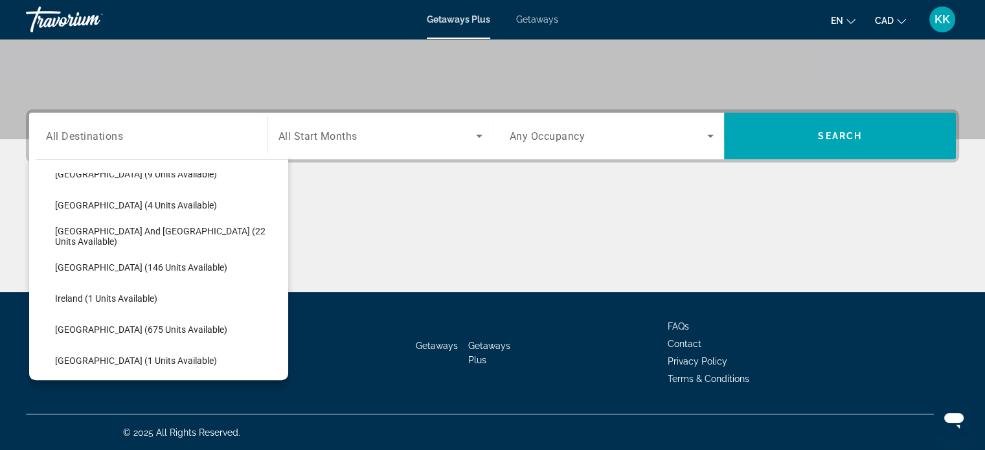
scroll to position [359, 0]
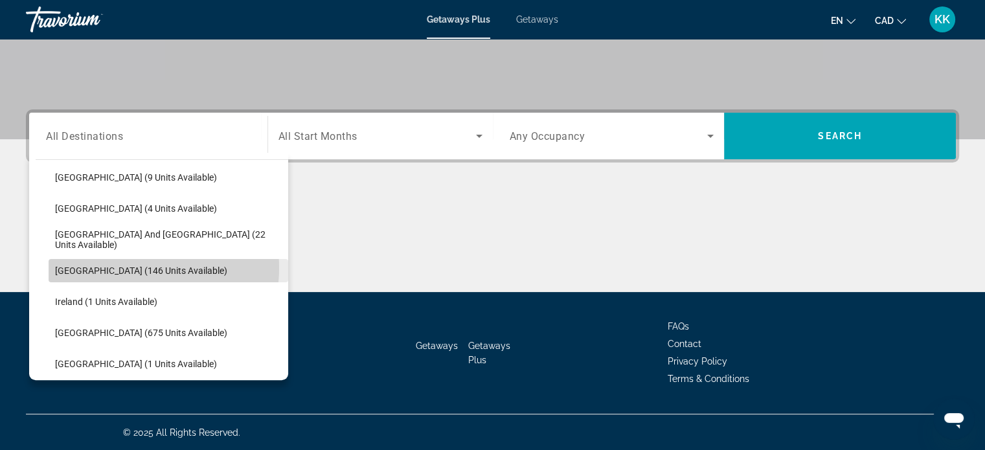
click at [124, 267] on span "[GEOGRAPHIC_DATA] (146 units available)" at bounding box center [141, 271] width 172 height 10
type input "**********"
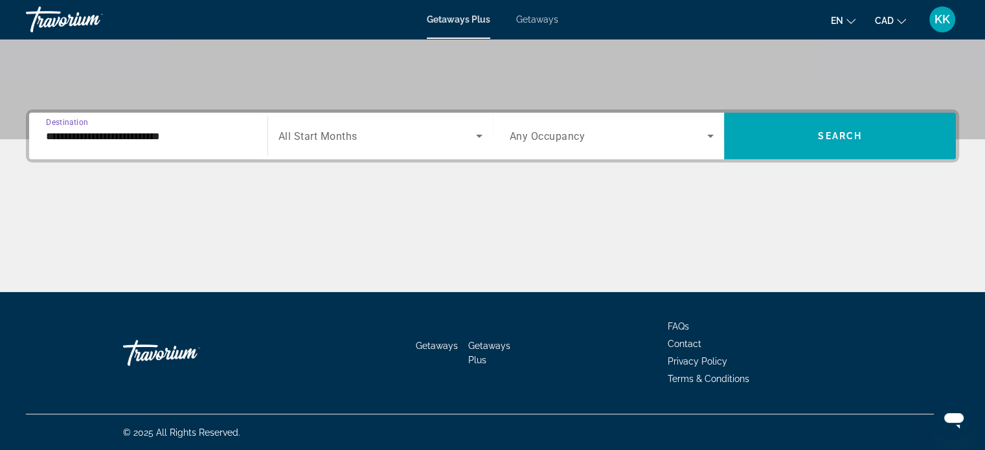
click at [465, 142] on span "Search widget" at bounding box center [377, 136] width 198 height 16
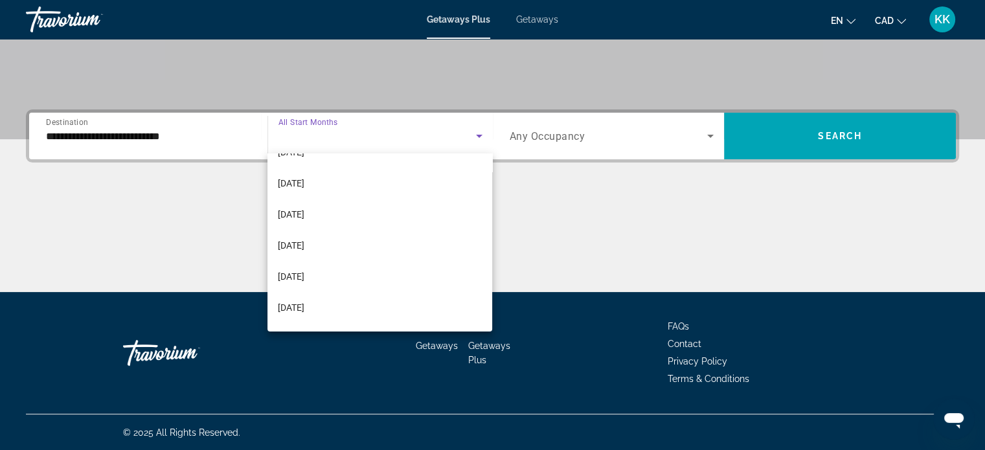
scroll to position [155, 0]
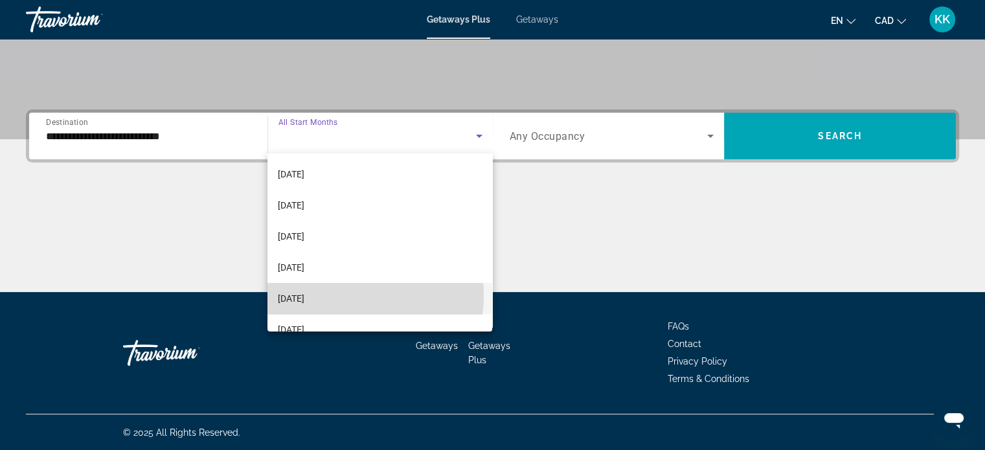
click at [324, 295] on mat-option "[DATE]" at bounding box center [379, 298] width 225 height 31
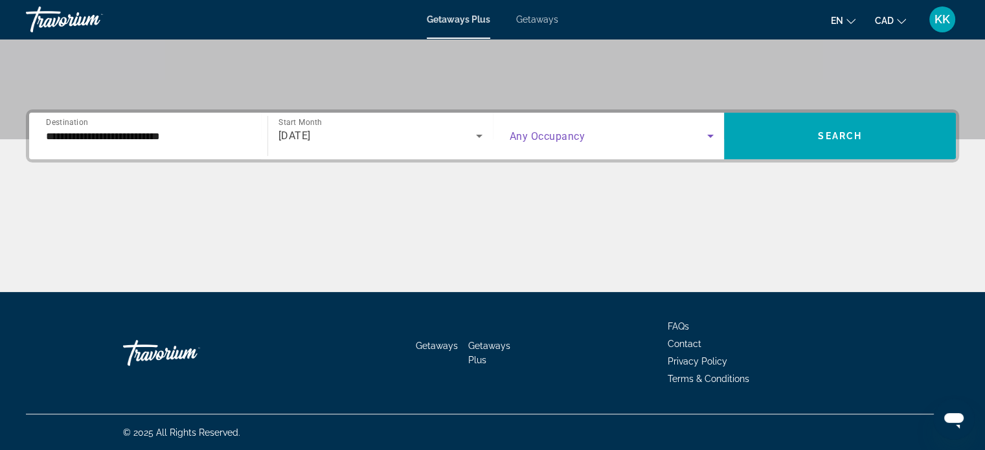
click at [701, 136] on span "Search widget" at bounding box center [609, 136] width 198 height 16
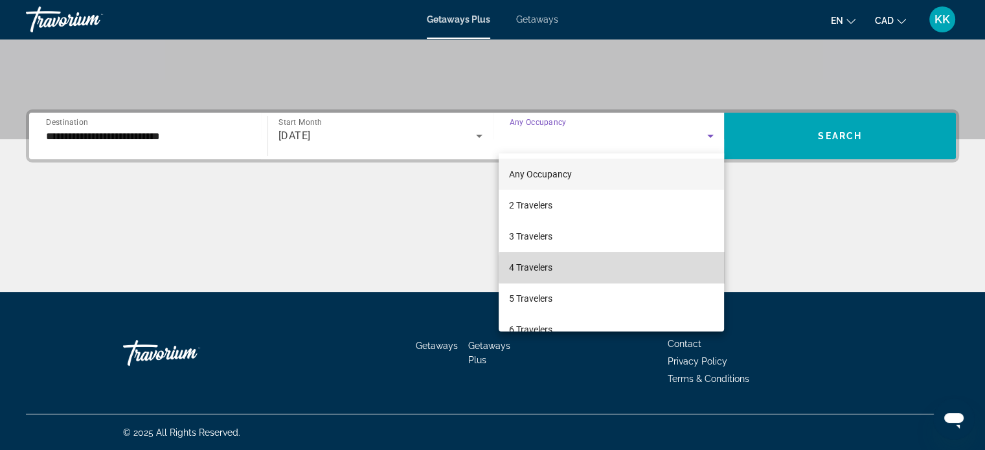
click at [617, 269] on mat-option "4 Travelers" at bounding box center [611, 267] width 225 height 31
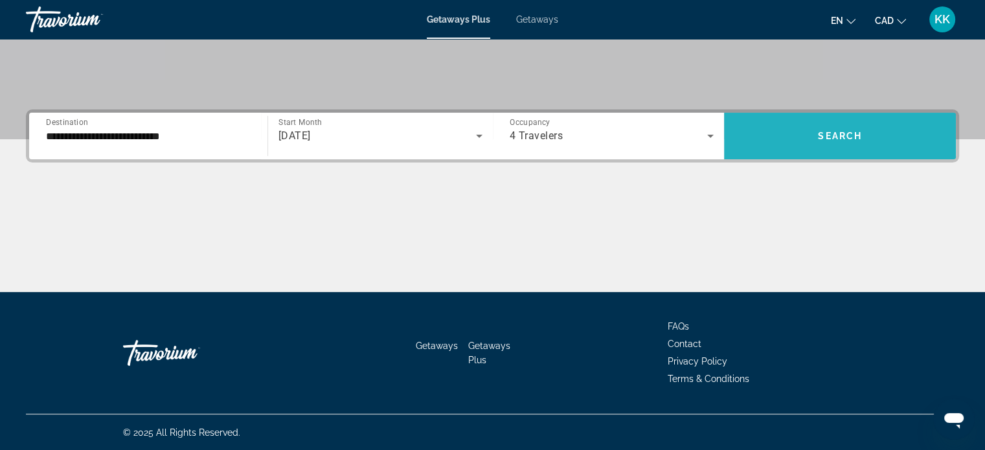
click at [815, 126] on span "Search widget" at bounding box center [840, 135] width 232 height 31
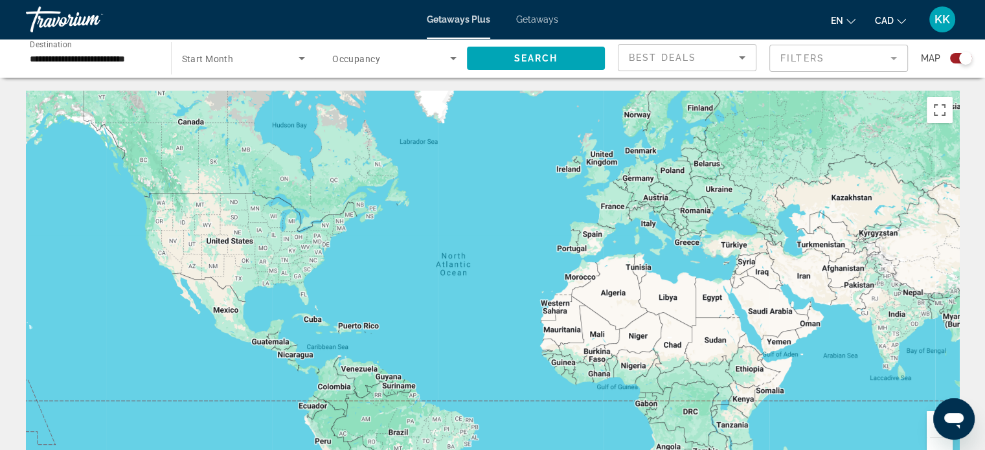
click at [522, 15] on span "Getaways" at bounding box center [537, 19] width 42 height 10
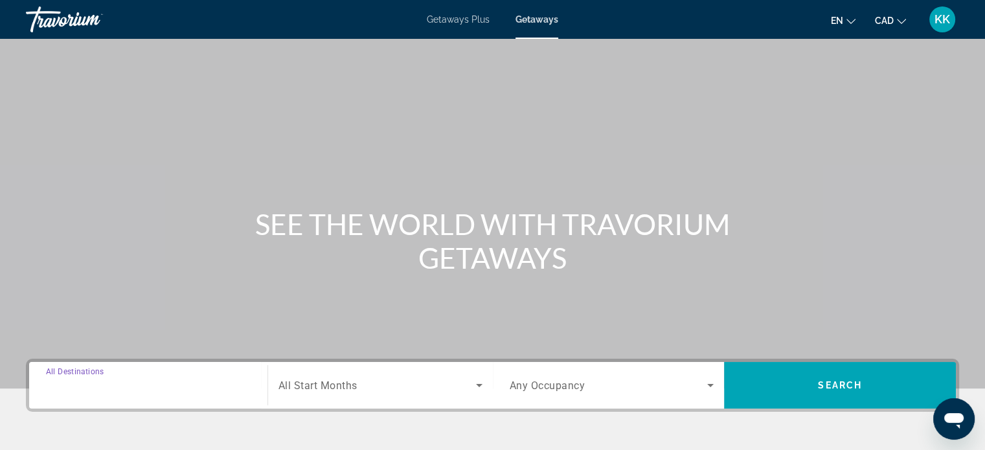
click at [135, 383] on input "Destination All Destinations" at bounding box center [148, 386] width 205 height 16
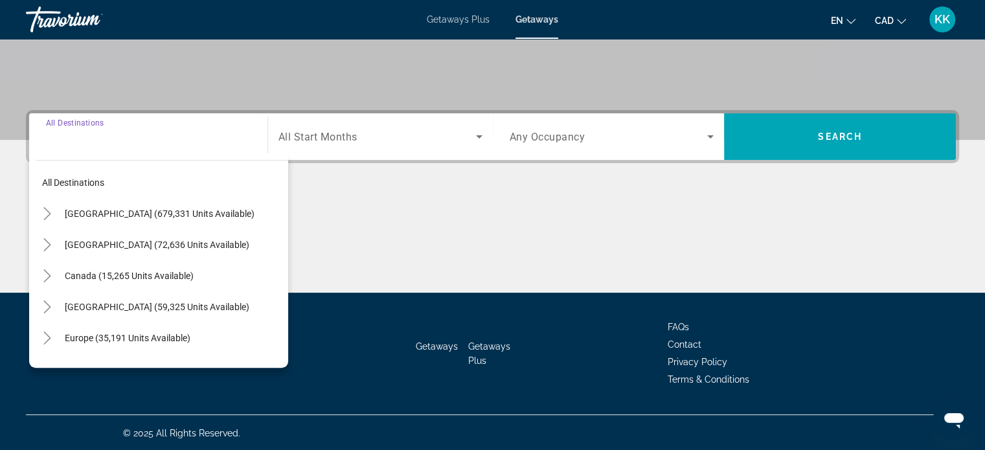
scroll to position [249, 0]
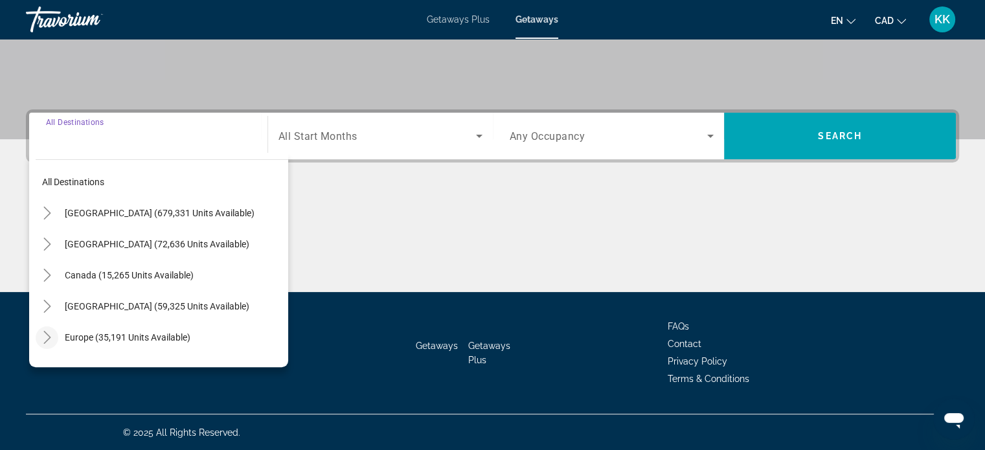
click at [49, 334] on icon "Toggle Europe (35,191 units available)" at bounding box center [47, 337] width 13 height 13
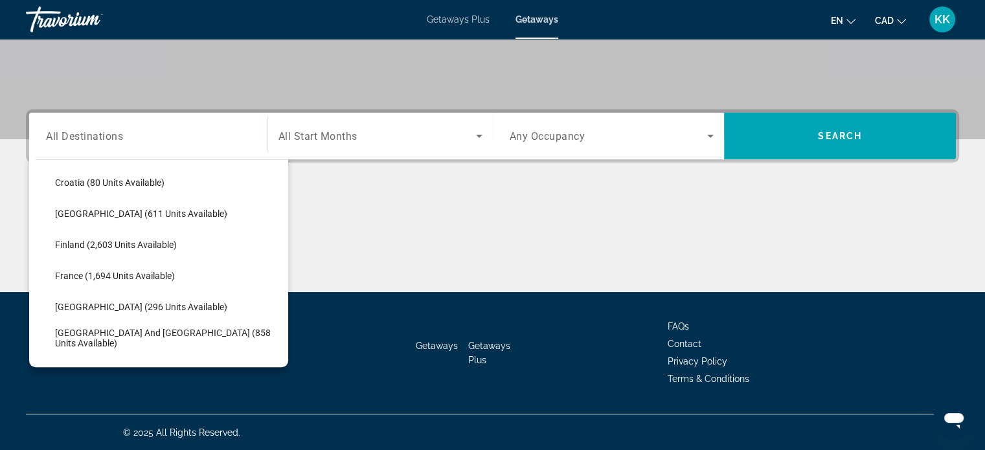
scroll to position [291, 0]
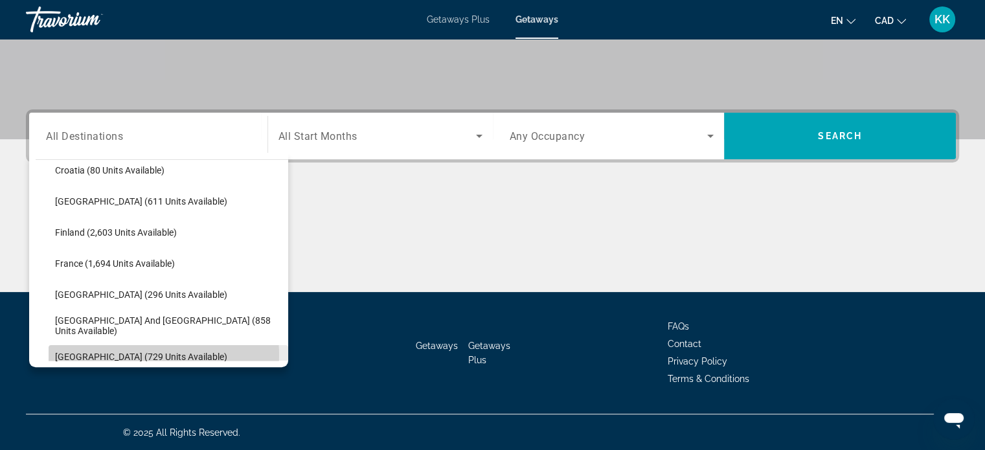
click at [150, 354] on span "[GEOGRAPHIC_DATA] (729 units available)" at bounding box center [141, 357] width 172 height 10
type input "**********"
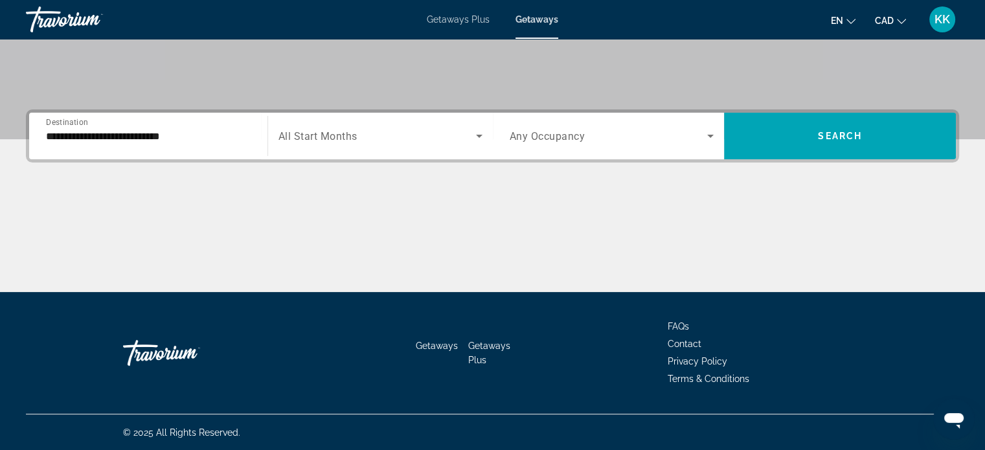
click at [471, 144] on div "Search widget" at bounding box center [380, 136] width 204 height 36
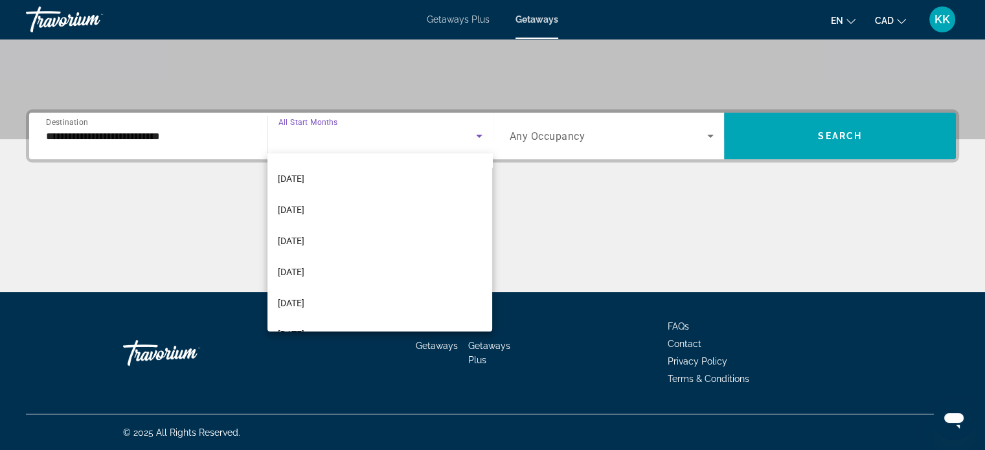
scroll to position [155, 0]
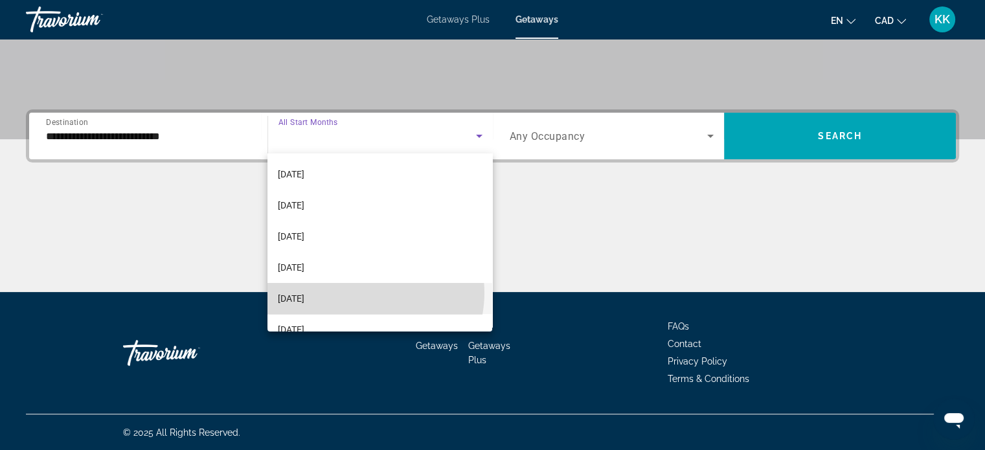
click at [363, 293] on mat-option "[DATE]" at bounding box center [379, 298] width 225 height 31
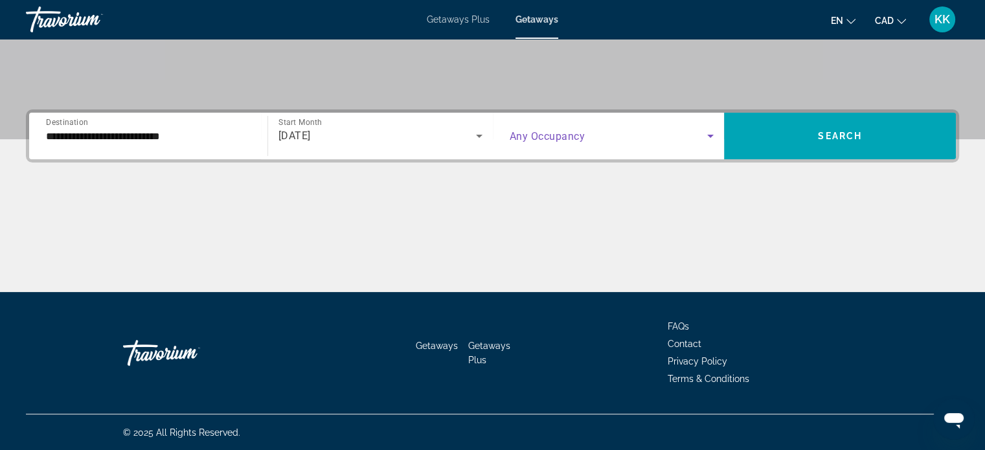
click at [698, 142] on span "Search widget" at bounding box center [609, 136] width 198 height 16
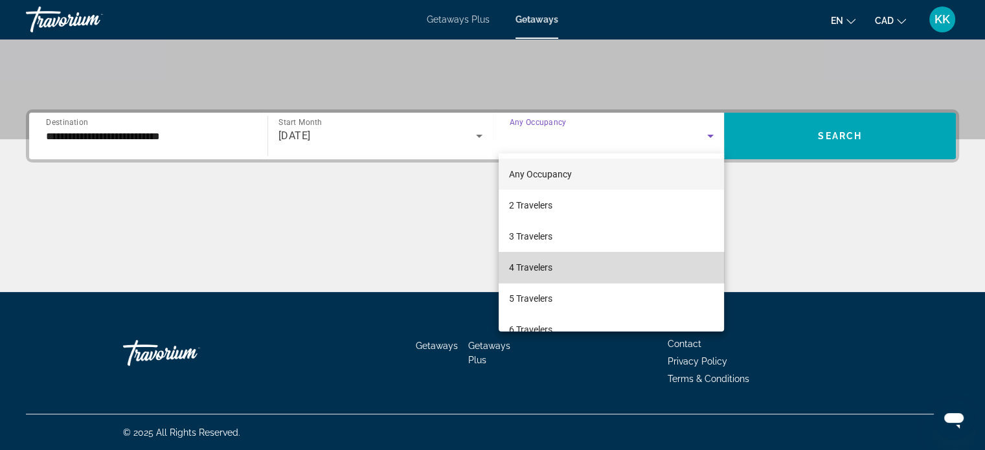
click at [681, 267] on mat-option "4 Travelers" at bounding box center [611, 267] width 225 height 31
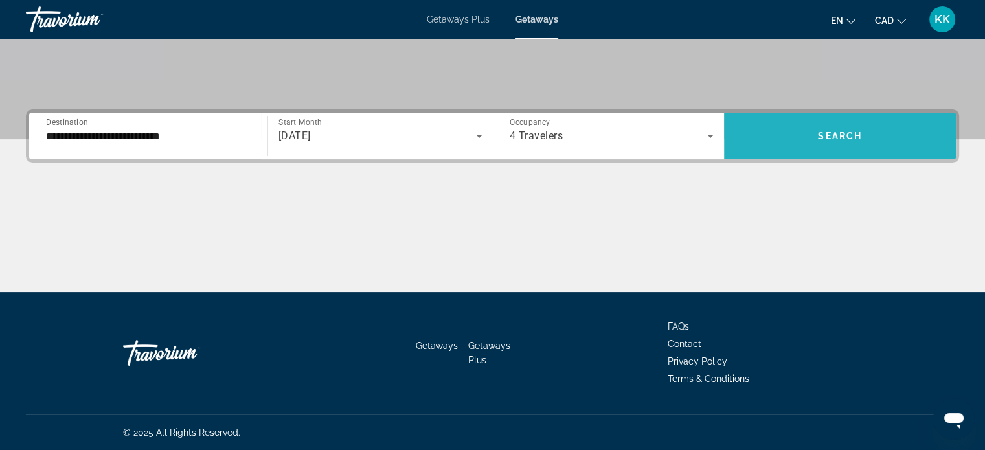
click at [816, 139] on span "Search widget" at bounding box center [840, 135] width 232 height 31
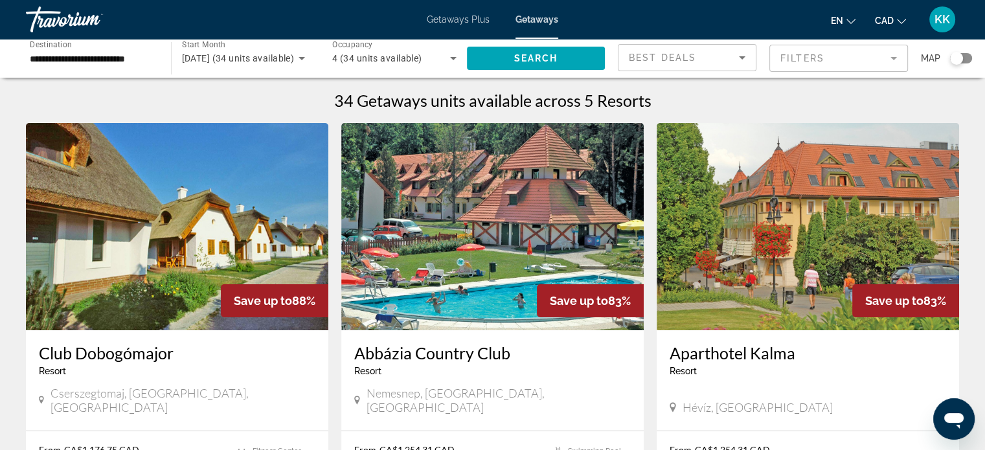
click at [969, 56] on div "Search widget" at bounding box center [961, 58] width 22 height 10
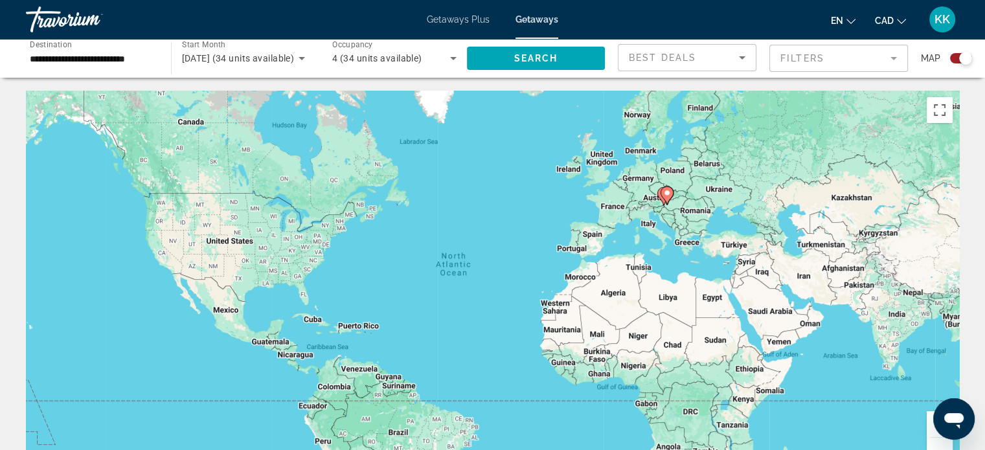
click at [957, 62] on div "Search widget" at bounding box center [961, 58] width 22 height 10
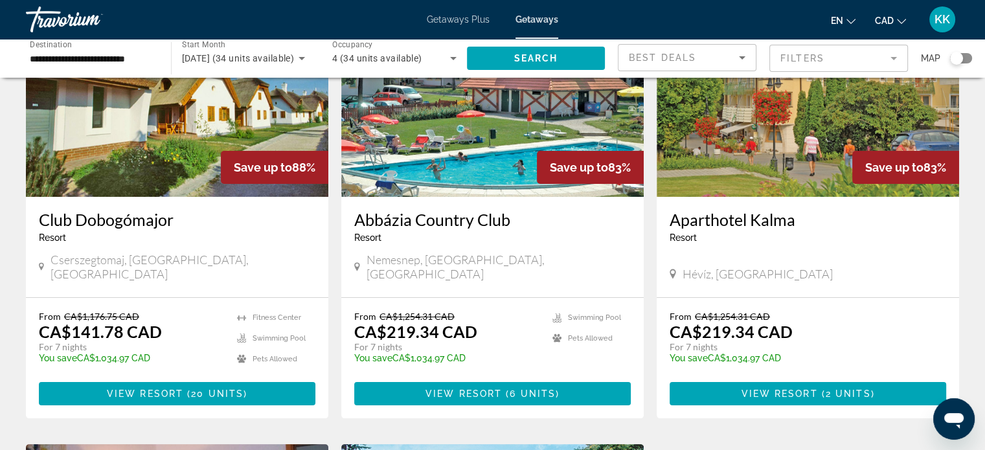
scroll to position [121, 0]
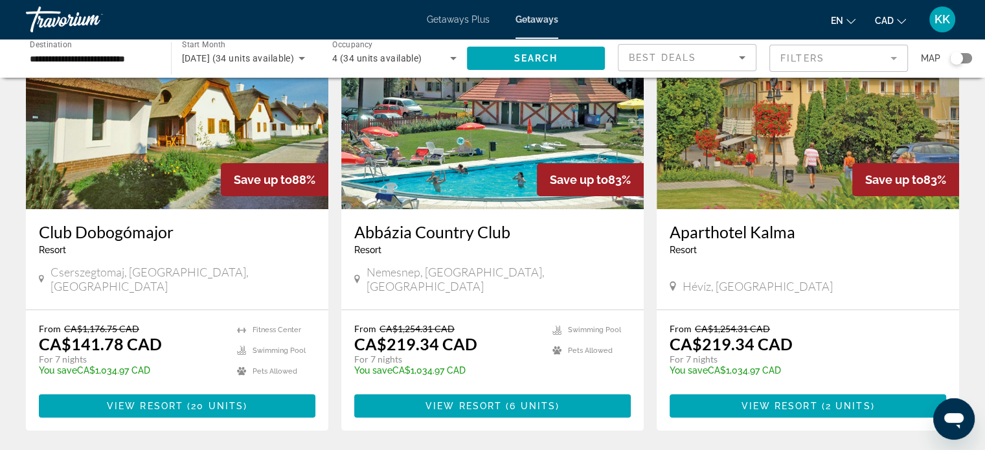
click at [109, 238] on h3 "Club Dobogómajor" at bounding box center [177, 231] width 277 height 19
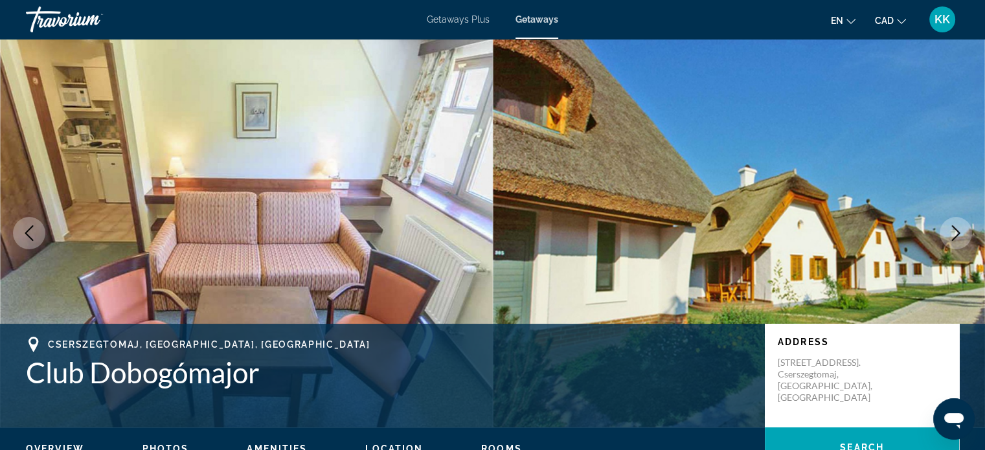
click at [961, 235] on icon "Next image" at bounding box center [956, 233] width 16 height 16
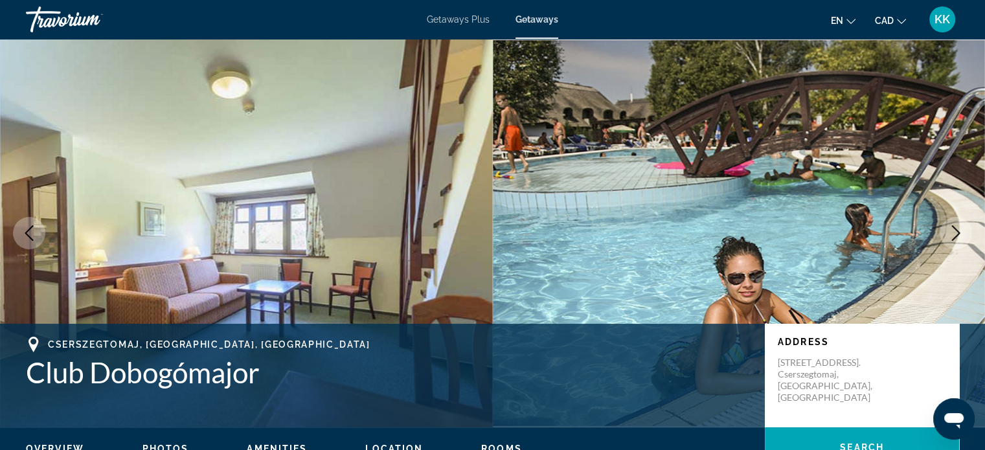
click at [961, 235] on icon "Next image" at bounding box center [956, 233] width 16 height 16
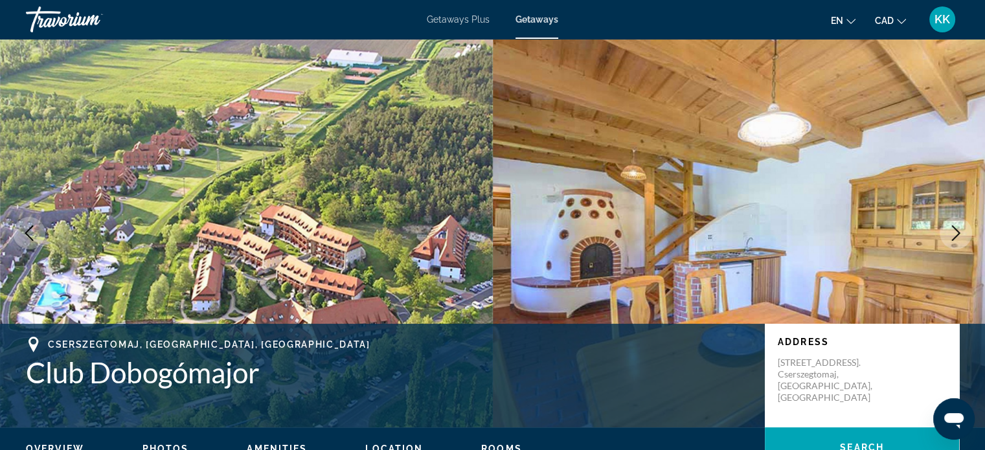
click at [961, 235] on icon "Next image" at bounding box center [956, 233] width 16 height 16
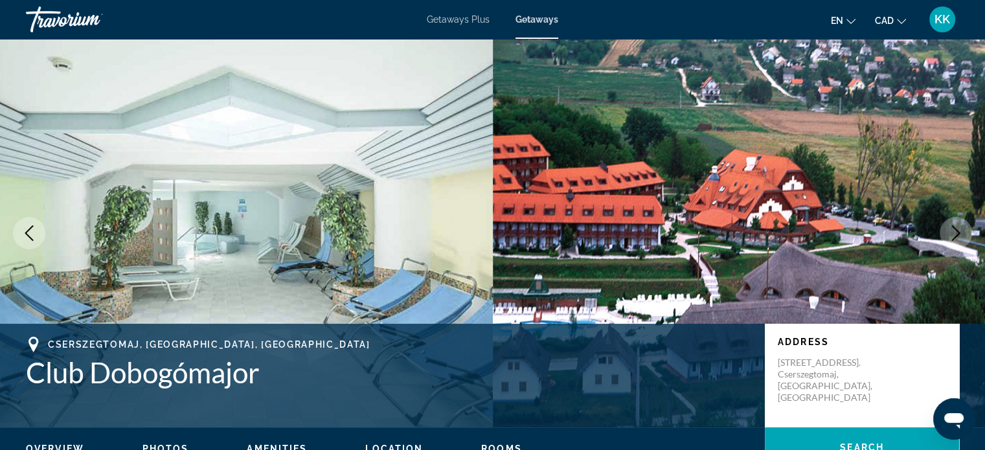
click at [961, 235] on icon "Next image" at bounding box center [956, 233] width 16 height 16
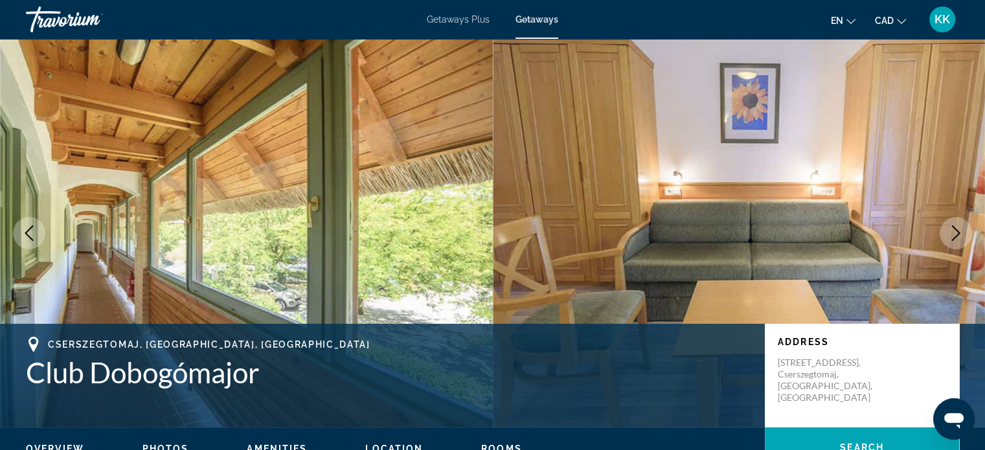
click at [961, 235] on icon "Next image" at bounding box center [956, 233] width 16 height 16
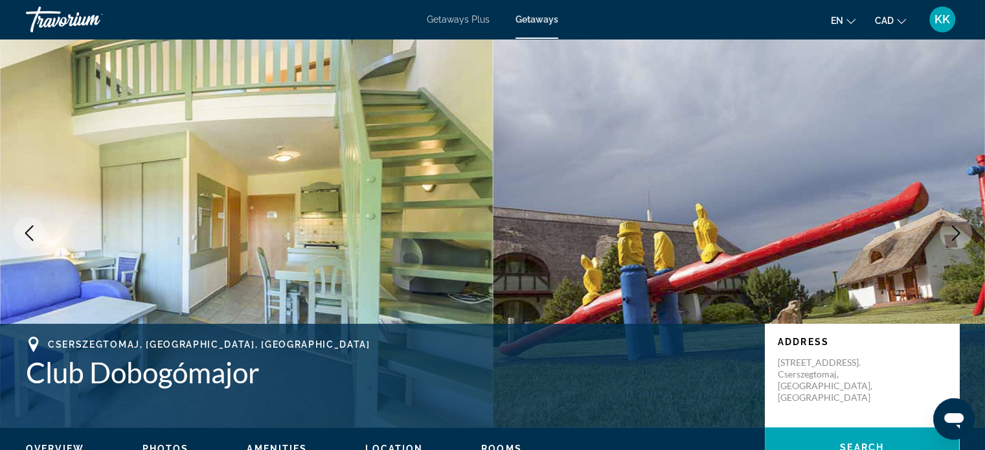
click at [961, 235] on icon "Next image" at bounding box center [956, 233] width 16 height 16
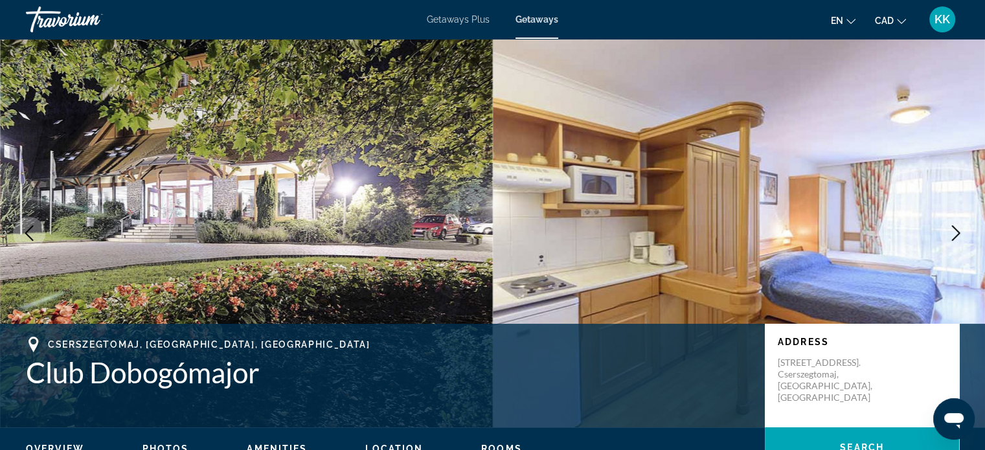
click at [961, 235] on icon "Next image" at bounding box center [956, 233] width 16 height 16
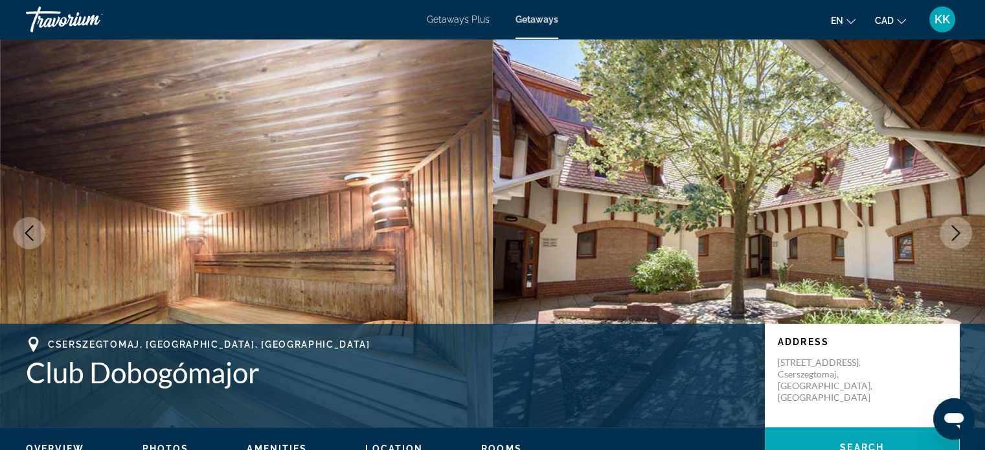
click at [961, 235] on icon "Next image" at bounding box center [956, 233] width 16 height 16
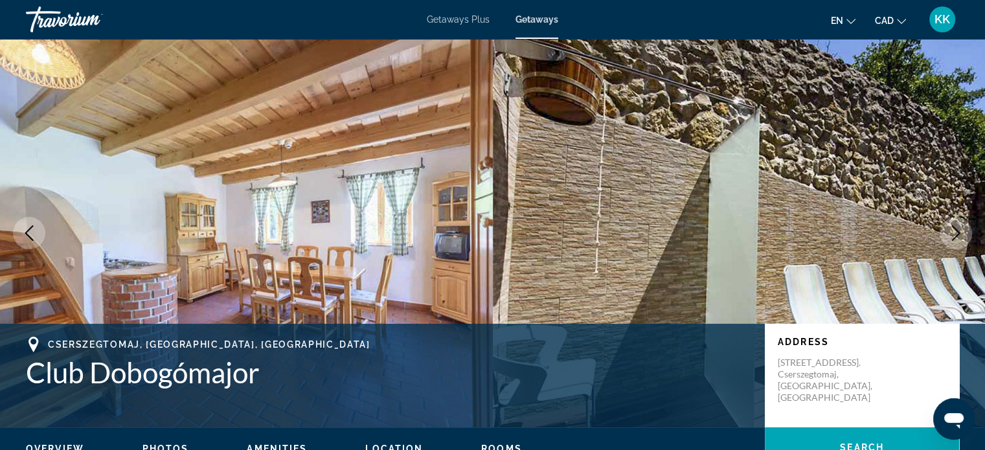
click at [961, 235] on icon "Next image" at bounding box center [956, 233] width 16 height 16
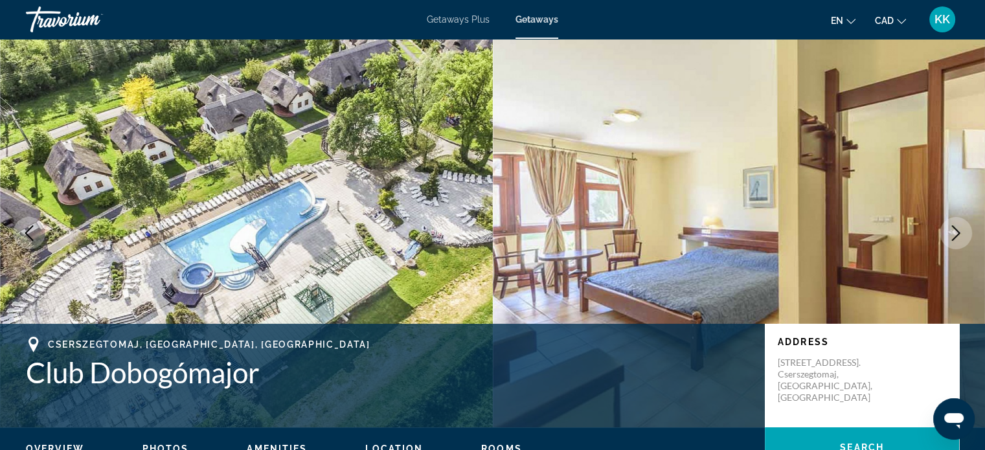
click at [961, 235] on icon "Next image" at bounding box center [956, 233] width 16 height 16
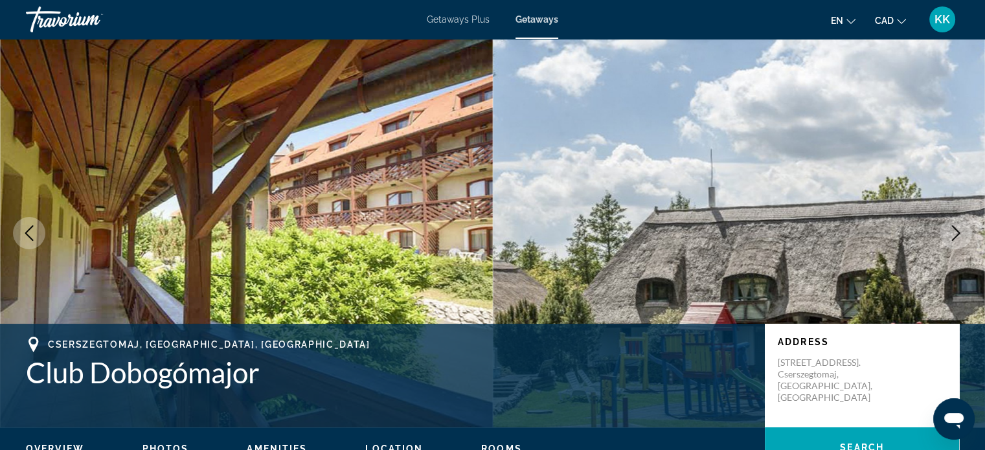
click at [961, 235] on icon "Next image" at bounding box center [956, 233] width 16 height 16
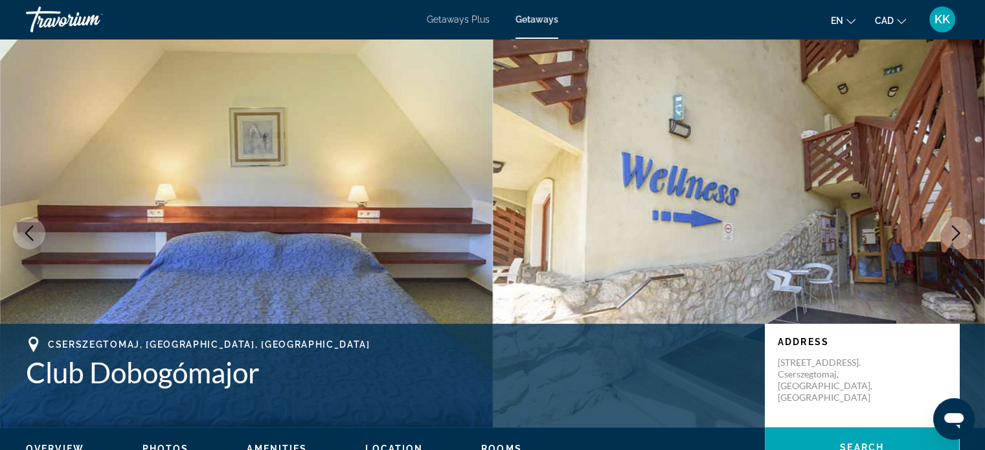
click at [961, 235] on icon "Next image" at bounding box center [956, 233] width 16 height 16
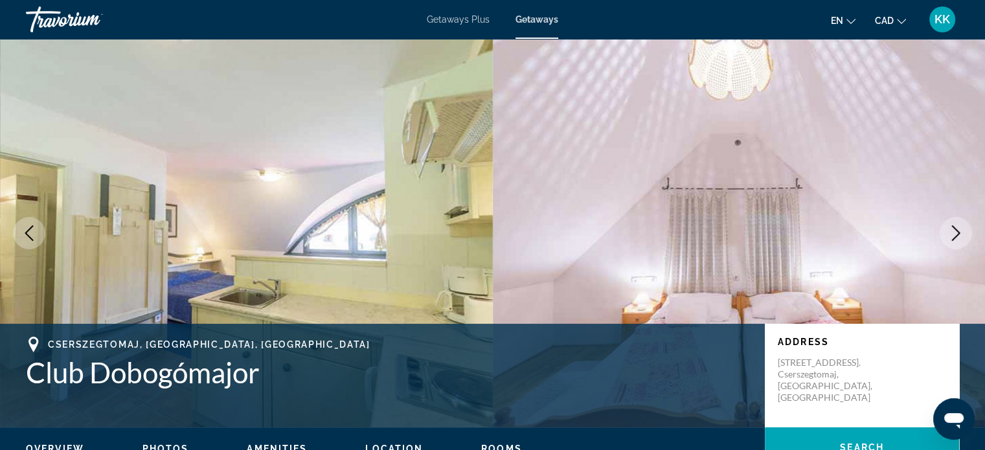
click at [961, 235] on icon "Next image" at bounding box center [956, 233] width 16 height 16
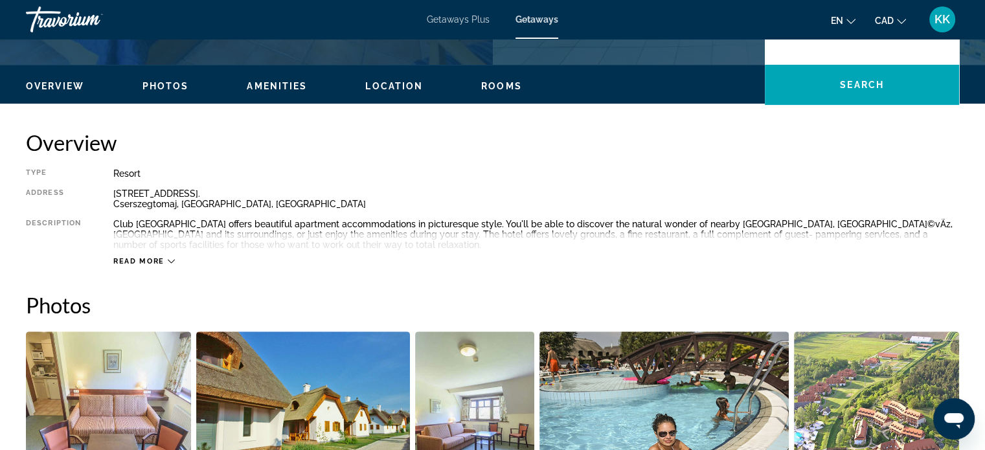
scroll to position [397, 0]
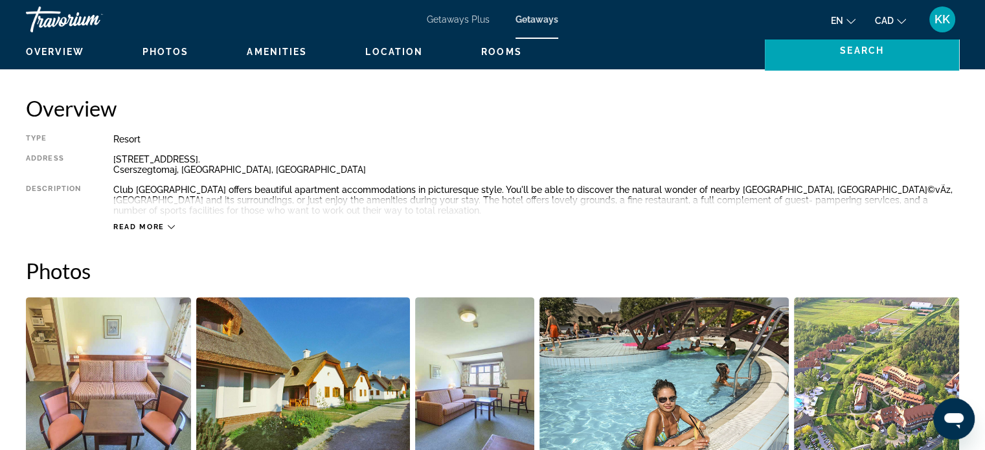
click at [130, 224] on span "Read more" at bounding box center [138, 227] width 51 height 8
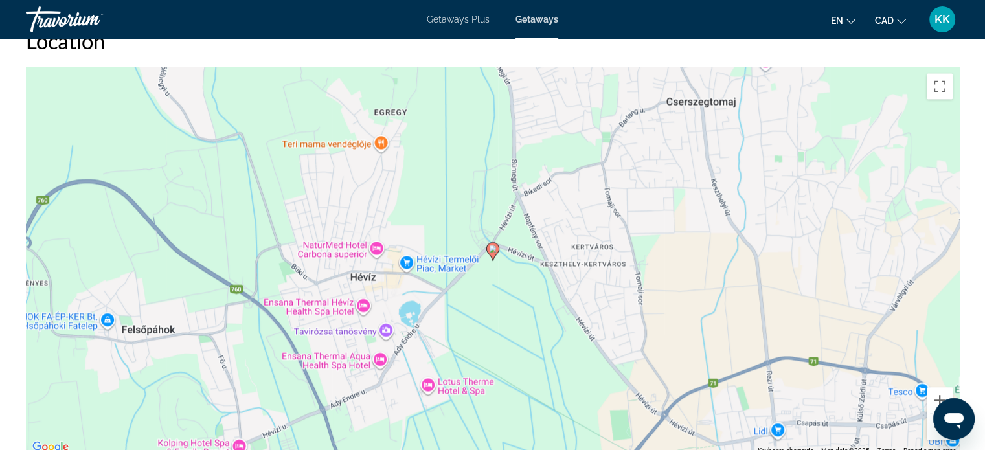
scroll to position [1960, 0]
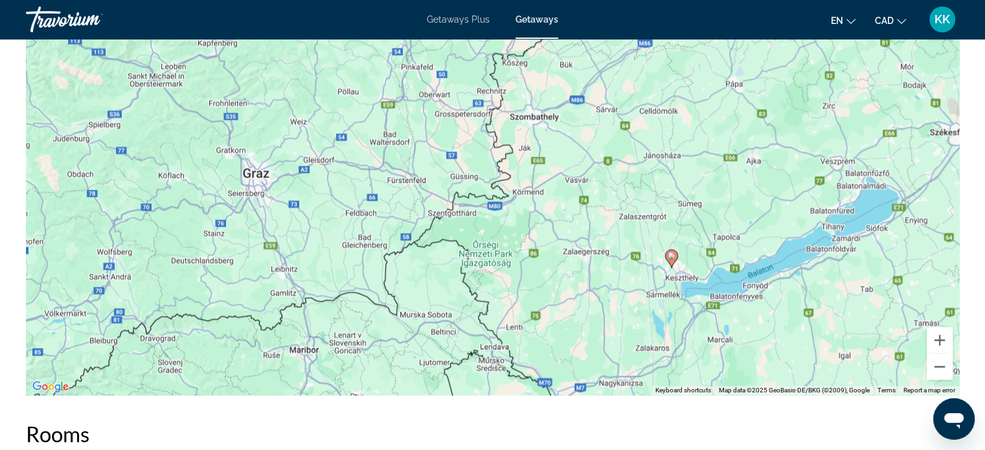
drag, startPoint x: 870, startPoint y: 300, endPoint x: 727, endPoint y: 273, distance: 145.7
click at [727, 273] on div "To activate drag with keyboard, press Alt + Enter. Once in keyboard drag state,…" at bounding box center [492, 200] width 933 height 389
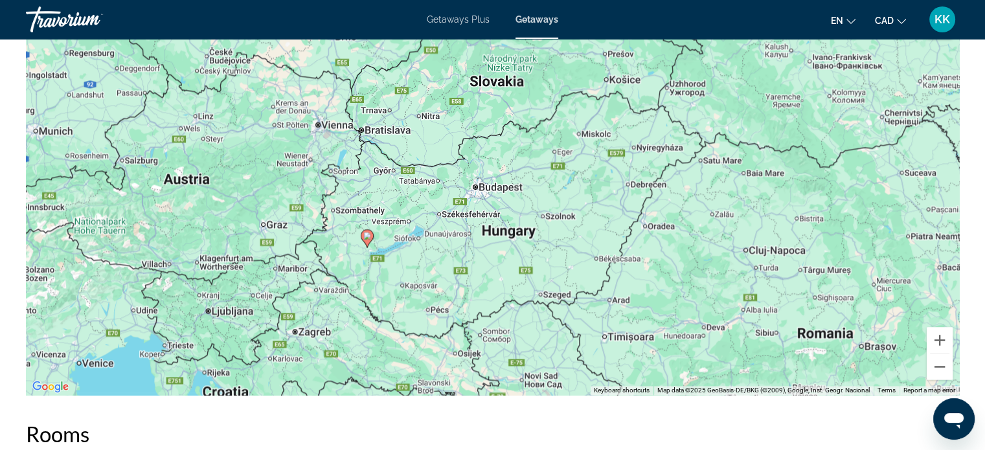
drag, startPoint x: 840, startPoint y: 274, endPoint x: 418, endPoint y: 273, distance: 421.6
click at [418, 273] on div "To activate drag with keyboard, press Alt + Enter. Once in keyboard drag state,…" at bounding box center [492, 200] width 933 height 389
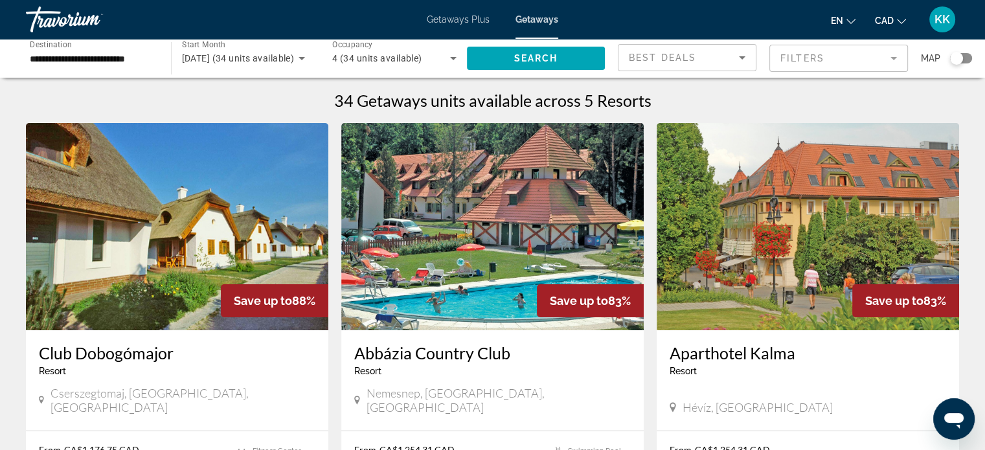
click at [430, 354] on h3 "Abbázia Country Club" at bounding box center [492, 352] width 277 height 19
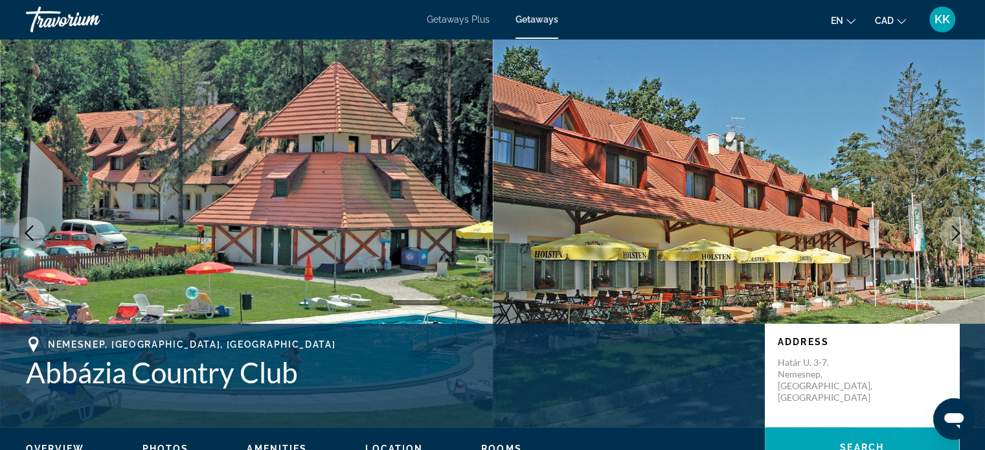
click at [958, 239] on icon "Next image" at bounding box center [956, 233] width 16 height 16
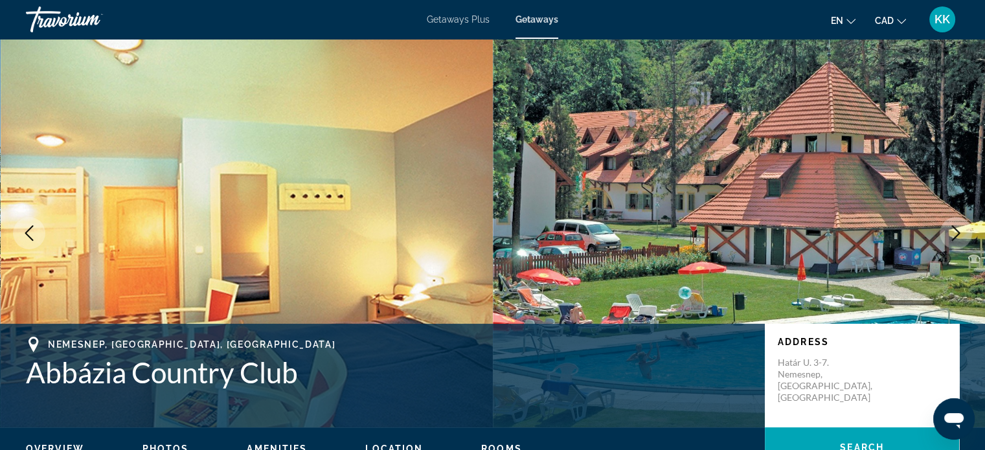
click at [958, 232] on icon "Next image" at bounding box center [956, 233] width 16 height 16
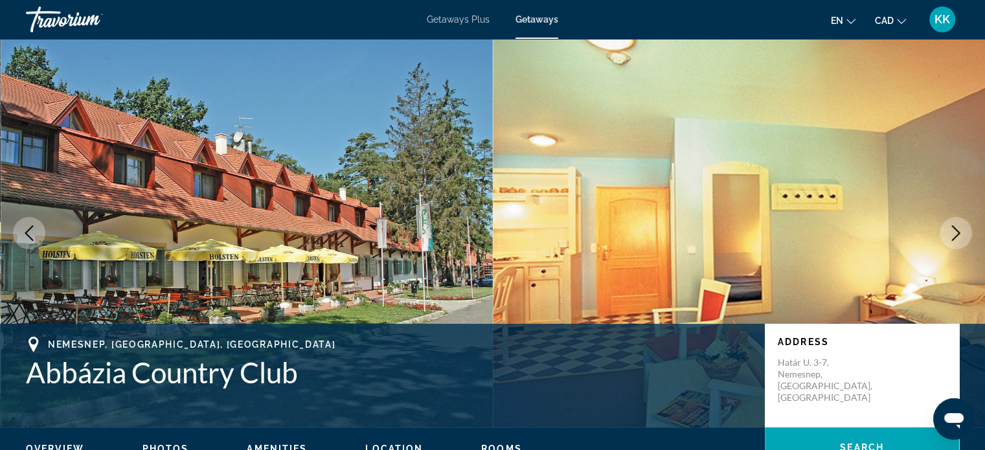
click at [958, 232] on icon "Next image" at bounding box center [956, 233] width 16 height 16
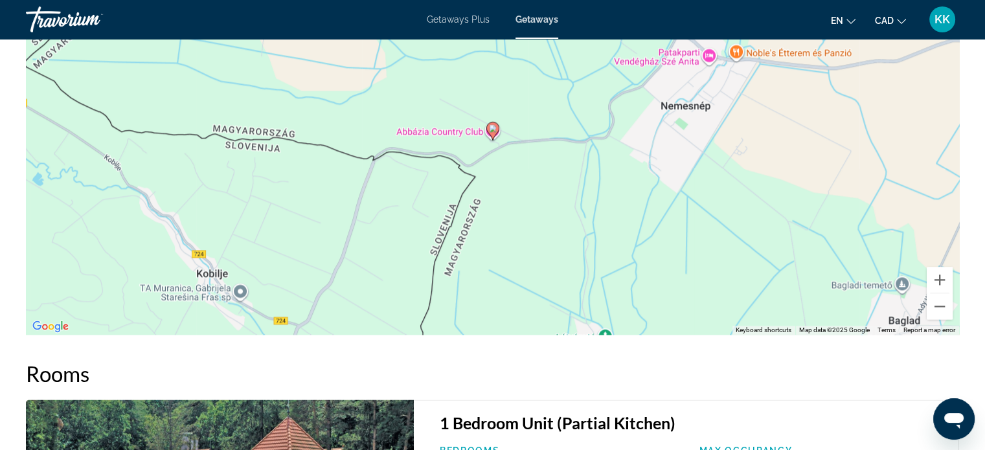
scroll to position [1813, 0]
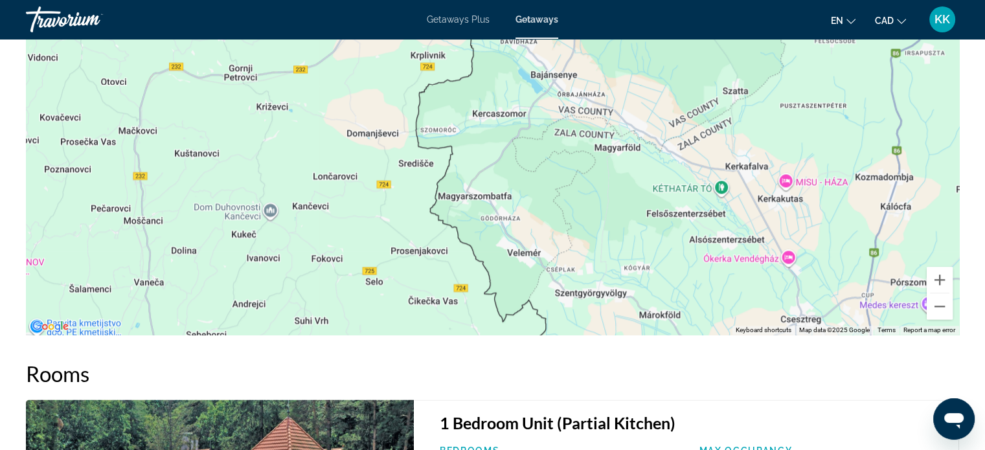
drag, startPoint x: 907, startPoint y: 241, endPoint x: 743, endPoint y: 393, distance: 223.6
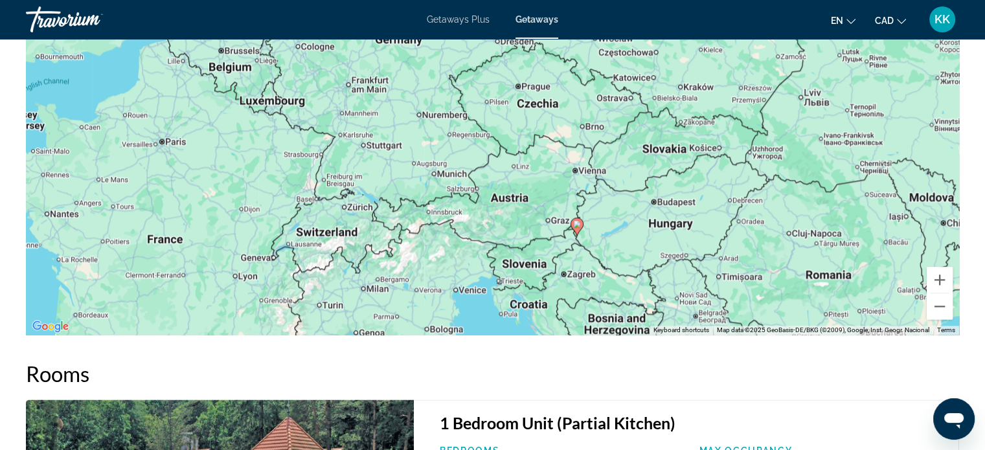
drag, startPoint x: 822, startPoint y: 229, endPoint x: 596, endPoint y: 229, distance: 226.7
click at [596, 229] on div "To activate drag with keyboard, press Alt + Enter. Once in keyboard drag state,…" at bounding box center [492, 140] width 933 height 389
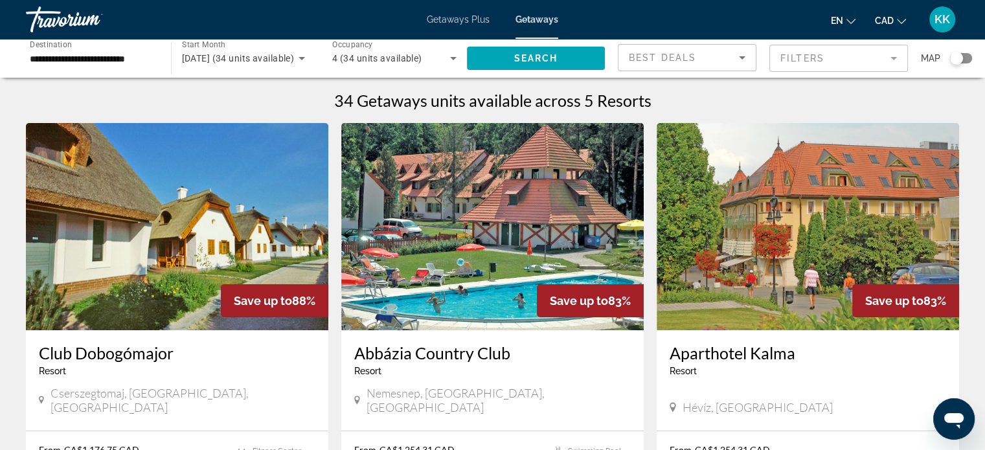
click at [743, 354] on h3 "Aparthotel Kalma" at bounding box center [808, 352] width 277 height 19
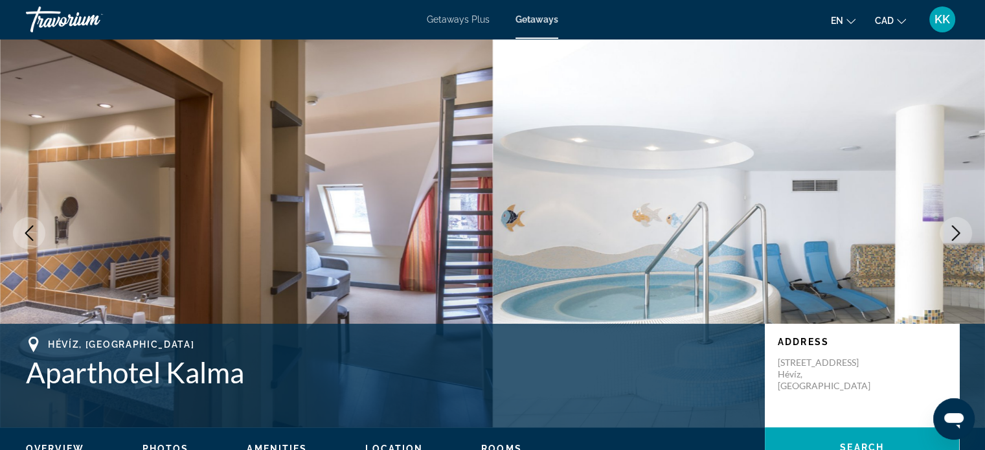
click at [959, 232] on icon "Next image" at bounding box center [956, 233] width 8 height 16
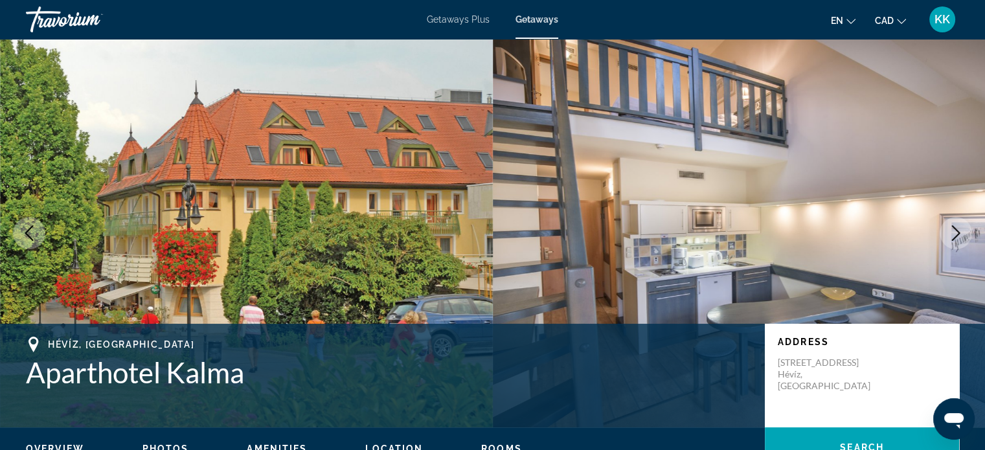
click at [959, 232] on icon "Next image" at bounding box center [956, 233] width 8 height 16
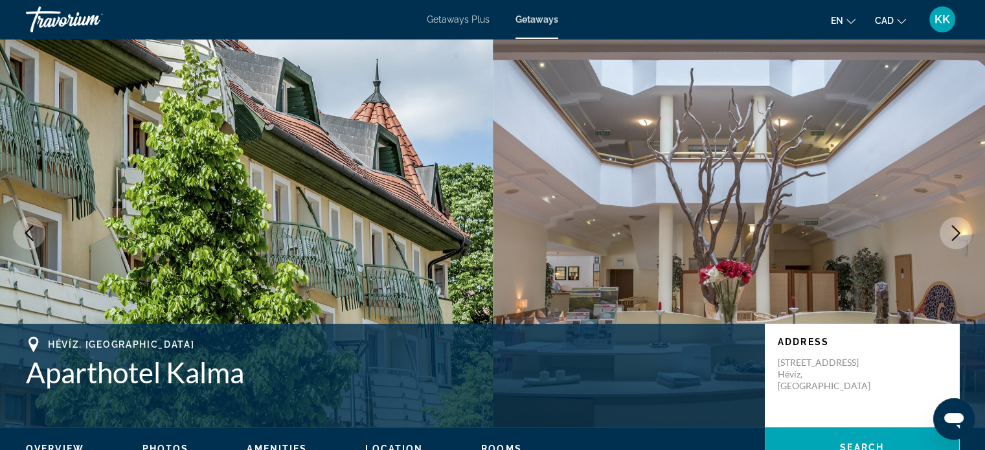
click at [959, 232] on icon "Next image" at bounding box center [956, 233] width 8 height 16
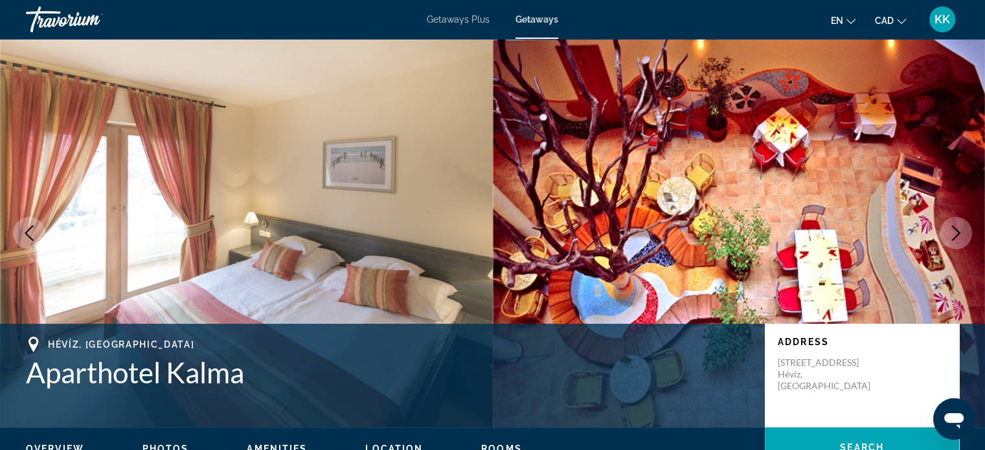
click at [959, 232] on icon "Next image" at bounding box center [956, 233] width 8 height 16
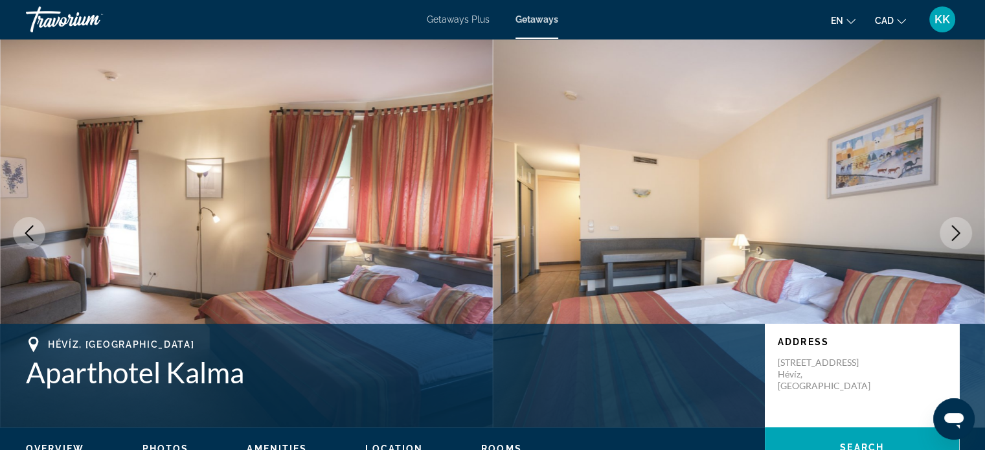
click at [959, 232] on icon "Next image" at bounding box center [956, 233] width 8 height 16
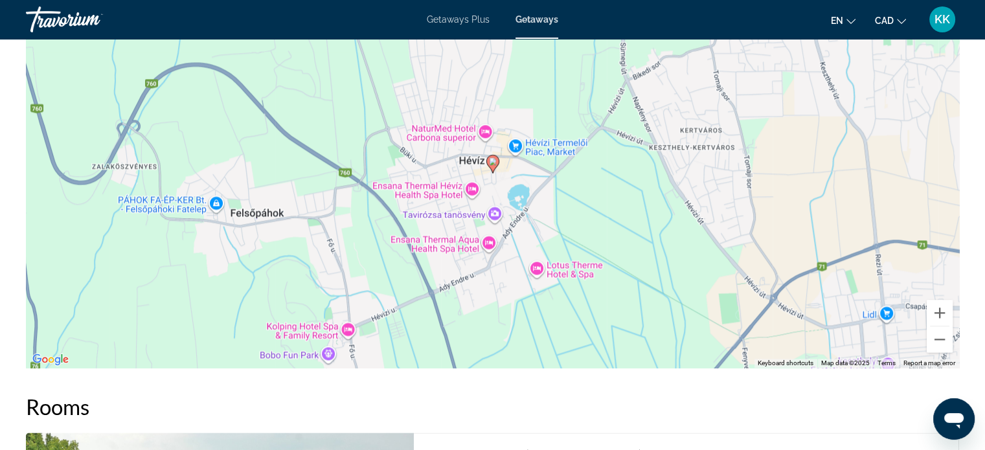
scroll to position [1753, 0]
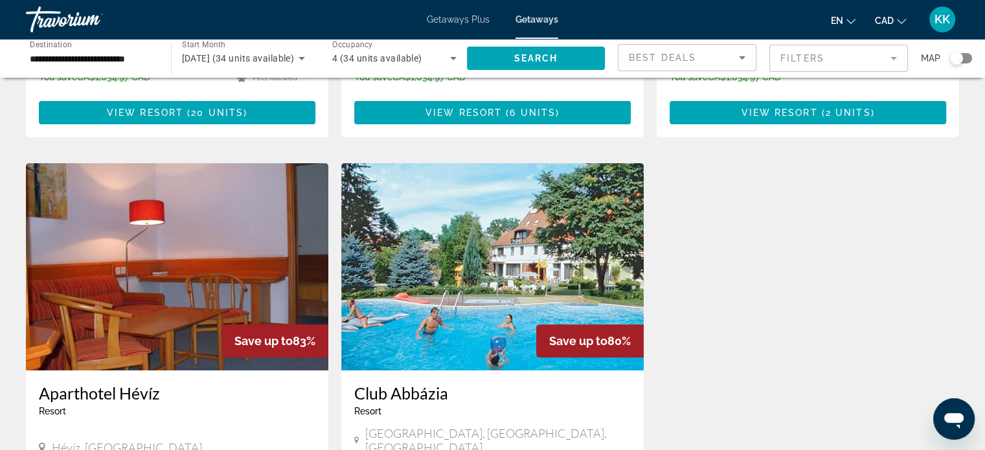
scroll to position [440, 0]
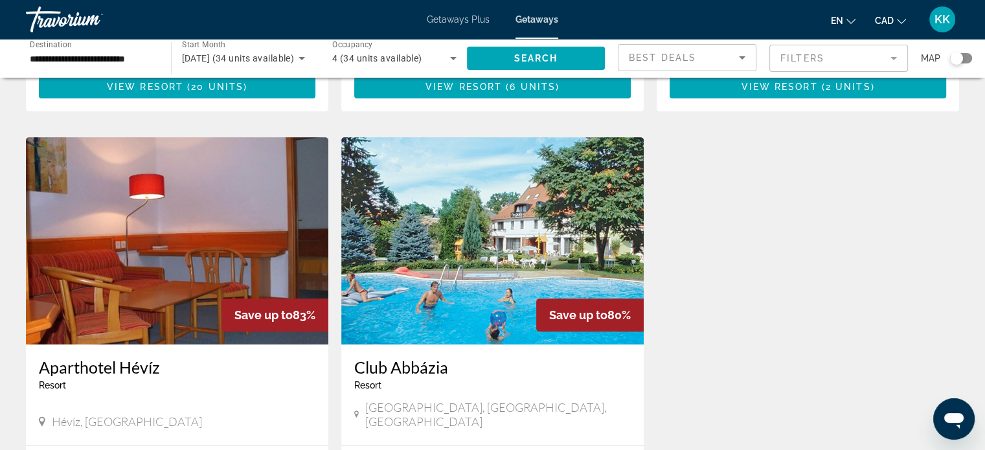
click at [399, 357] on h3 "Club Abbázia" at bounding box center [492, 366] width 277 height 19
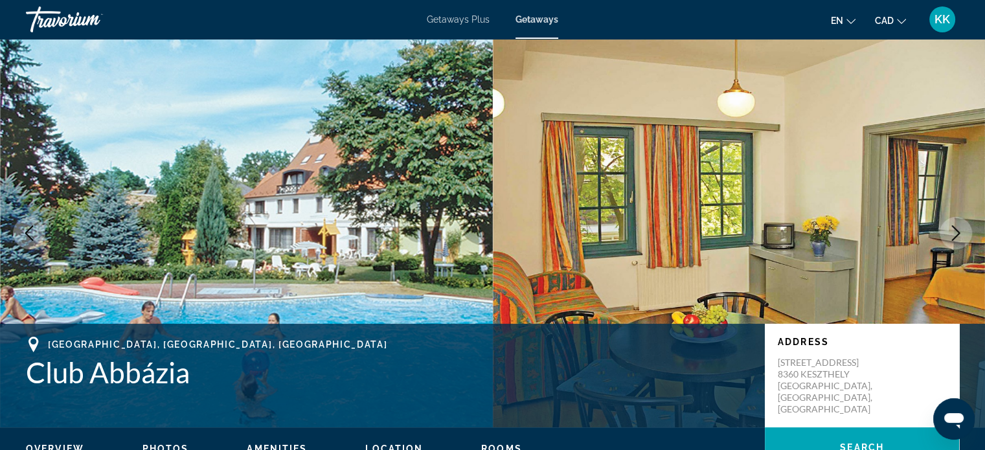
click at [957, 227] on icon "Next image" at bounding box center [956, 233] width 16 height 16
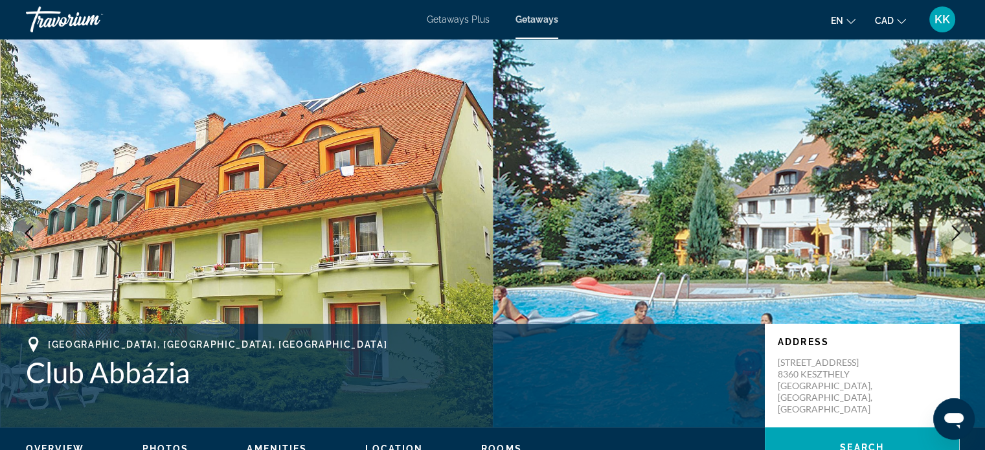
click at [957, 227] on icon "Next image" at bounding box center [956, 233] width 16 height 16
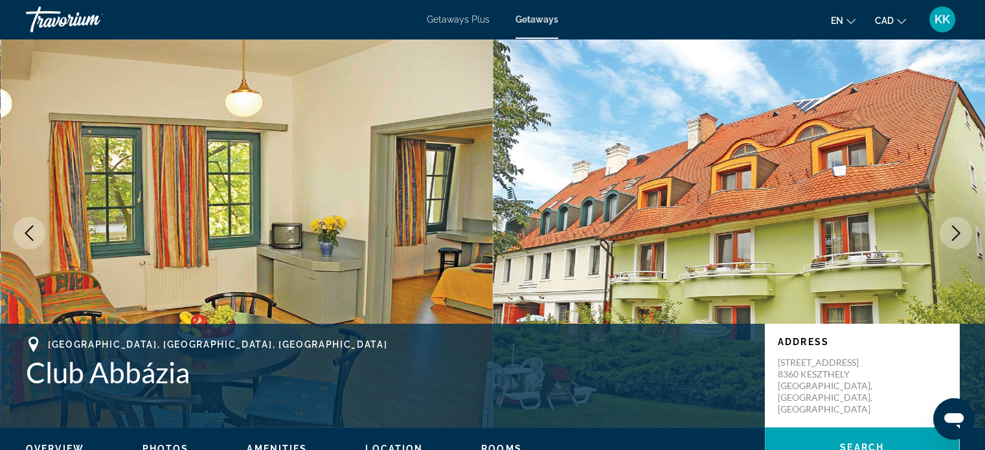
click at [957, 227] on icon "Next image" at bounding box center [956, 233] width 16 height 16
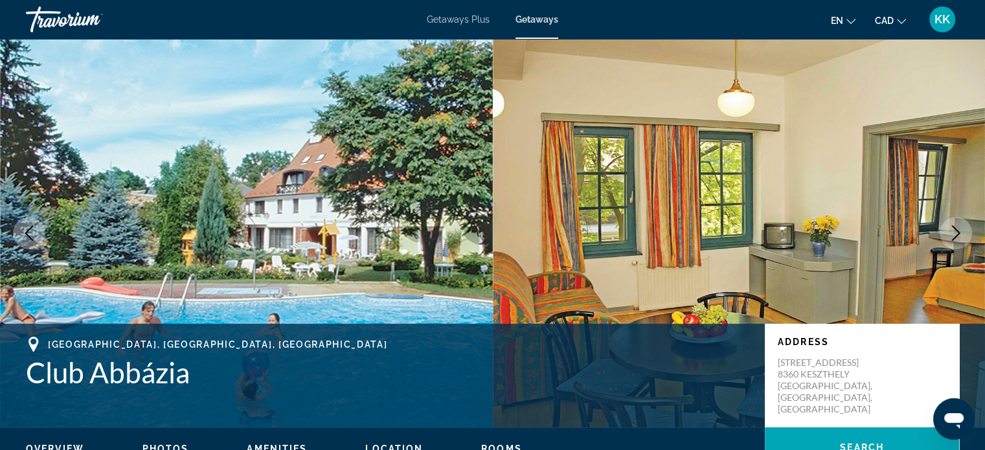
click at [957, 227] on icon "Next image" at bounding box center [956, 233] width 16 height 16
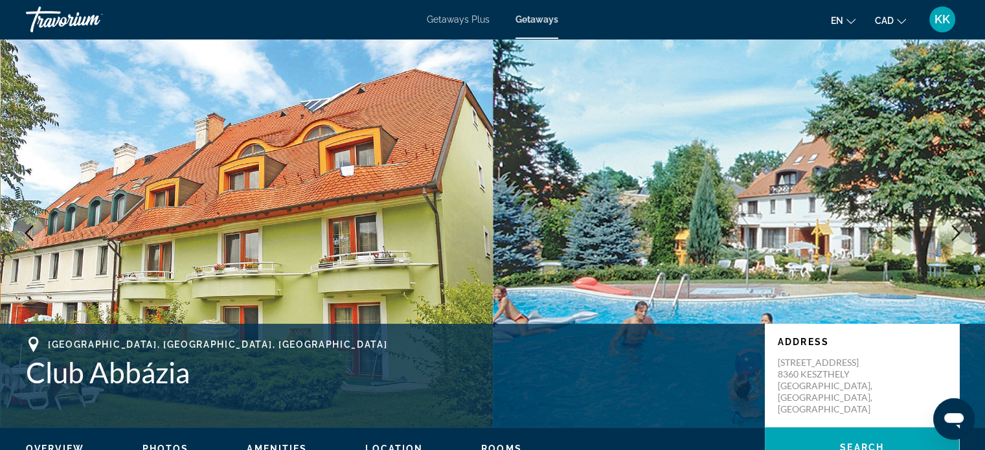
click at [957, 227] on icon "Next image" at bounding box center [956, 233] width 16 height 16
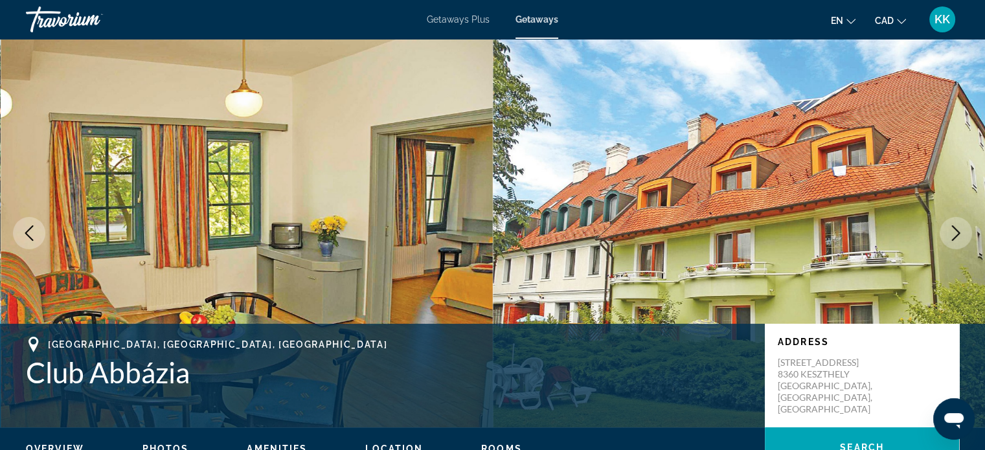
click at [957, 227] on icon "Next image" at bounding box center [956, 233] width 16 height 16
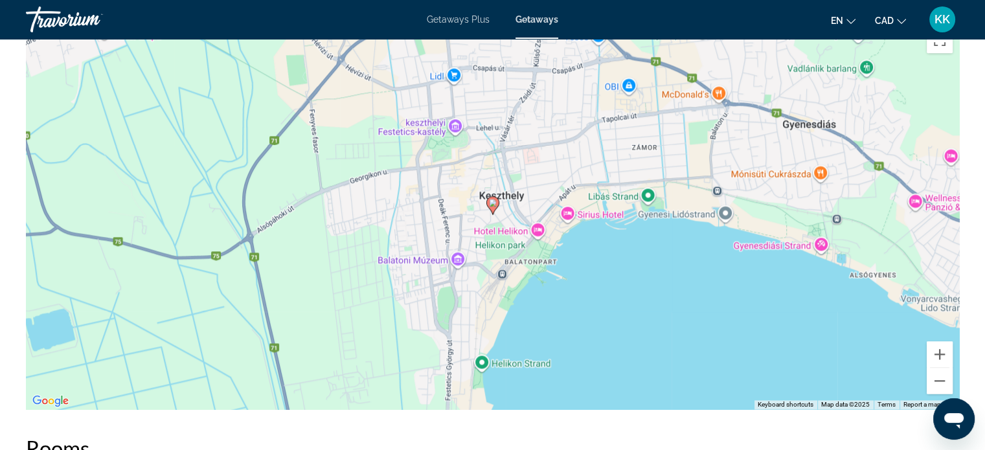
scroll to position [1771, 0]
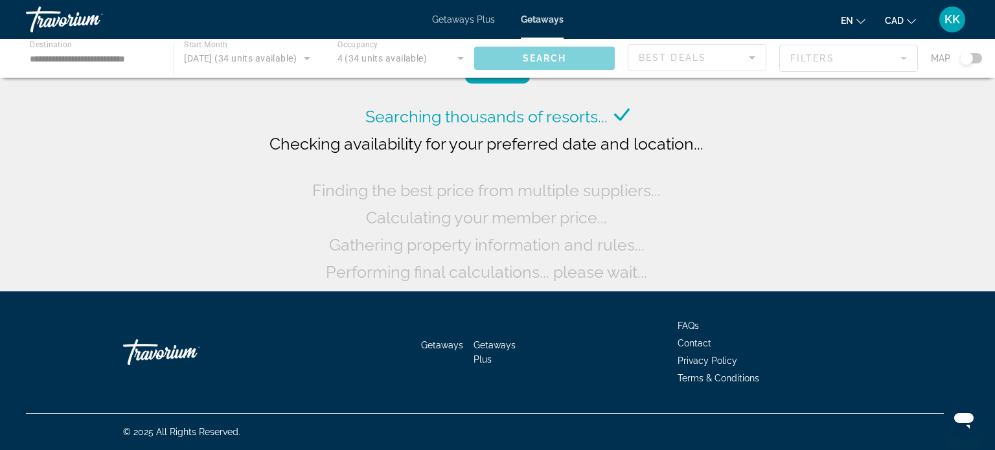
click at [108, 57] on div "Main content" at bounding box center [497, 58] width 995 height 39
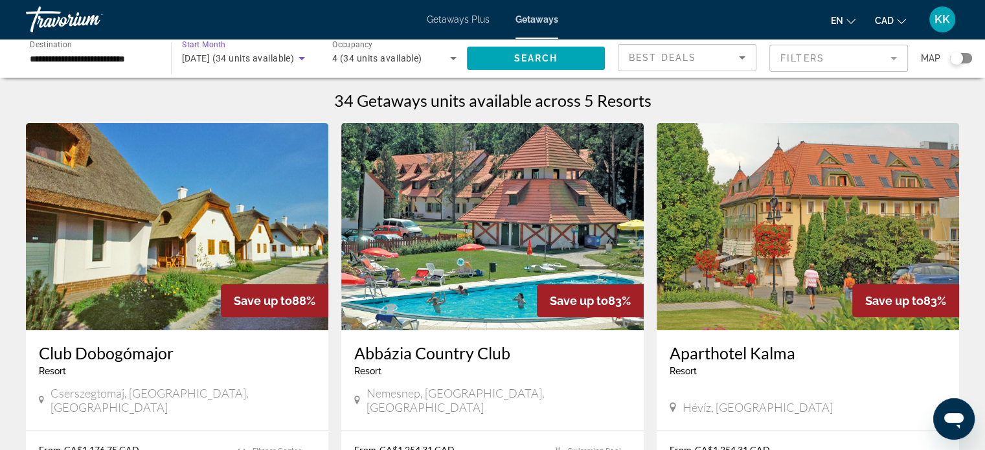
click at [303, 59] on icon "Search widget" at bounding box center [302, 59] width 16 height 16
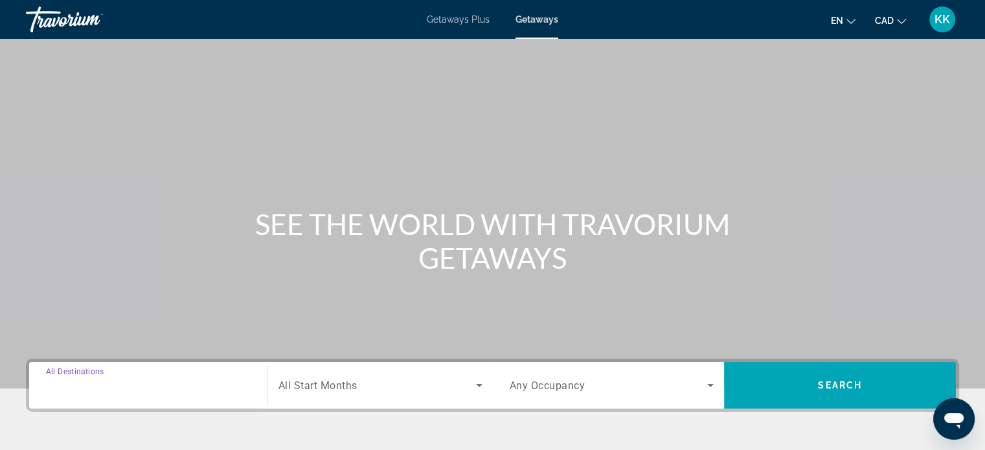
click at [158, 388] on input "Destination All Destinations" at bounding box center [148, 386] width 205 height 16
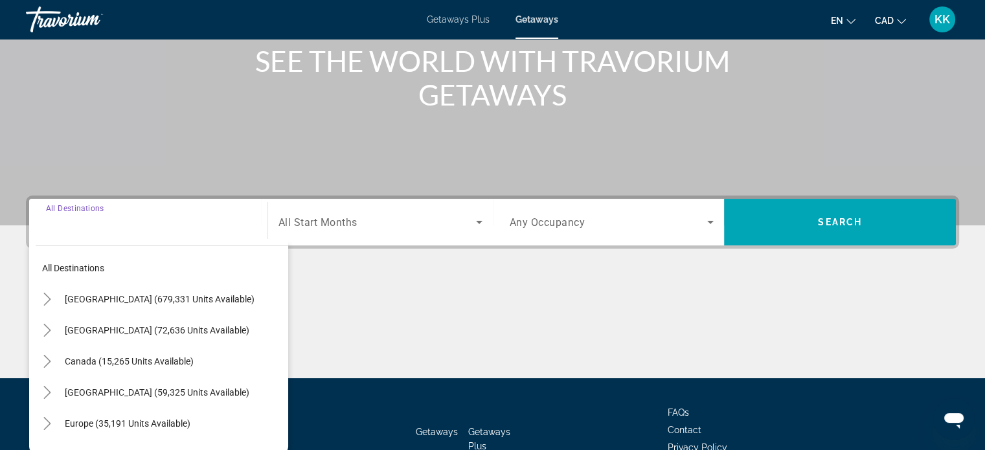
scroll to position [249, 0]
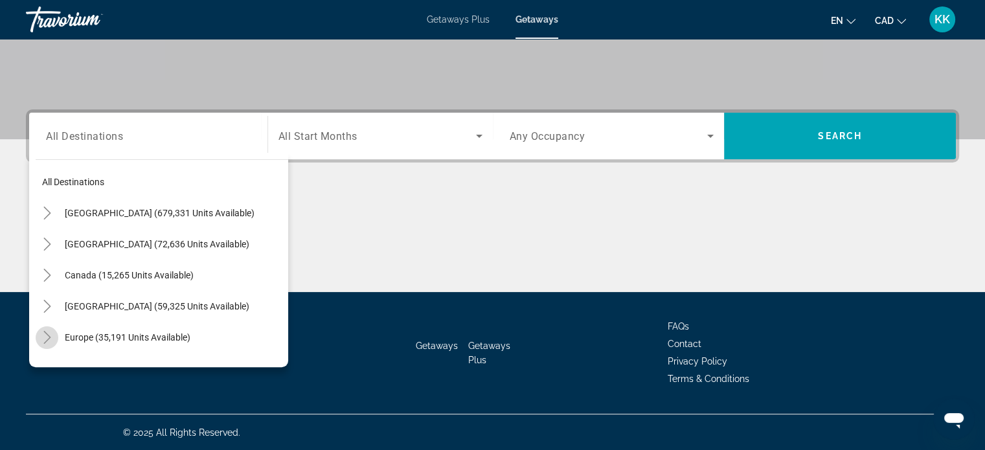
click at [47, 345] on mat-icon "Toggle Europe (35,191 units available)" at bounding box center [47, 337] width 23 height 23
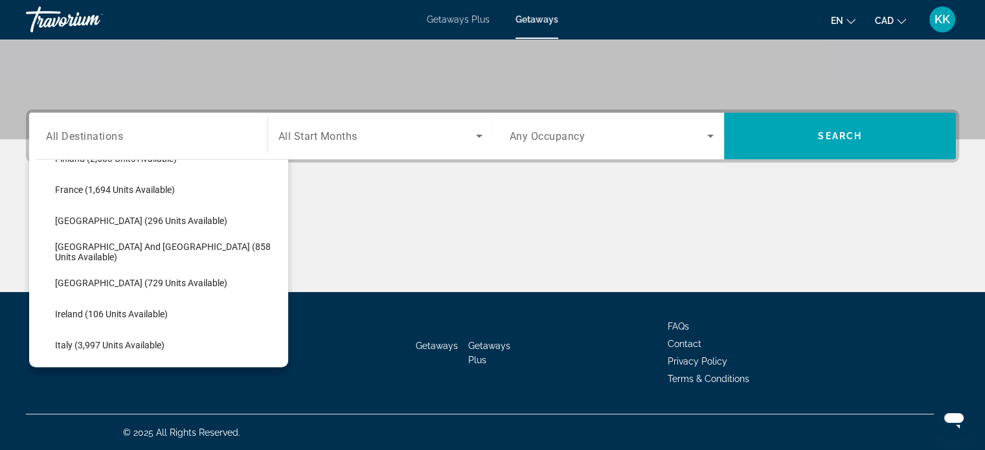
scroll to position [369, 0]
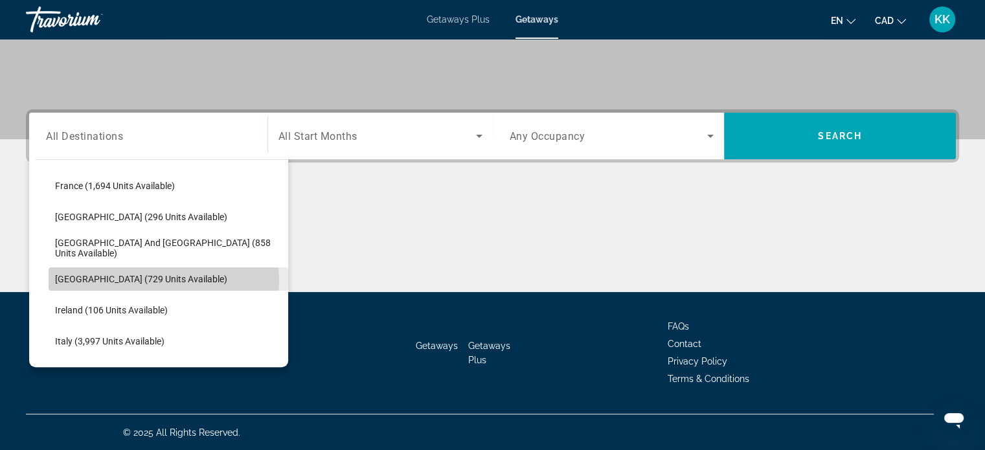
click at [159, 280] on span "[GEOGRAPHIC_DATA] (729 units available)" at bounding box center [141, 279] width 172 height 10
type input "**********"
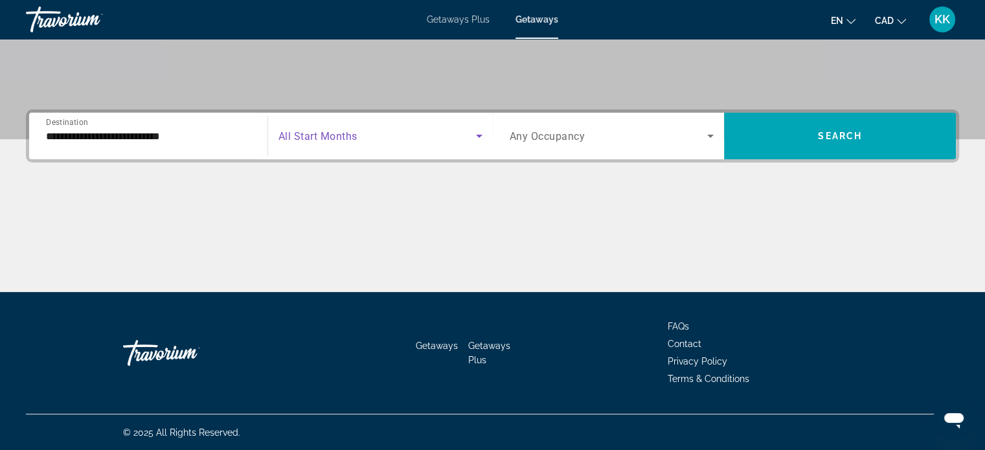
click at [477, 142] on icon "Search widget" at bounding box center [479, 136] width 16 height 16
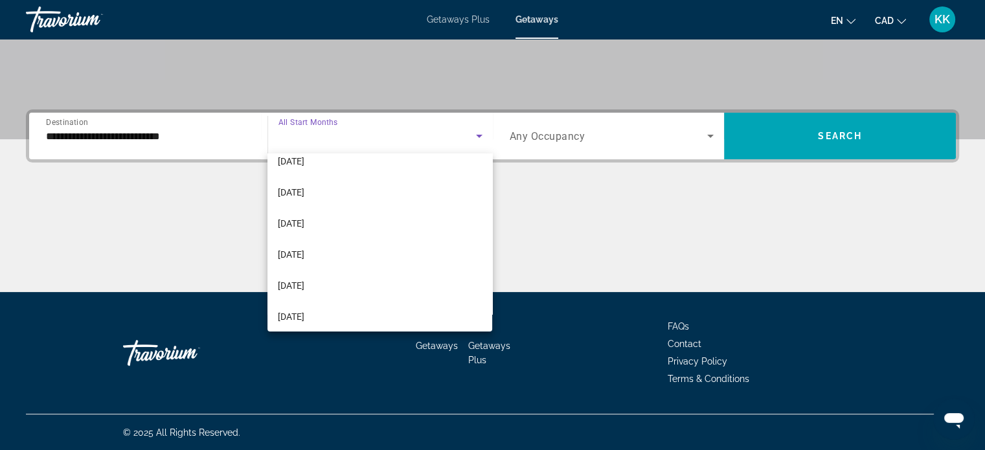
scroll to position [181, 0]
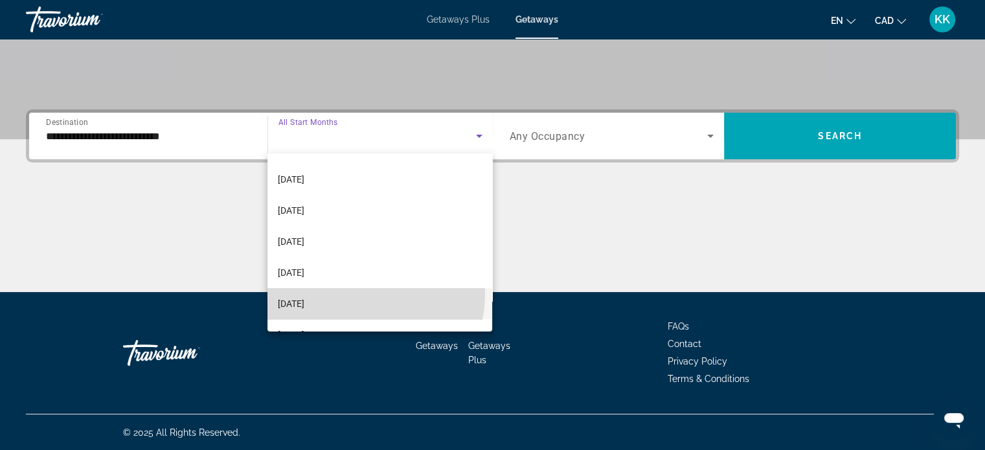
click at [361, 294] on mat-option "[DATE]" at bounding box center [379, 303] width 225 height 31
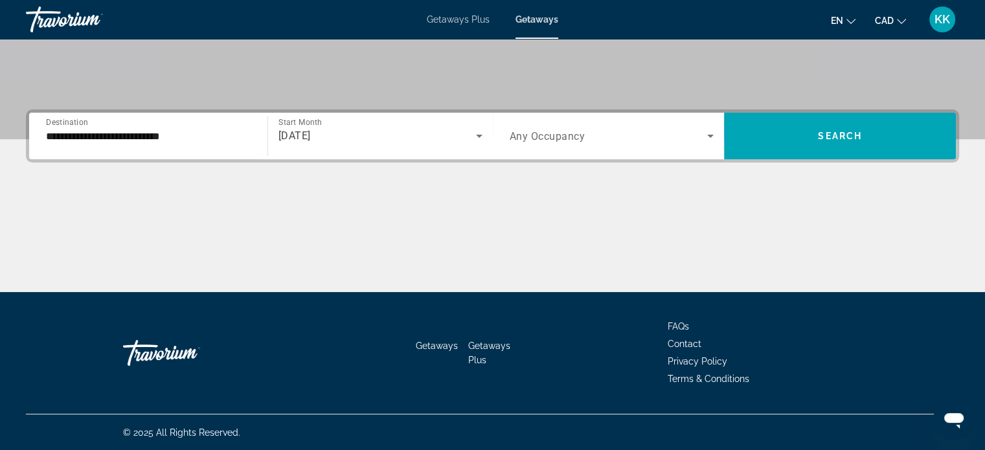
click at [700, 146] on div "Search widget" at bounding box center [612, 136] width 205 height 36
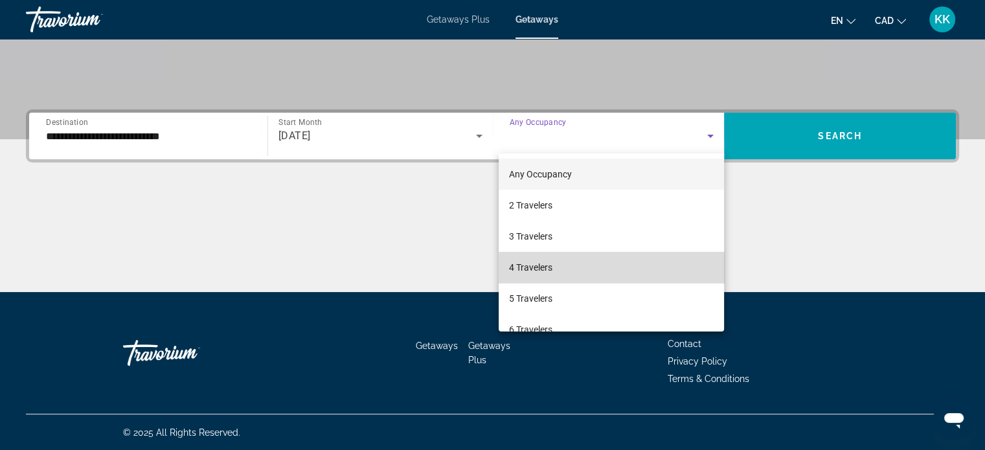
click at [649, 269] on mat-option "4 Travelers" at bounding box center [611, 267] width 225 height 31
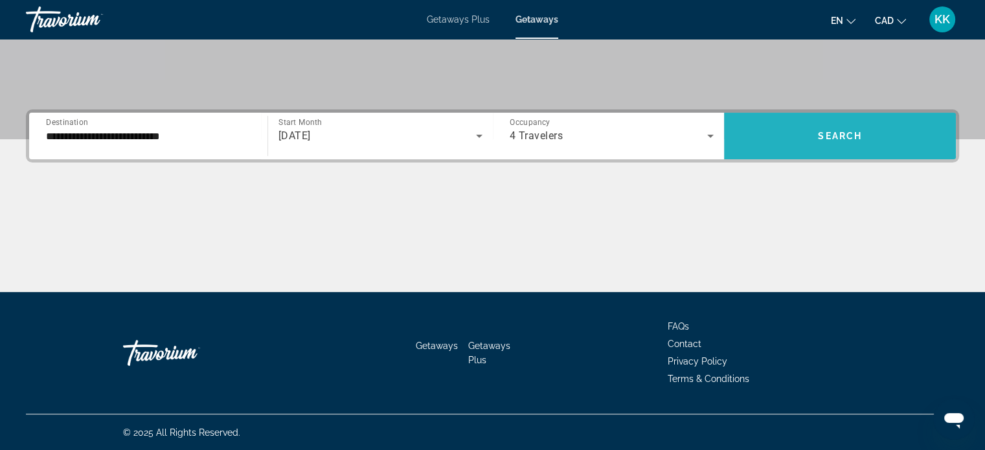
click at [800, 141] on span "Search widget" at bounding box center [840, 135] width 232 height 31
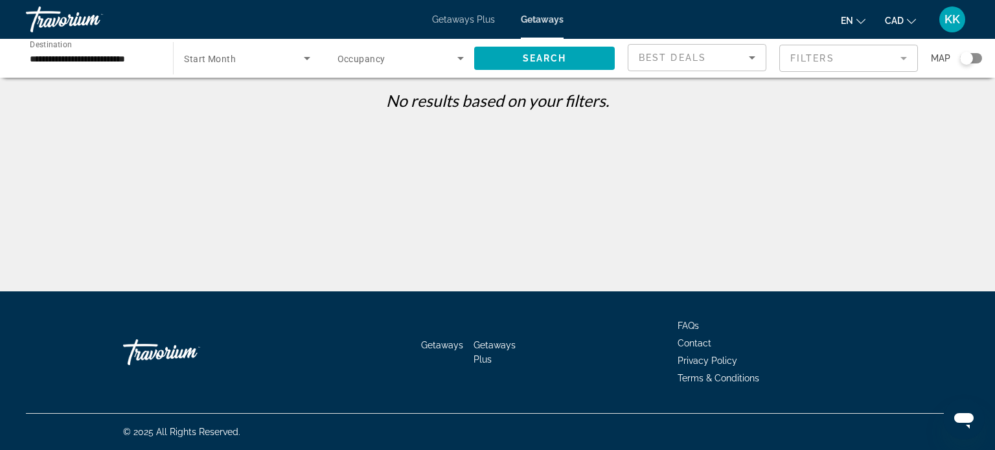
click at [129, 73] on div "**********" at bounding box center [93, 58] width 126 height 37
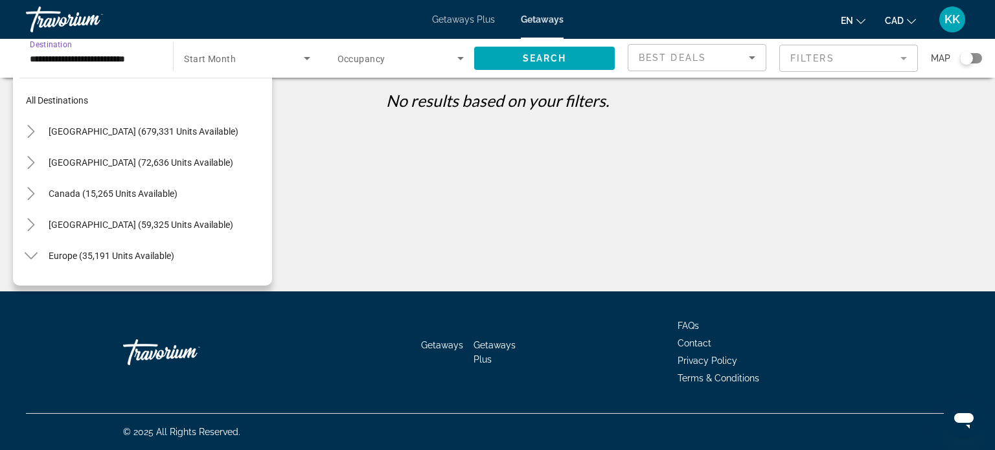
scroll to position [388, 0]
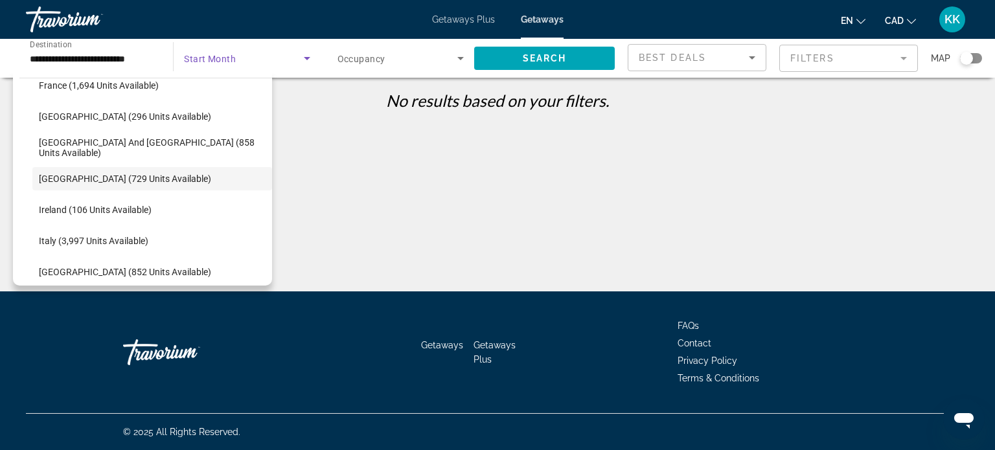
click at [303, 60] on icon "Search widget" at bounding box center [307, 59] width 16 height 16
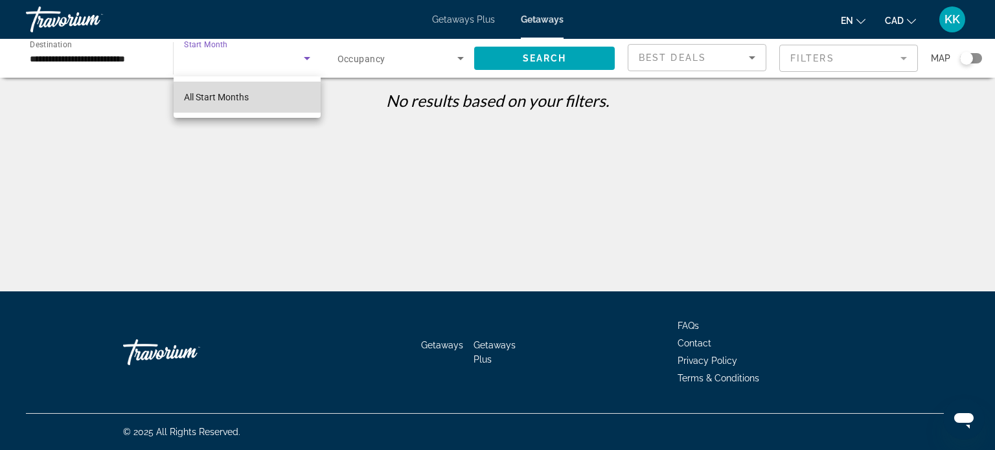
click at [292, 106] on mat-option "All Start Months" at bounding box center [247, 97] width 147 height 31
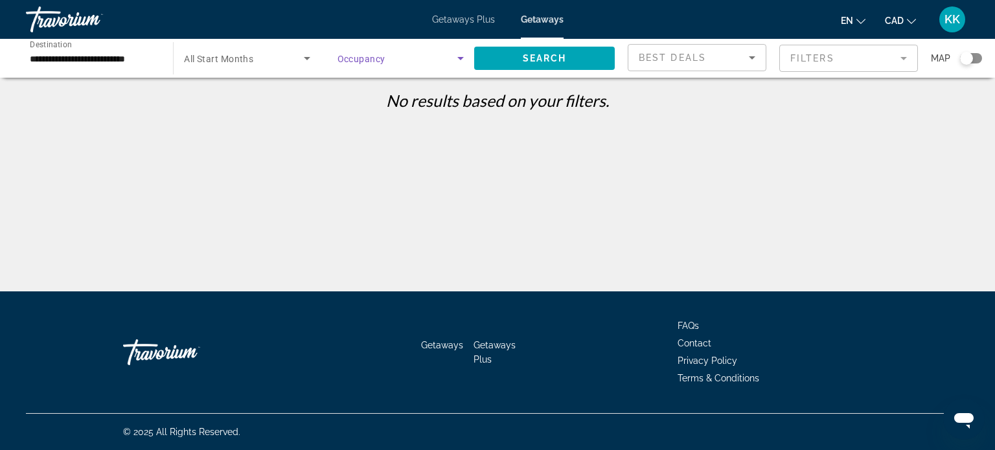
click at [453, 59] on icon "Search widget" at bounding box center [461, 59] width 16 height 16
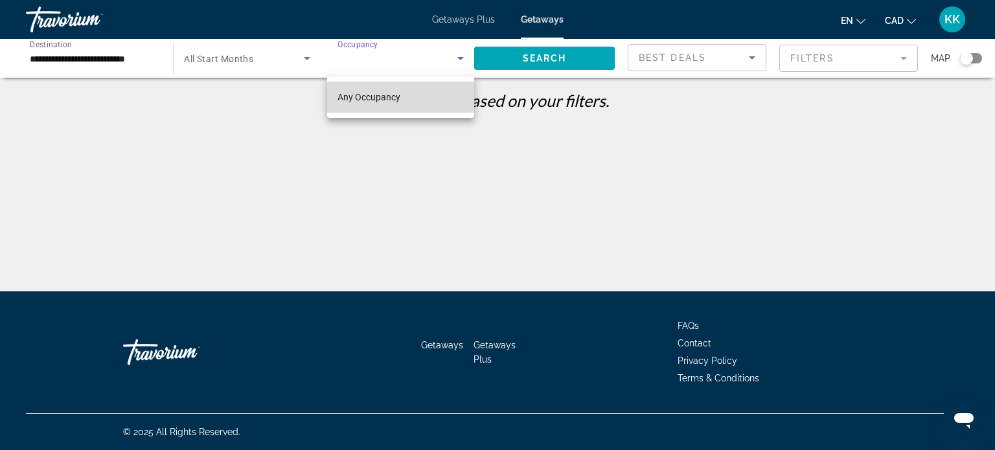
click at [446, 98] on mat-option "Any Occupancy" at bounding box center [400, 97] width 147 height 31
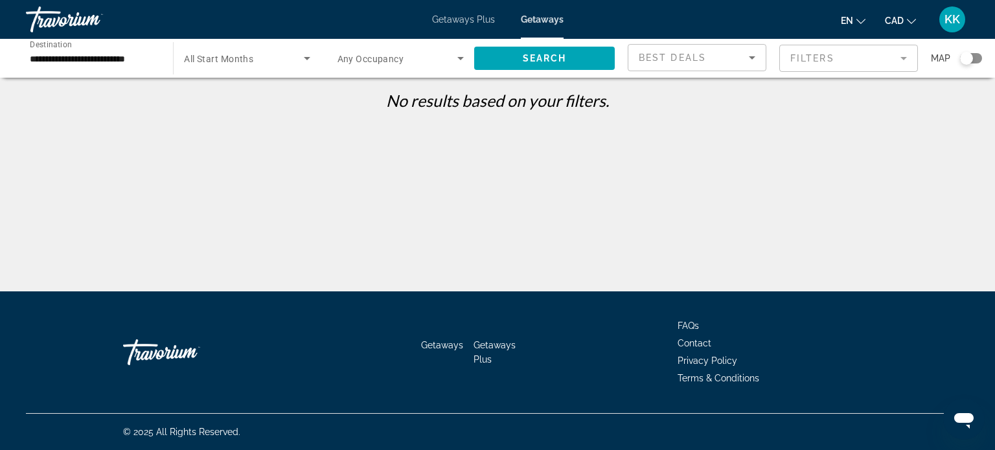
click at [135, 67] on div "**********" at bounding box center [93, 58] width 126 height 37
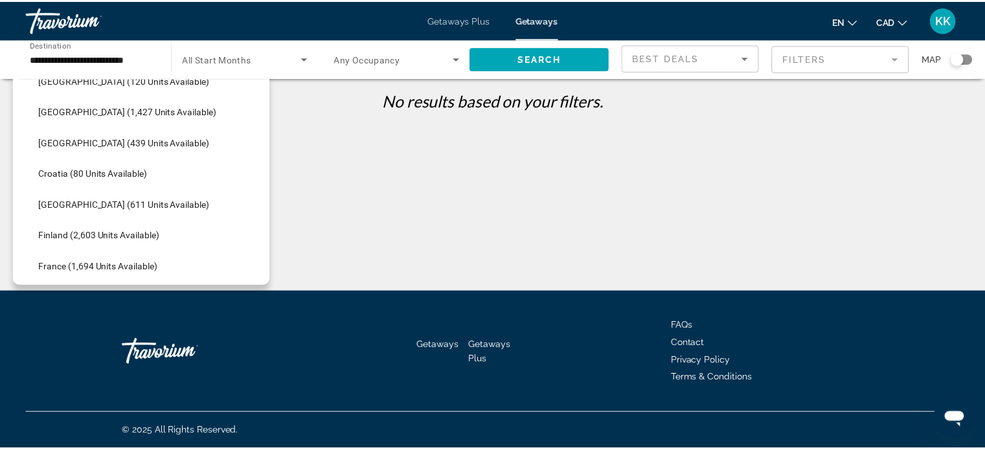
scroll to position [181, 0]
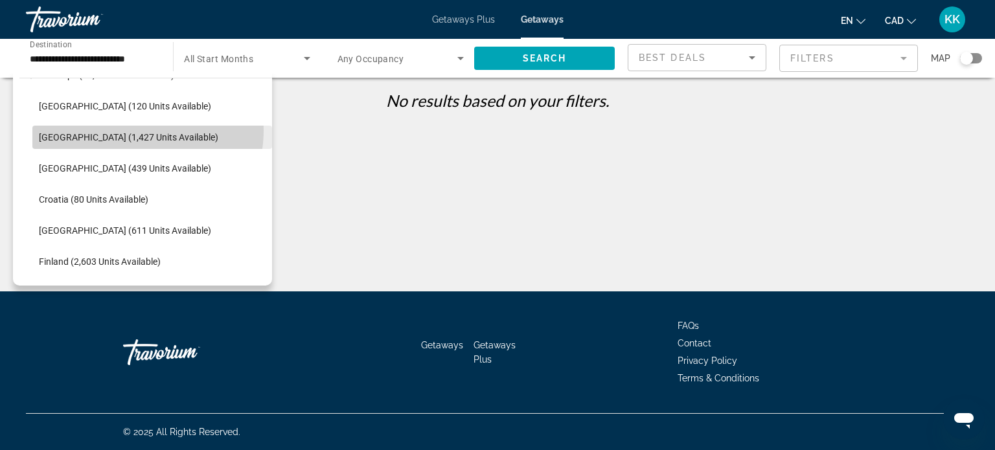
click at [132, 130] on span "Search widget" at bounding box center [152, 137] width 240 height 31
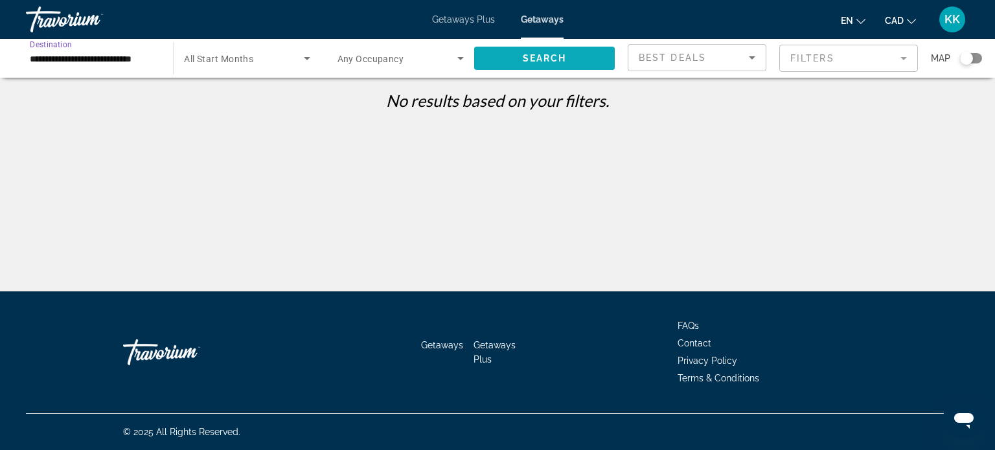
click at [528, 49] on span "Search widget" at bounding box center [544, 58] width 141 height 31
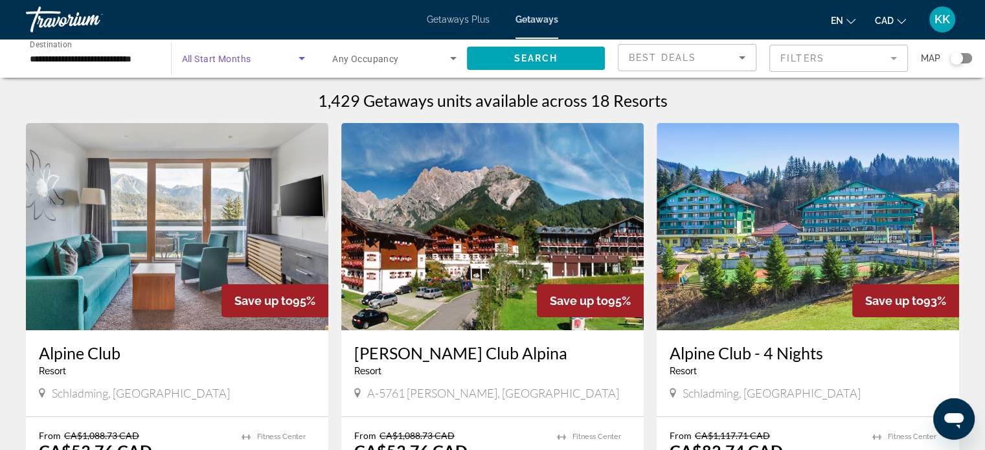
click at [306, 57] on icon "Search widget" at bounding box center [302, 59] width 16 height 16
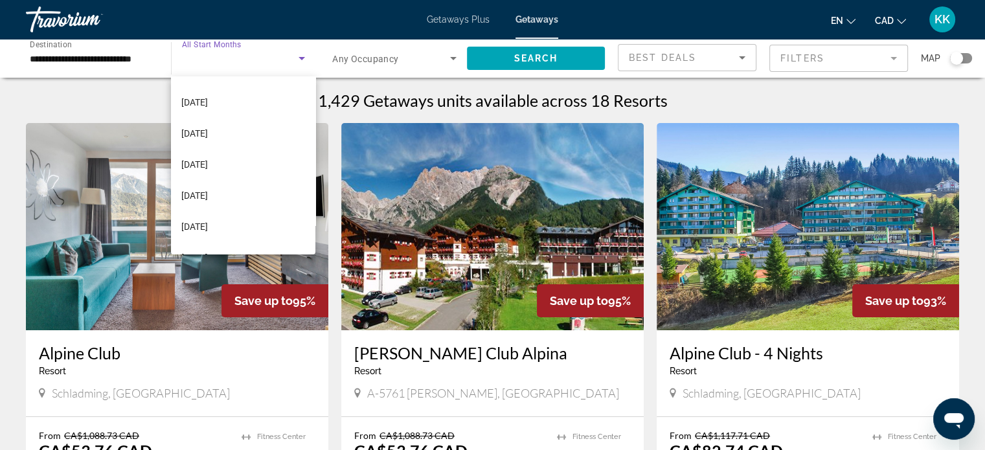
scroll to position [207, 0]
click at [208, 166] on span "[DATE]" at bounding box center [194, 170] width 27 height 16
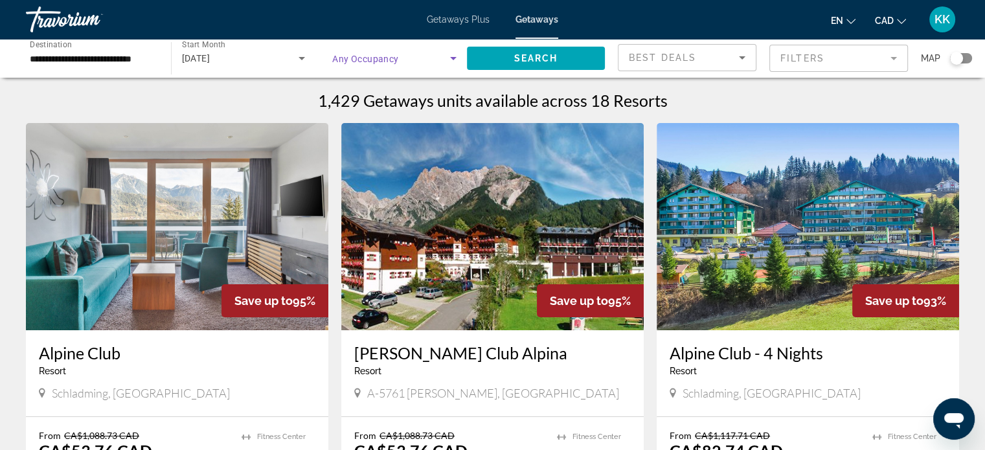
click at [454, 63] on icon "Search widget" at bounding box center [454, 59] width 16 height 16
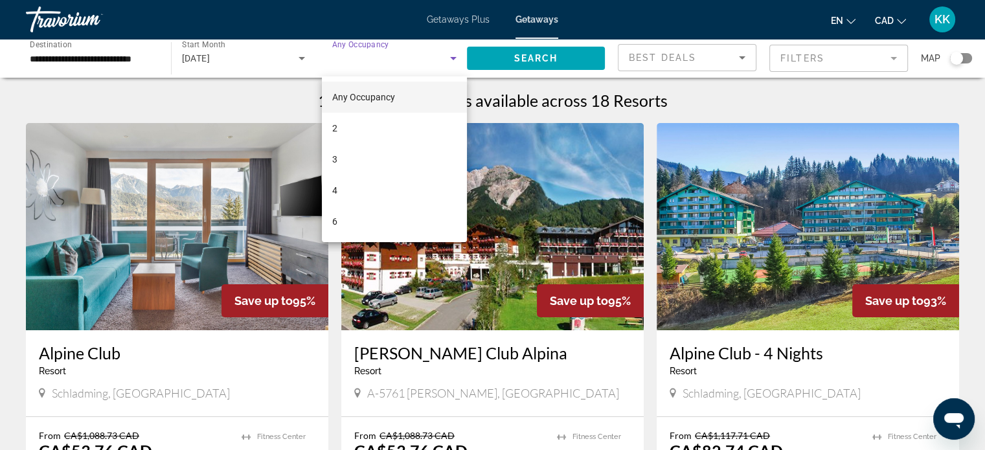
click at [302, 63] on div at bounding box center [492, 225] width 985 height 450
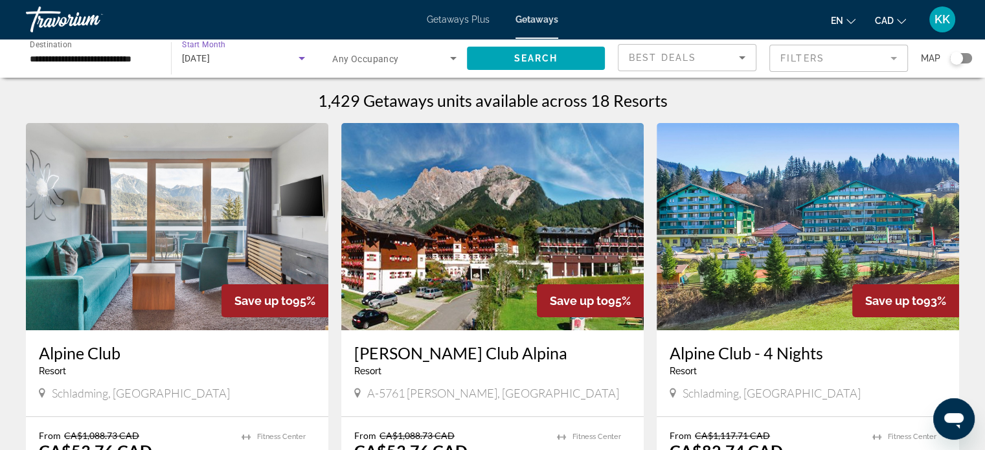
click at [302, 63] on icon "Search widget" at bounding box center [302, 59] width 16 height 16
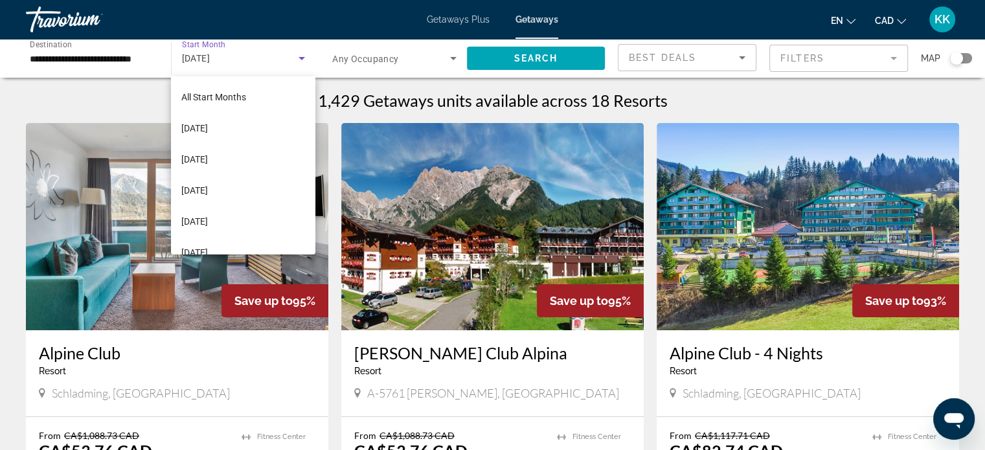
scroll to position [137, 0]
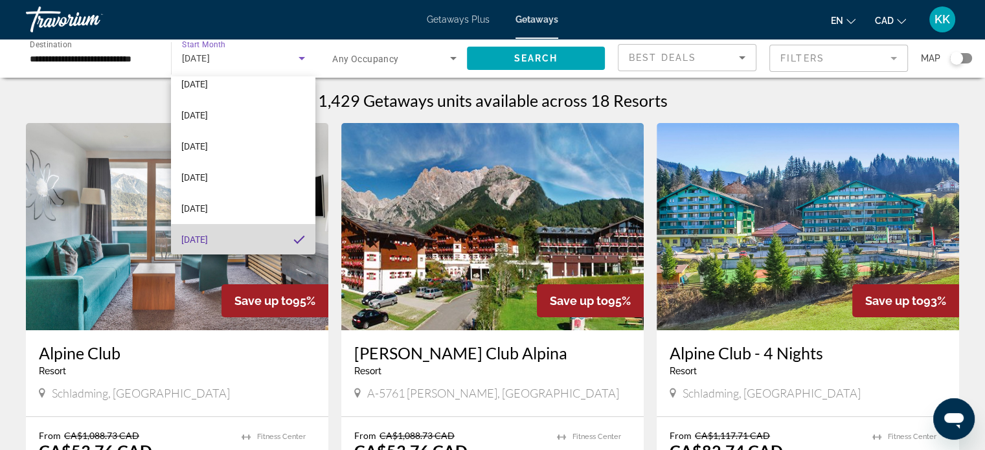
click at [246, 240] on mat-option "[DATE]" at bounding box center [243, 239] width 144 height 31
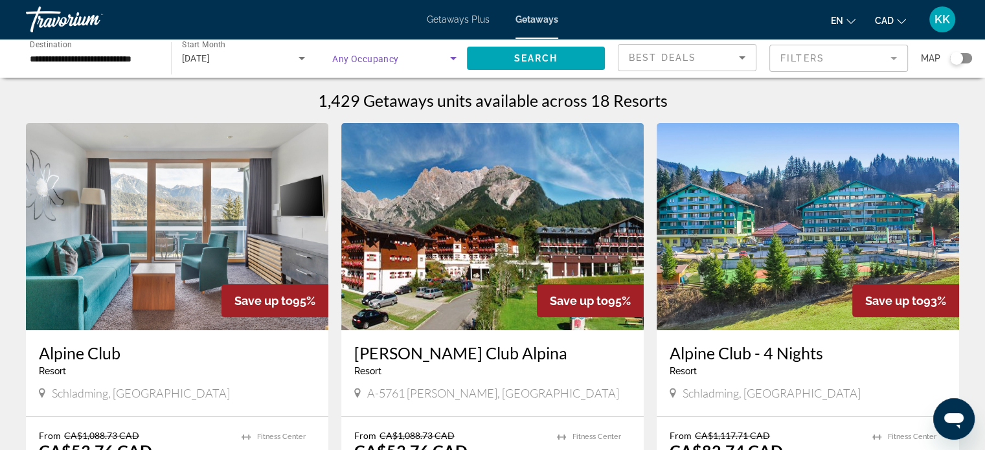
click at [453, 62] on icon "Search widget" at bounding box center [454, 59] width 16 height 16
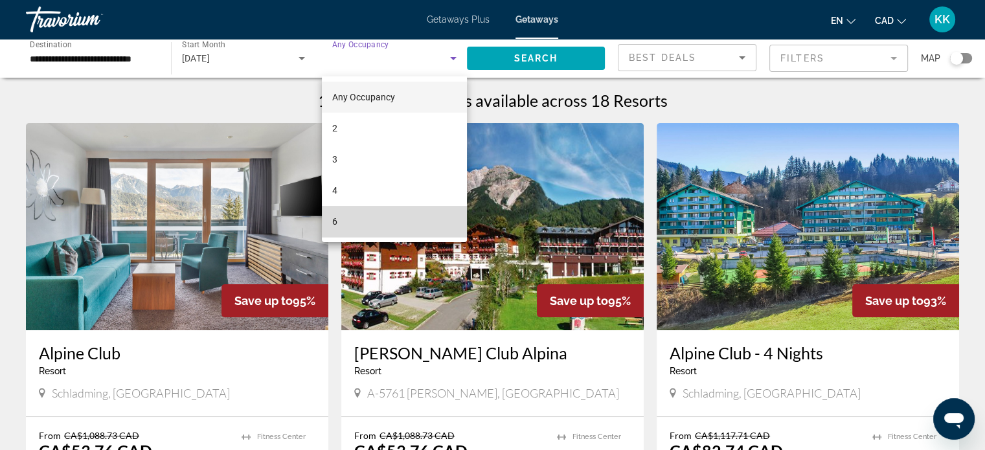
click at [398, 220] on mat-option "6" at bounding box center [394, 221] width 145 height 31
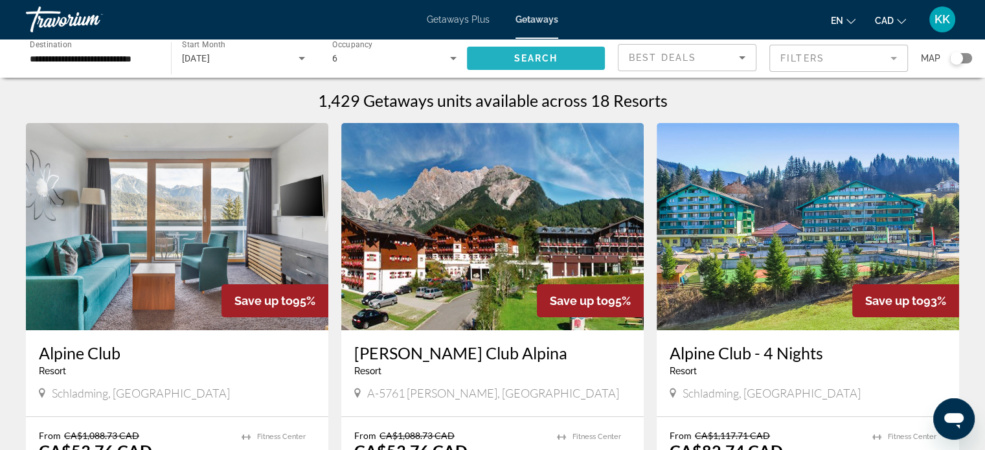
click at [547, 54] on span "Search" at bounding box center [536, 58] width 44 height 10
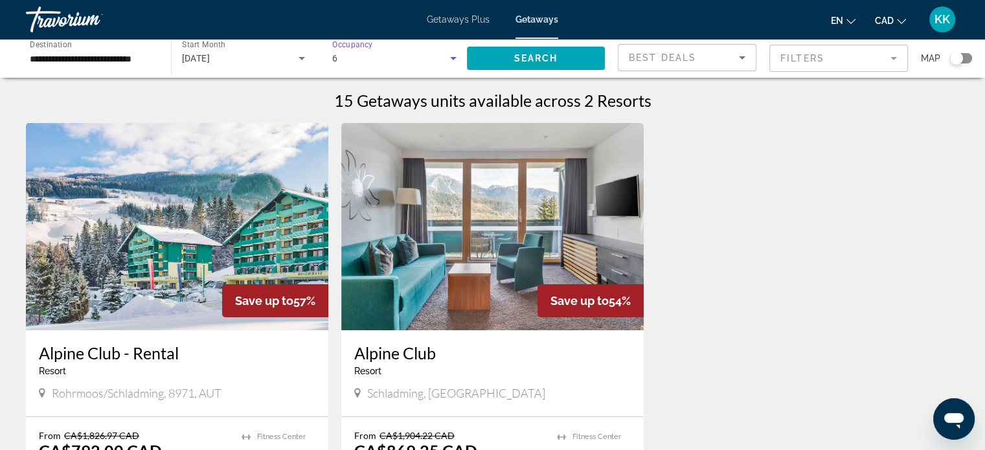
click at [449, 64] on icon "Search widget" at bounding box center [454, 59] width 16 height 16
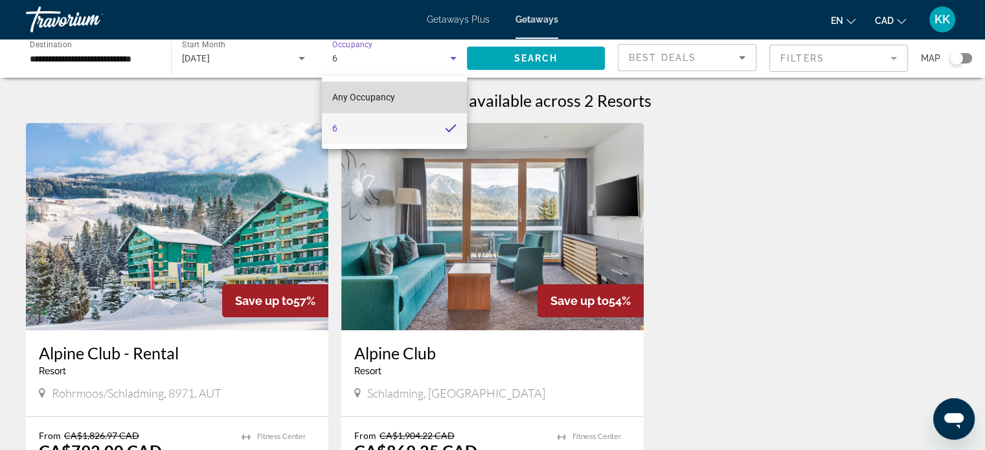
click at [336, 95] on span "Any Occupancy" at bounding box center [363, 97] width 63 height 10
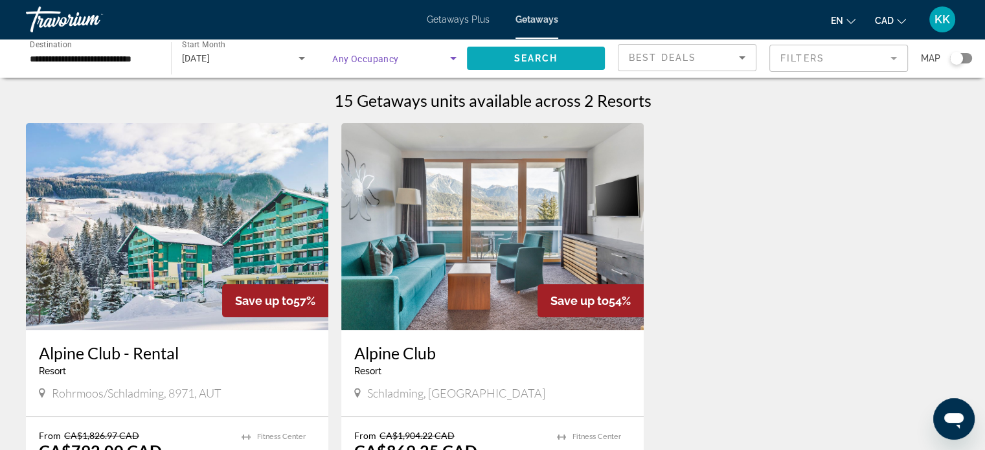
click at [526, 51] on span "Search widget" at bounding box center [536, 58] width 139 height 31
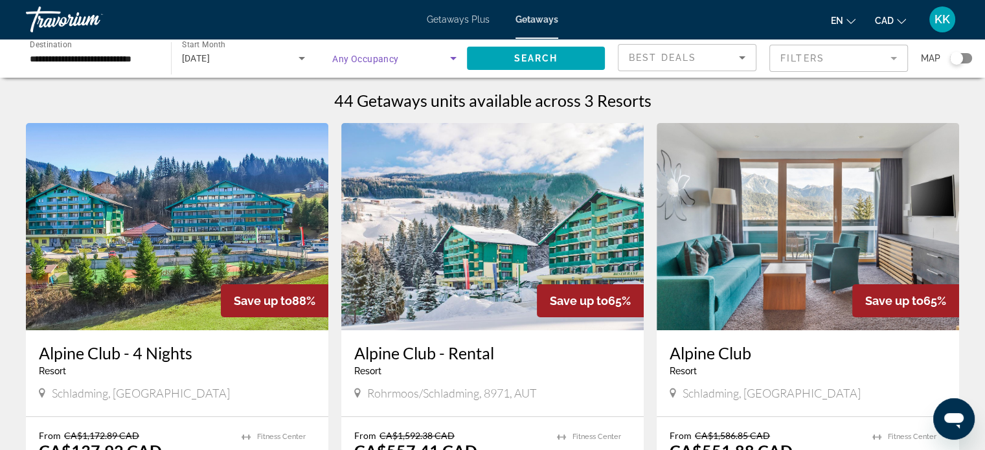
click at [457, 65] on icon "Search widget" at bounding box center [454, 59] width 16 height 16
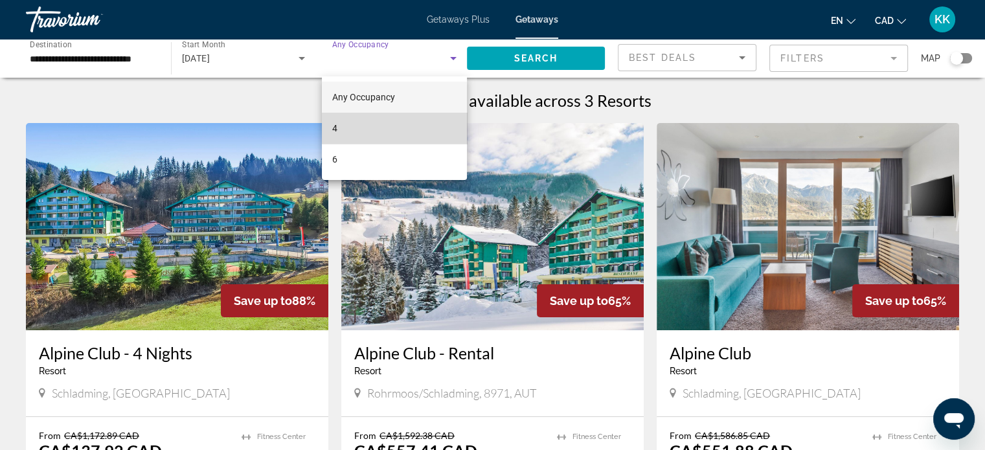
click at [438, 119] on mat-option "4" at bounding box center [394, 128] width 145 height 31
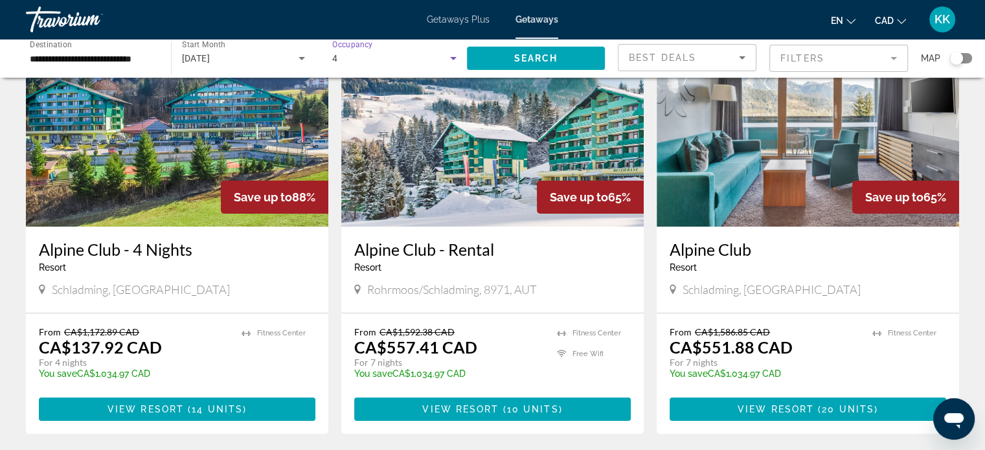
scroll to position [130, 0]
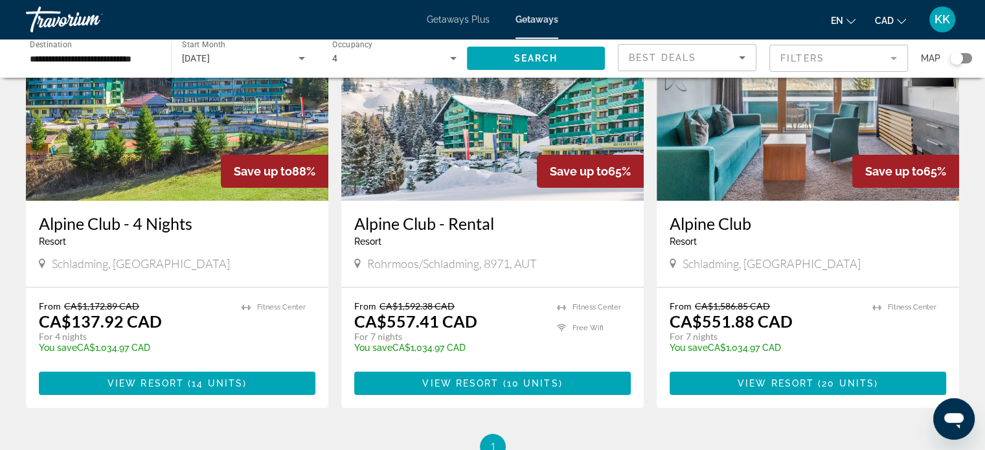
click at [967, 60] on div "Search widget" at bounding box center [961, 58] width 22 height 10
click at [958, 59] on div "Search widget" at bounding box center [961, 58] width 22 height 10
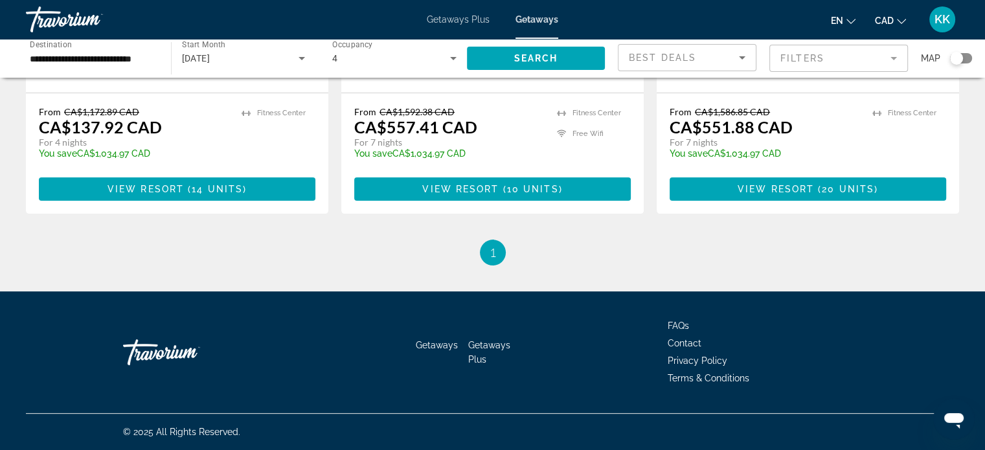
scroll to position [130, 0]
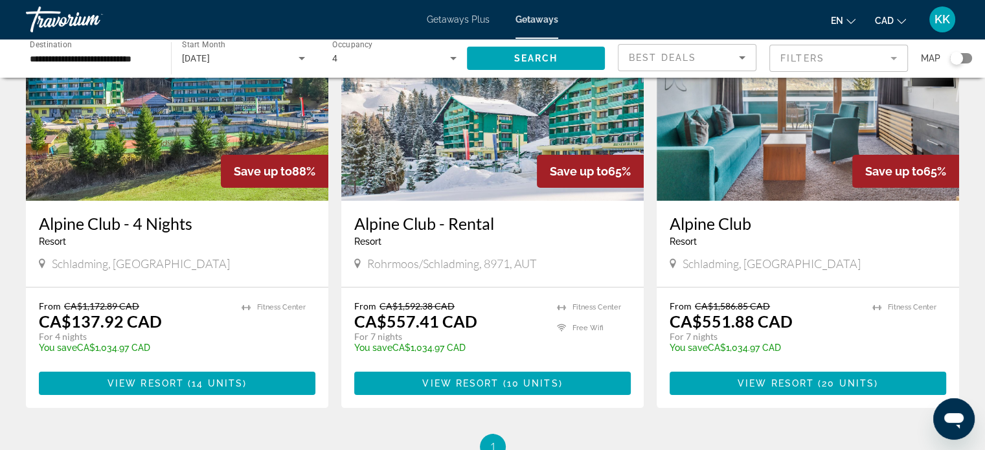
click at [962, 59] on div "Search widget" at bounding box center [956, 58] width 13 height 13
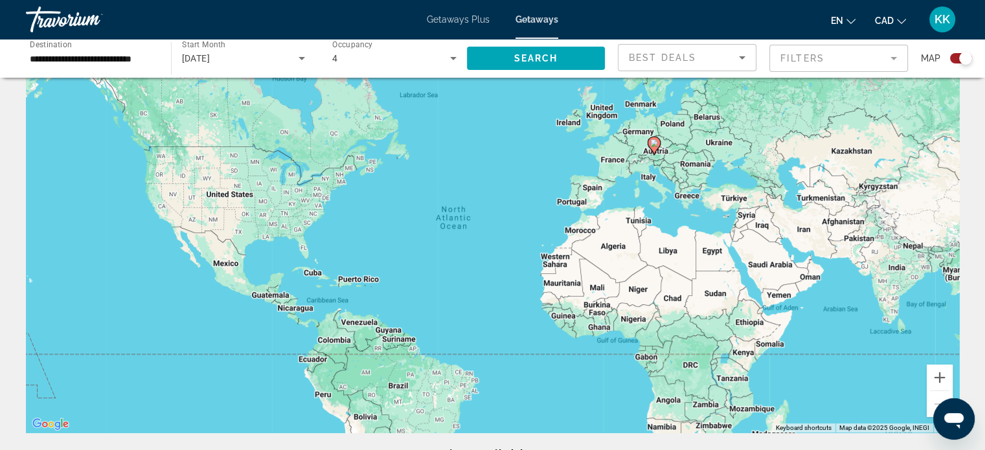
scroll to position [0, 0]
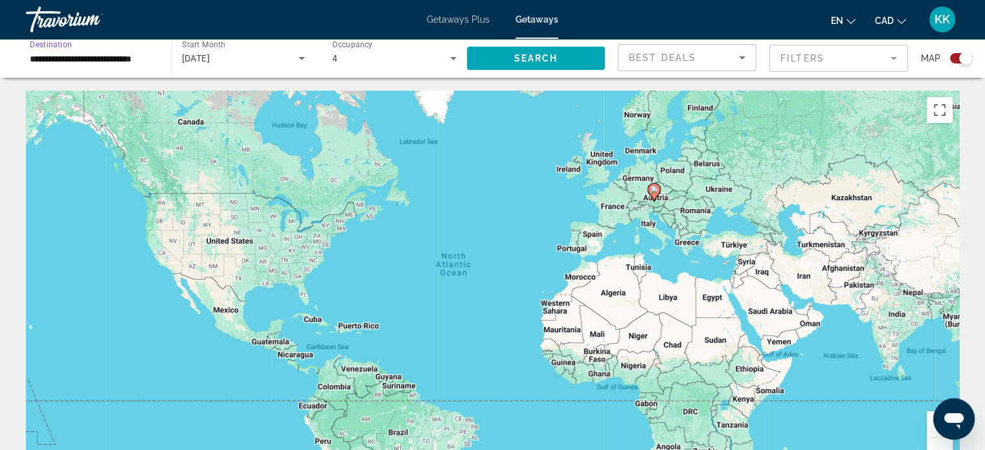
click at [128, 64] on input "**********" at bounding box center [92, 59] width 124 height 16
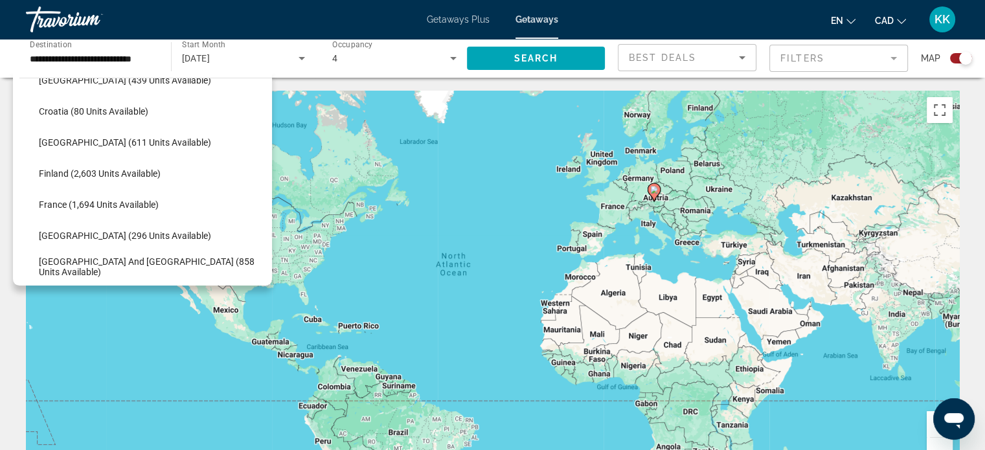
scroll to position [321, 0]
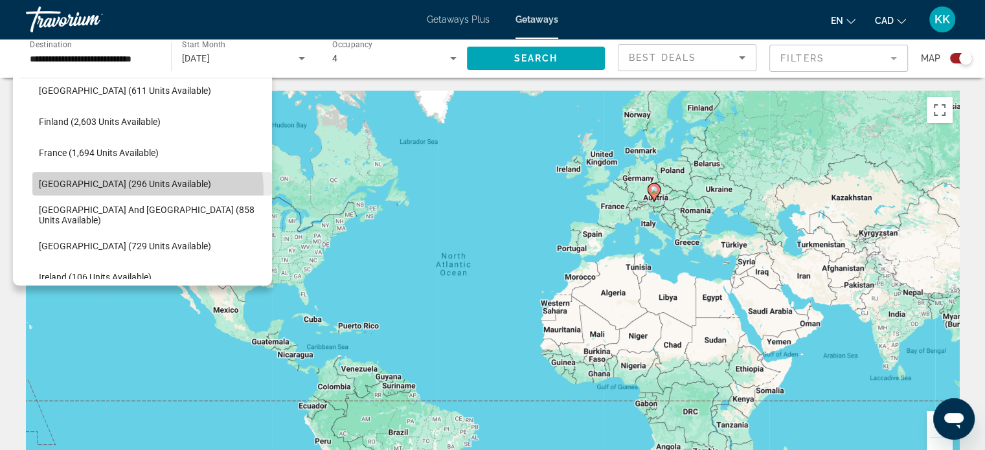
click at [132, 191] on span "Search widget" at bounding box center [152, 183] width 240 height 31
type input "**********"
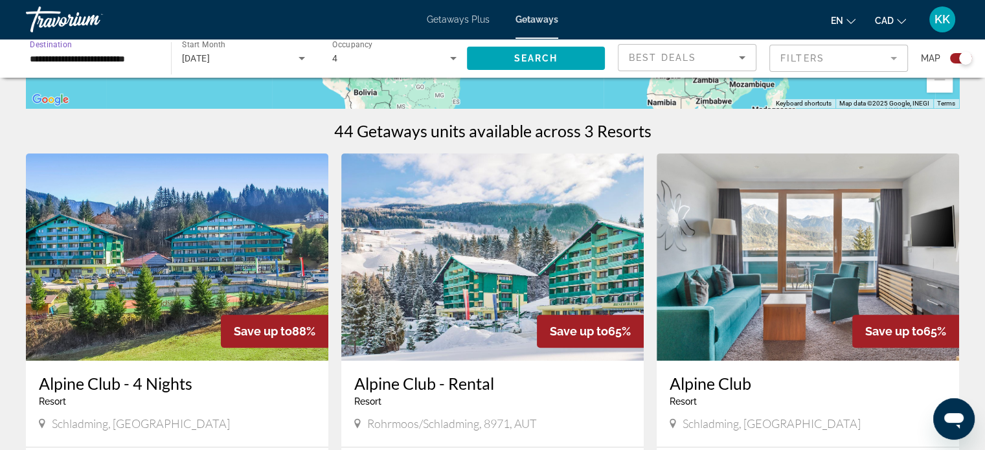
scroll to position [414, 0]
